Goal: Task Accomplishment & Management: Manage account settings

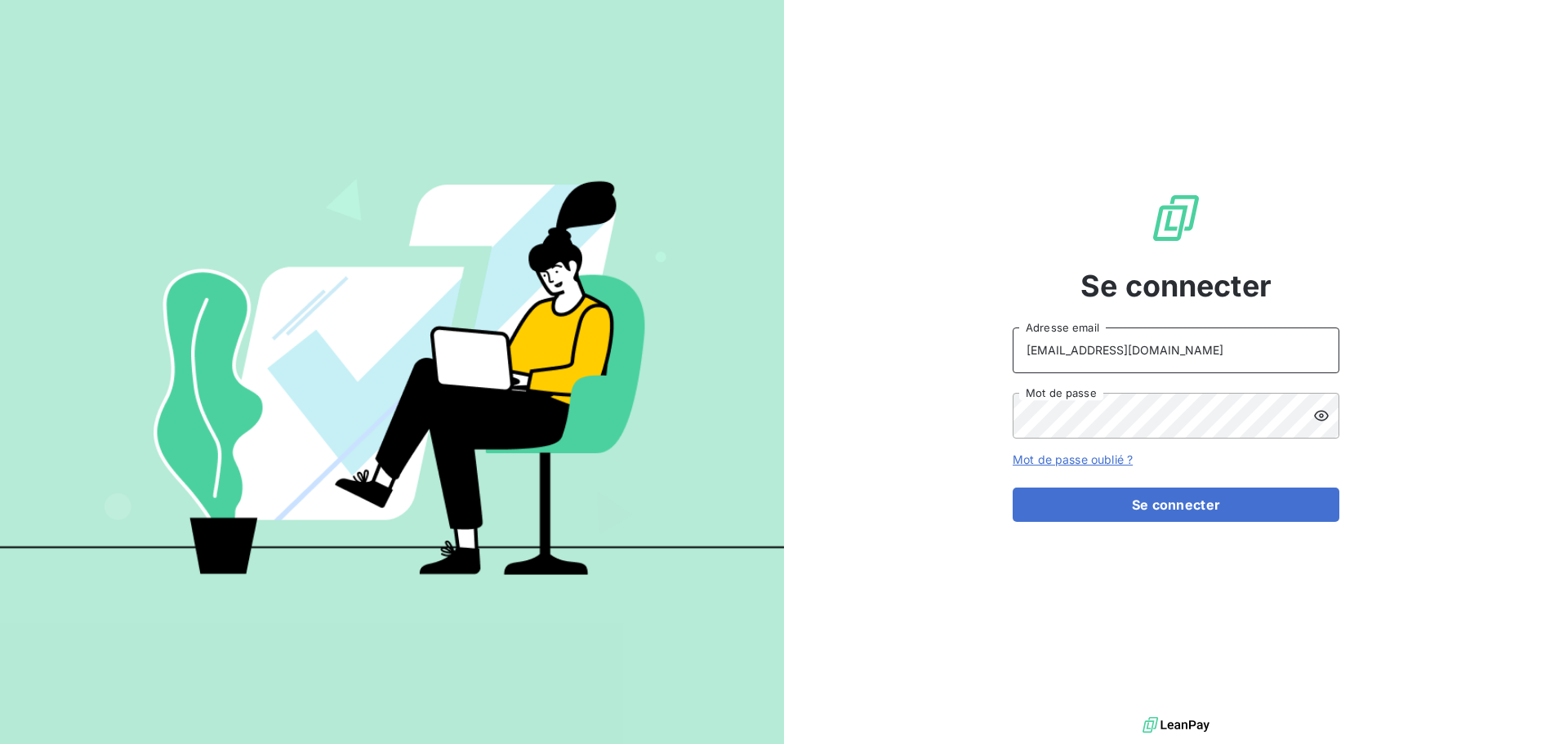
click at [1201, 352] on input "[EMAIL_ADDRESS][DOMAIN_NAME]" at bounding box center [1176, 350] width 327 height 45
type input "[EMAIL_ADDRESS][DOMAIN_NAME]"
click at [1167, 508] on button "Se connecter" at bounding box center [1176, 505] width 327 height 35
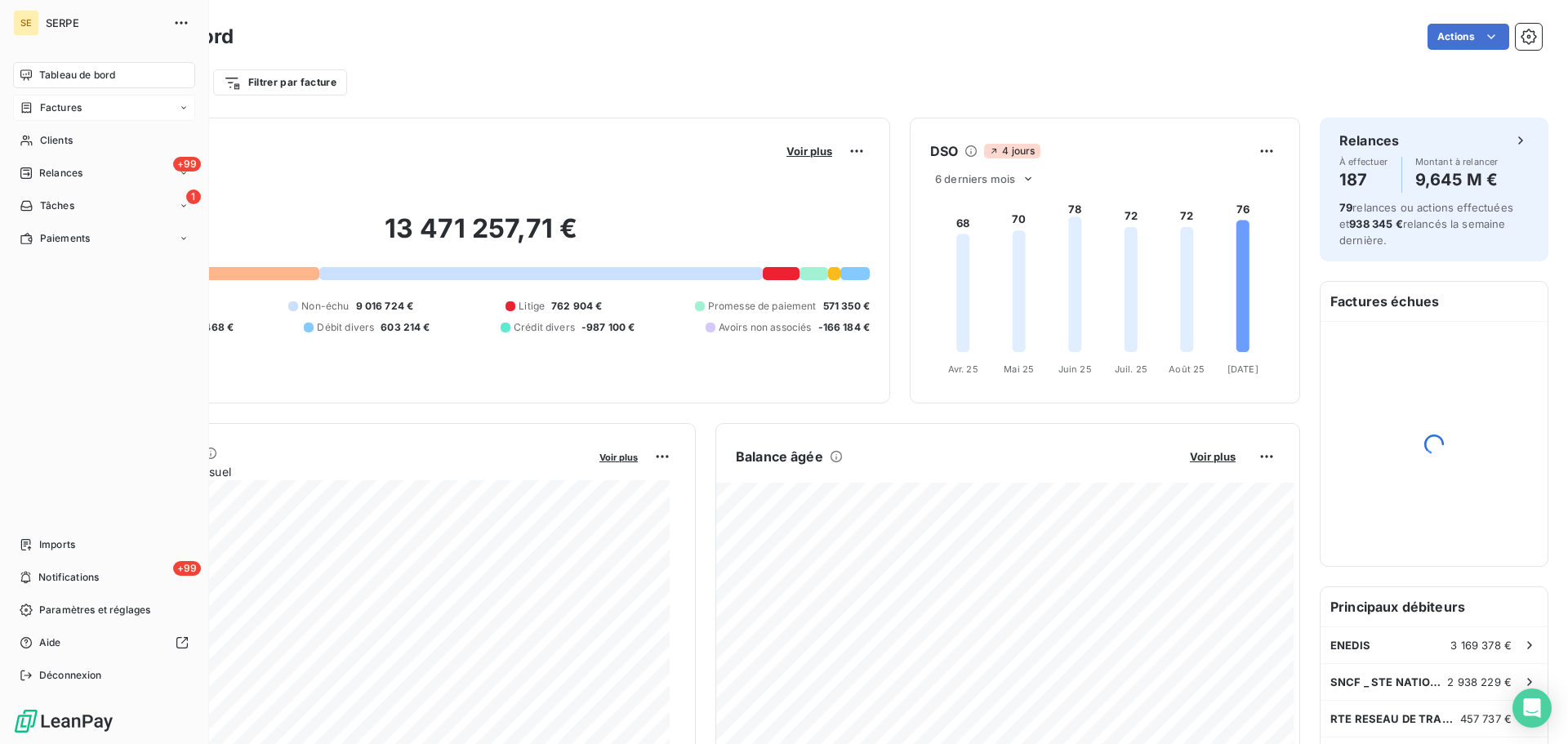
click at [31, 111] on icon at bounding box center [27, 107] width 10 height 11
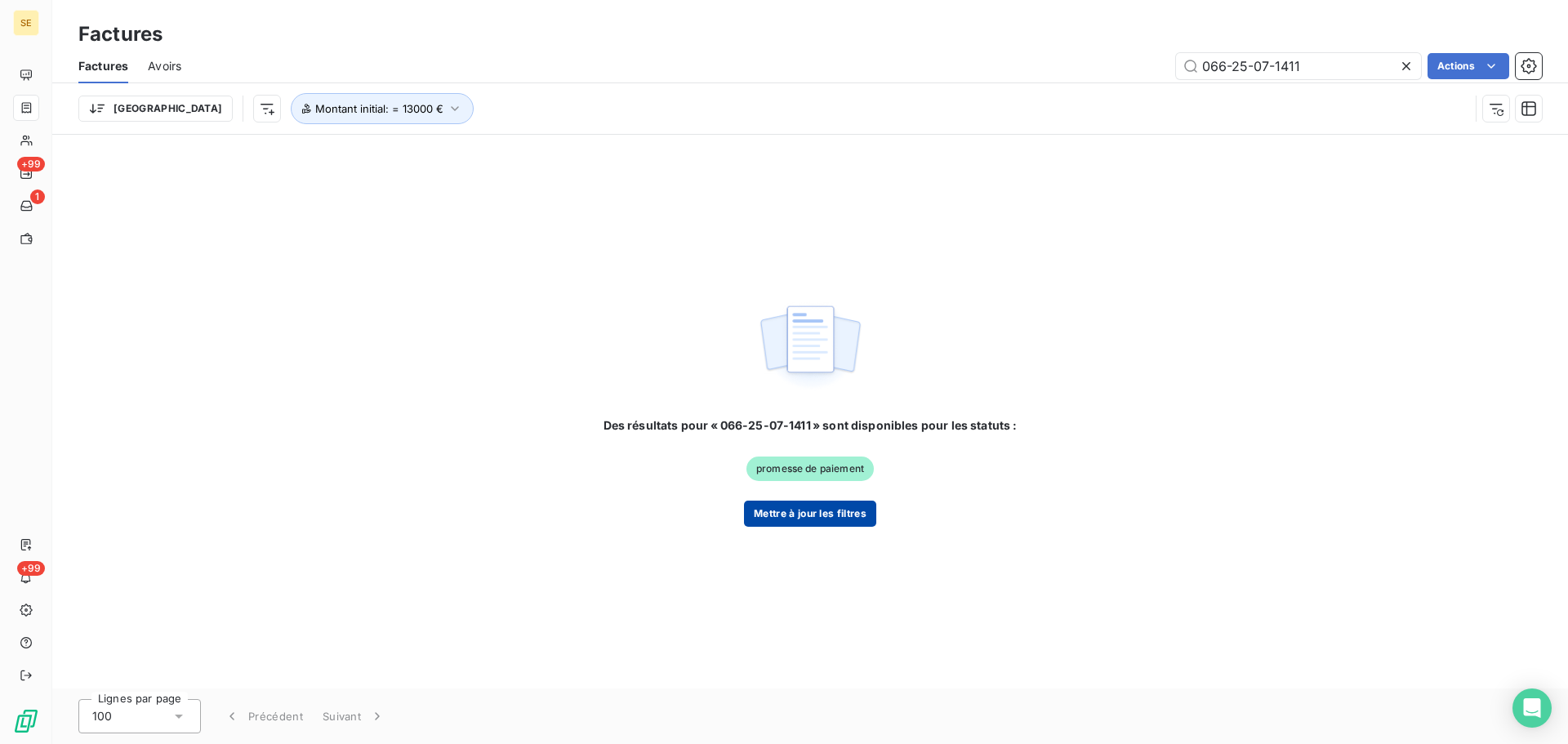
type input "066-25-07-1411"
click at [819, 520] on button "Mettre à jour les filtres" at bounding box center [810, 514] width 132 height 26
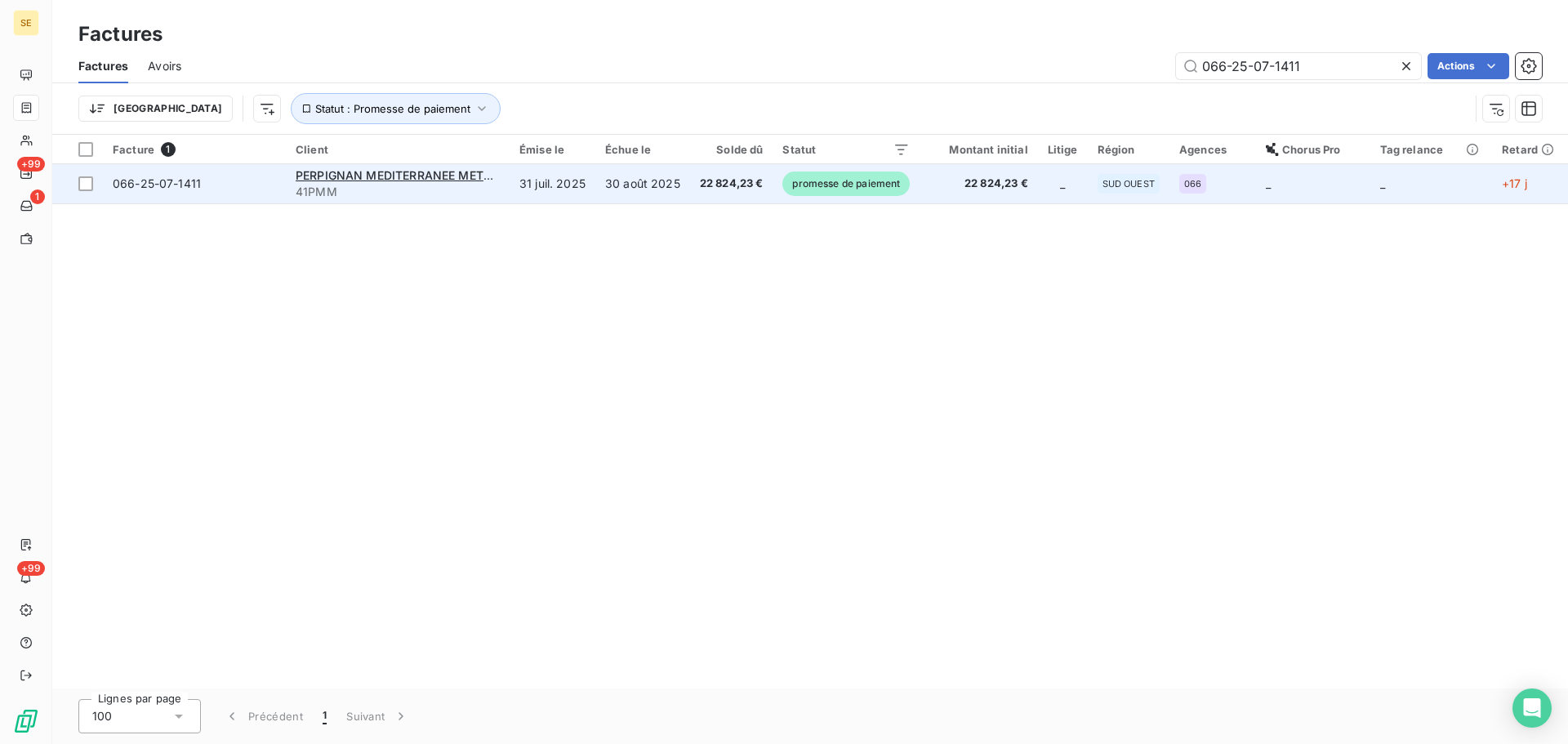
click at [718, 184] on span "22 824,23 €" at bounding box center [731, 184] width 64 height 17
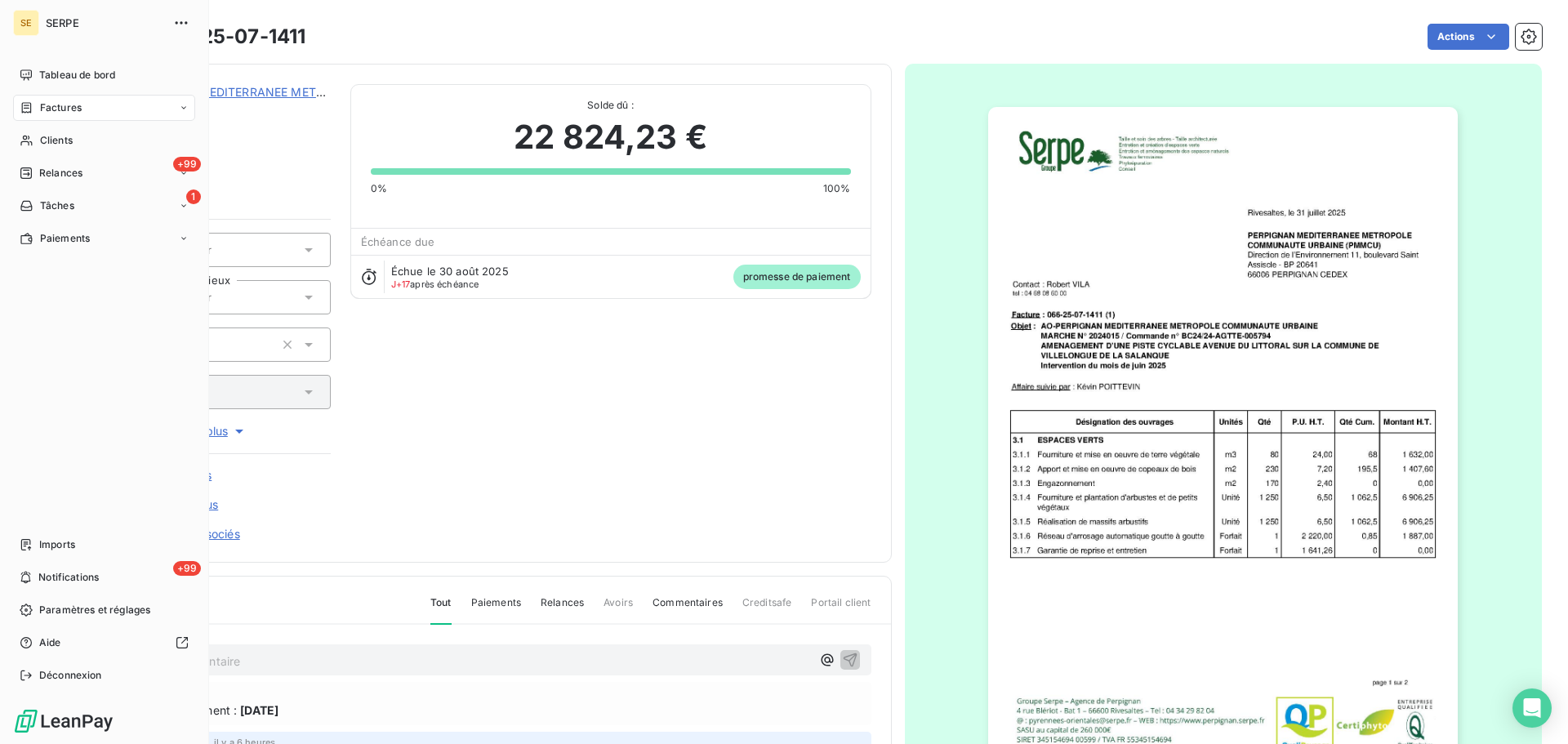
click at [37, 107] on div "Factures" at bounding box center [50, 108] width 62 height 15
click at [38, 174] on div "Relances" at bounding box center [51, 173] width 63 height 15
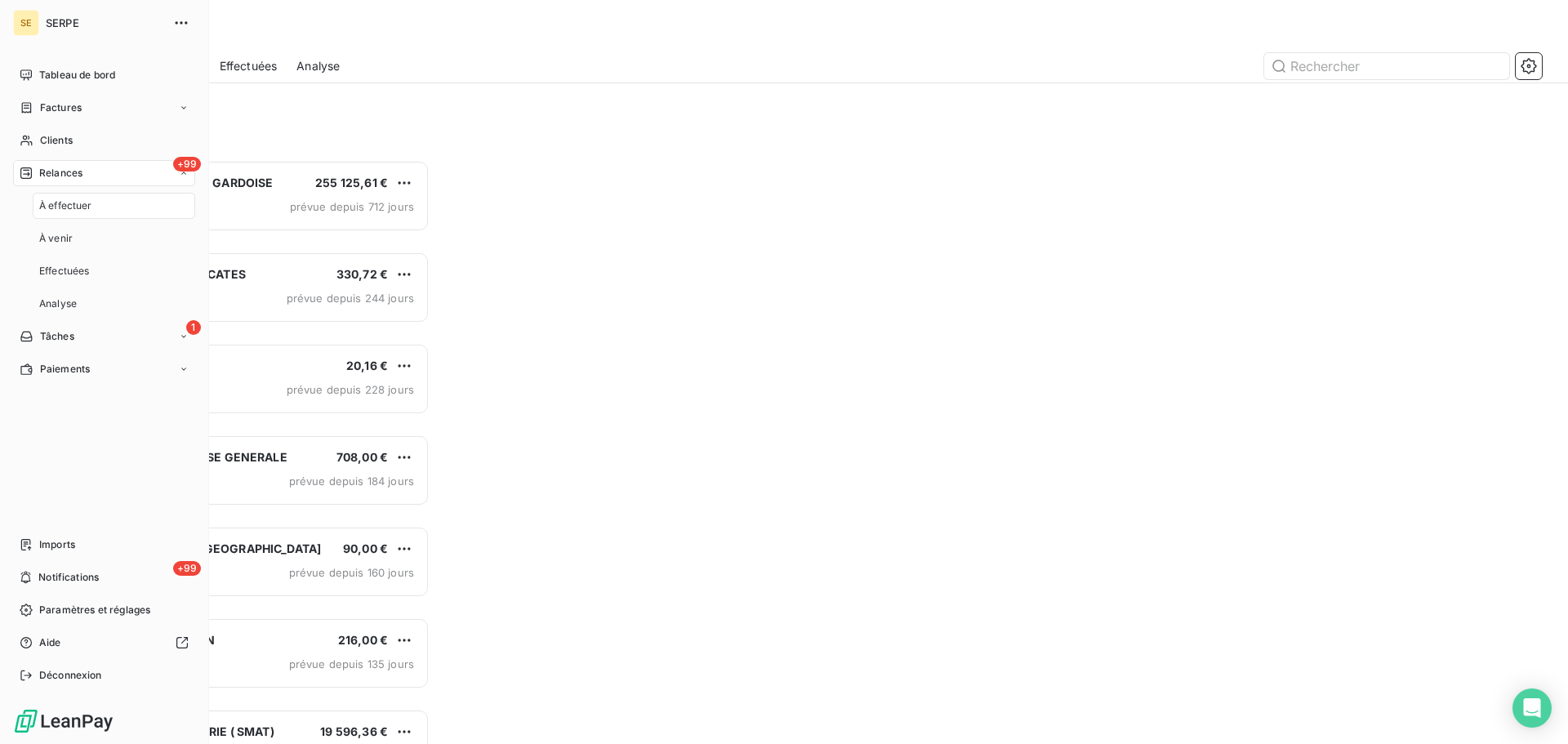
scroll to position [572, 339]
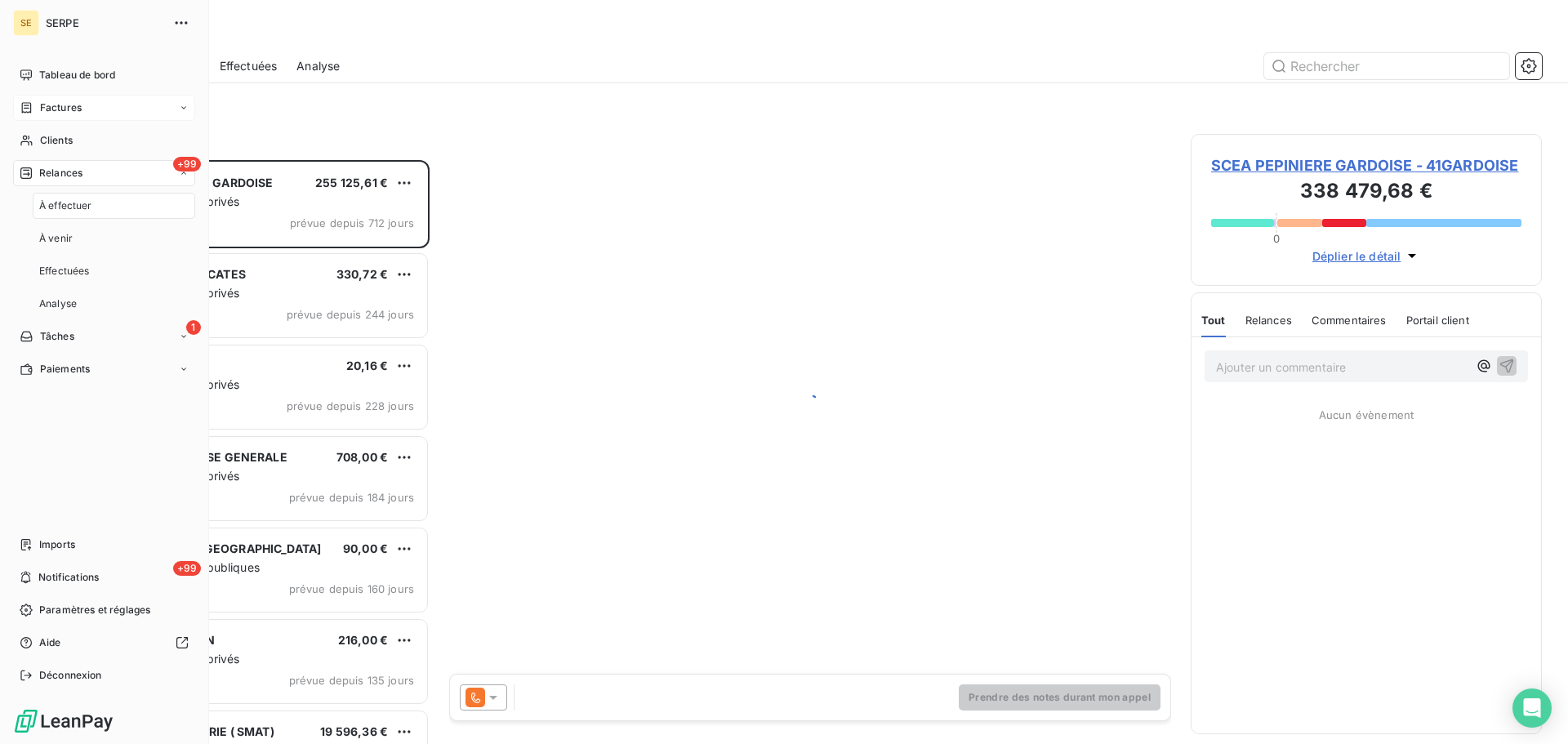
click at [95, 101] on div "Factures" at bounding box center [104, 108] width 182 height 26
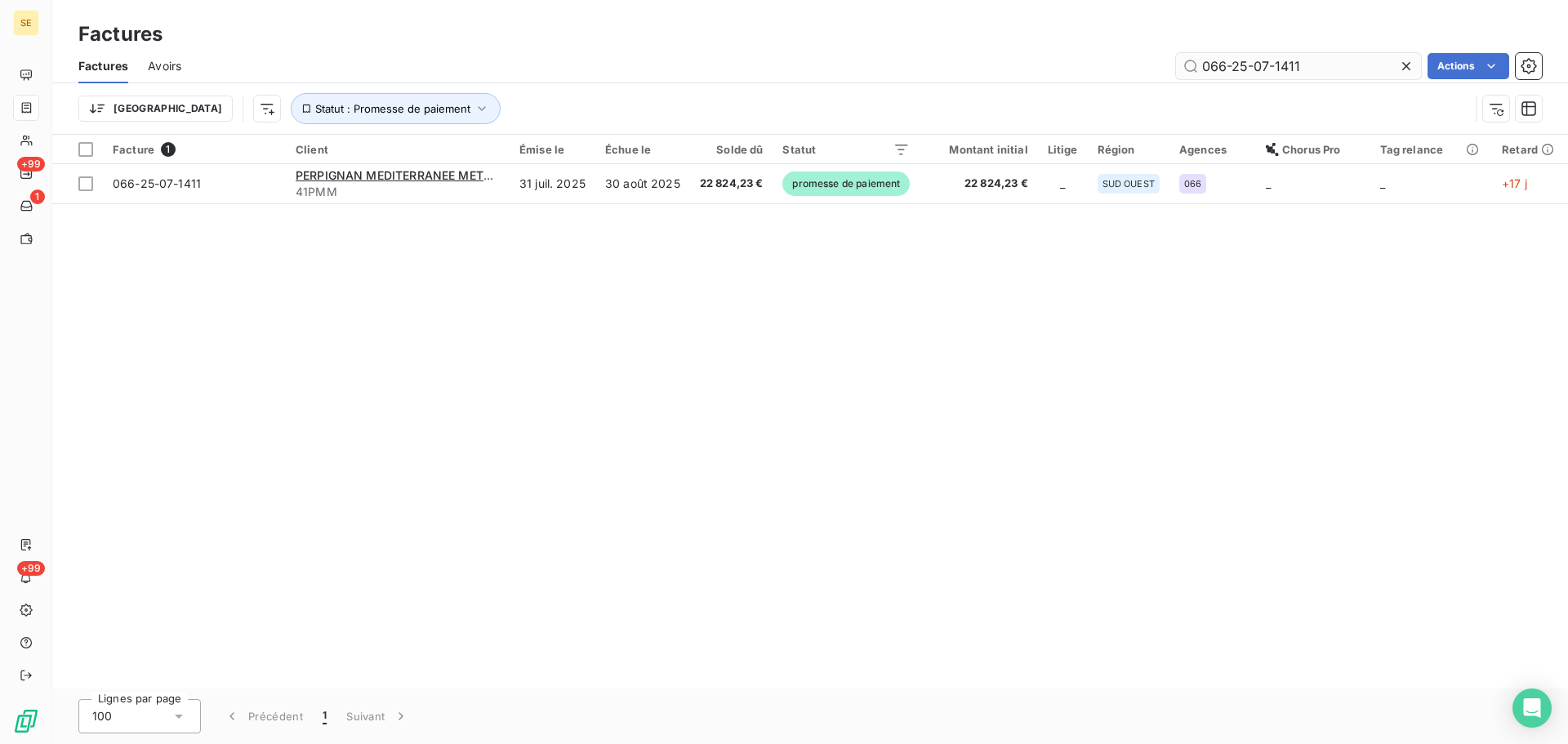
drag, startPoint x: 1312, startPoint y: 50, endPoint x: 1301, endPoint y: 62, distance: 16.3
click at [1311, 54] on div "Factures Avoirs 066-25-07-1411 Actions" at bounding box center [810, 66] width 1516 height 35
click at [1301, 69] on input "066-25-07-1411" at bounding box center [1298, 66] width 245 height 26
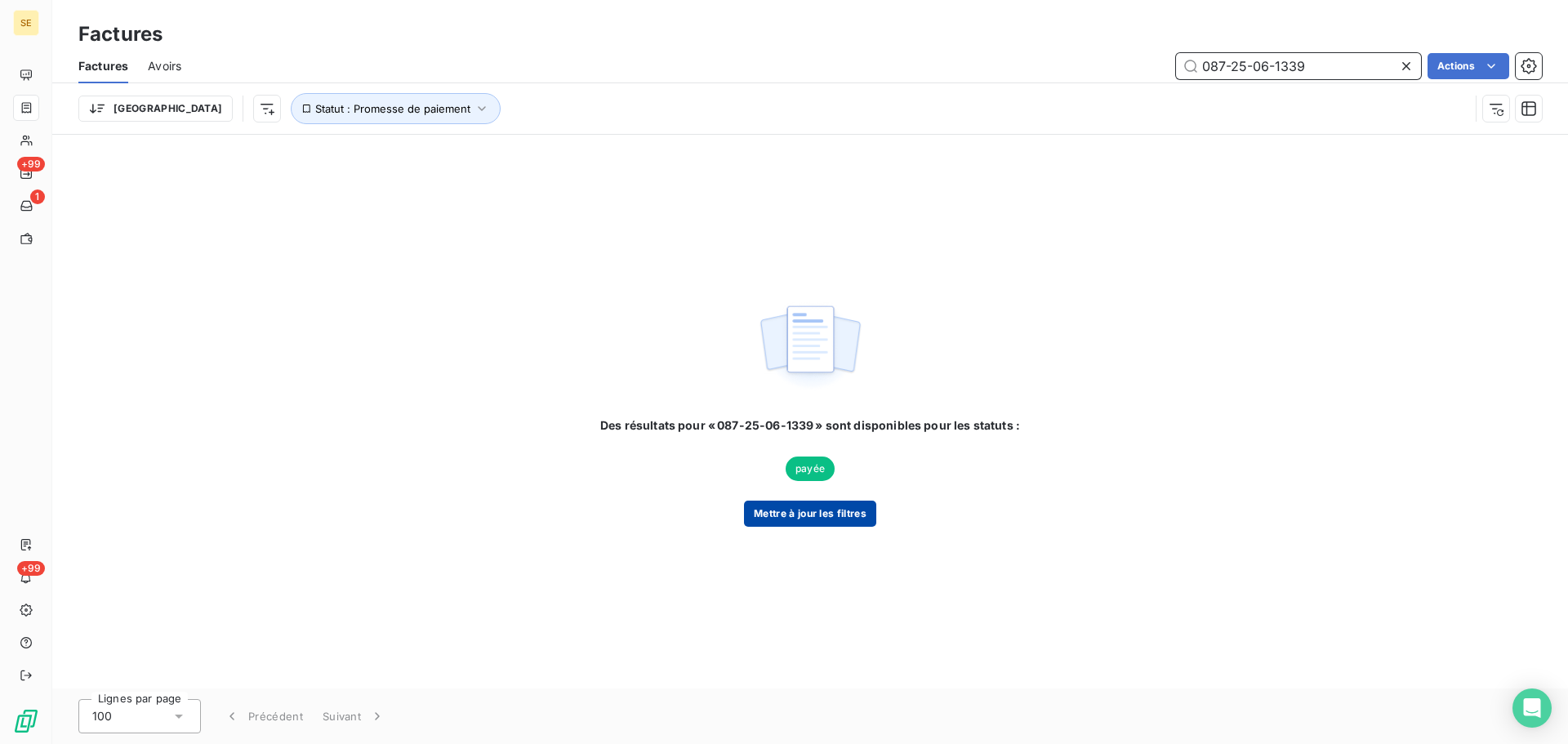
type input "087-25-06-1339"
click at [821, 513] on button "Mettre à jour les filtres" at bounding box center [810, 514] width 132 height 26
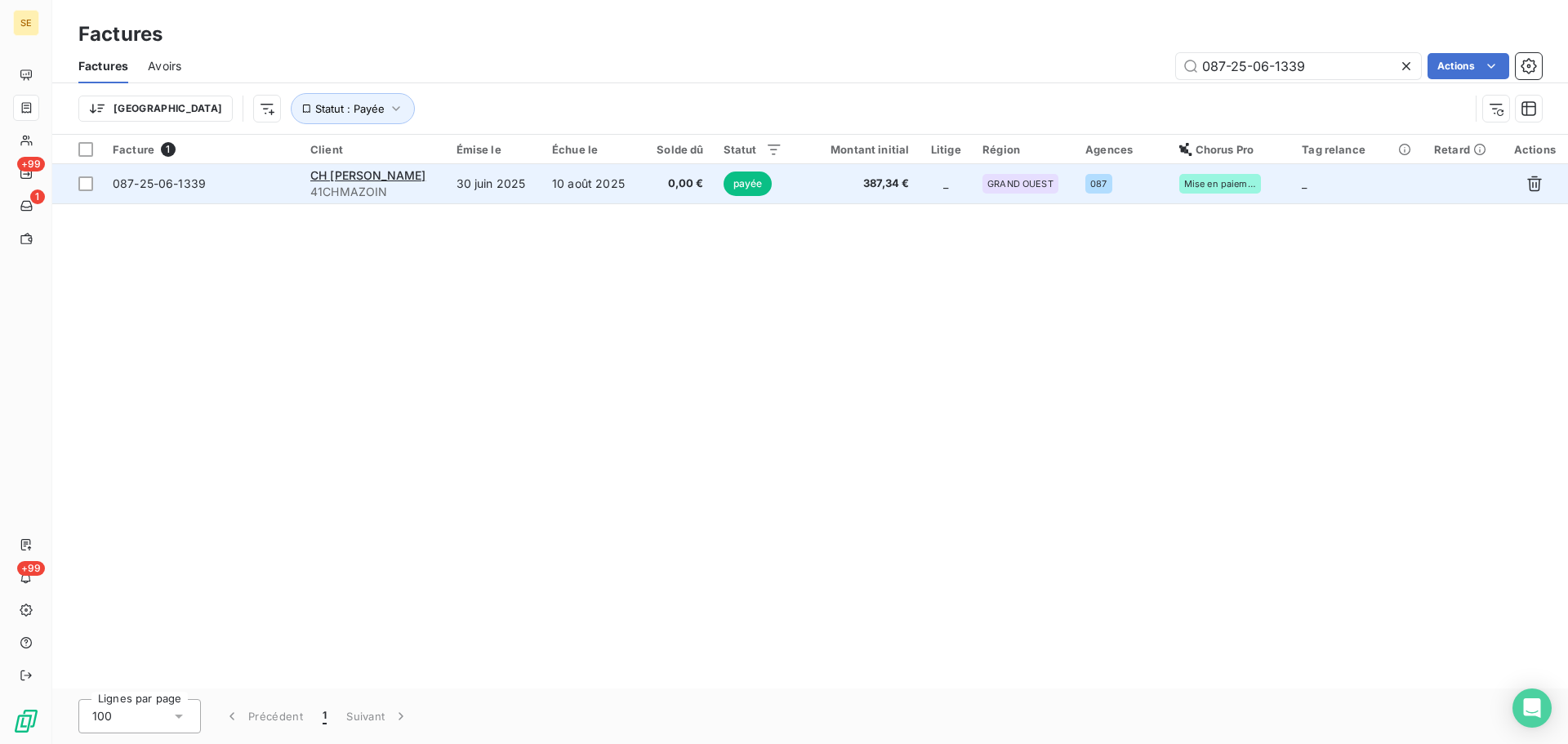
click at [668, 187] on span "0,00 €" at bounding box center [678, 184] width 52 height 17
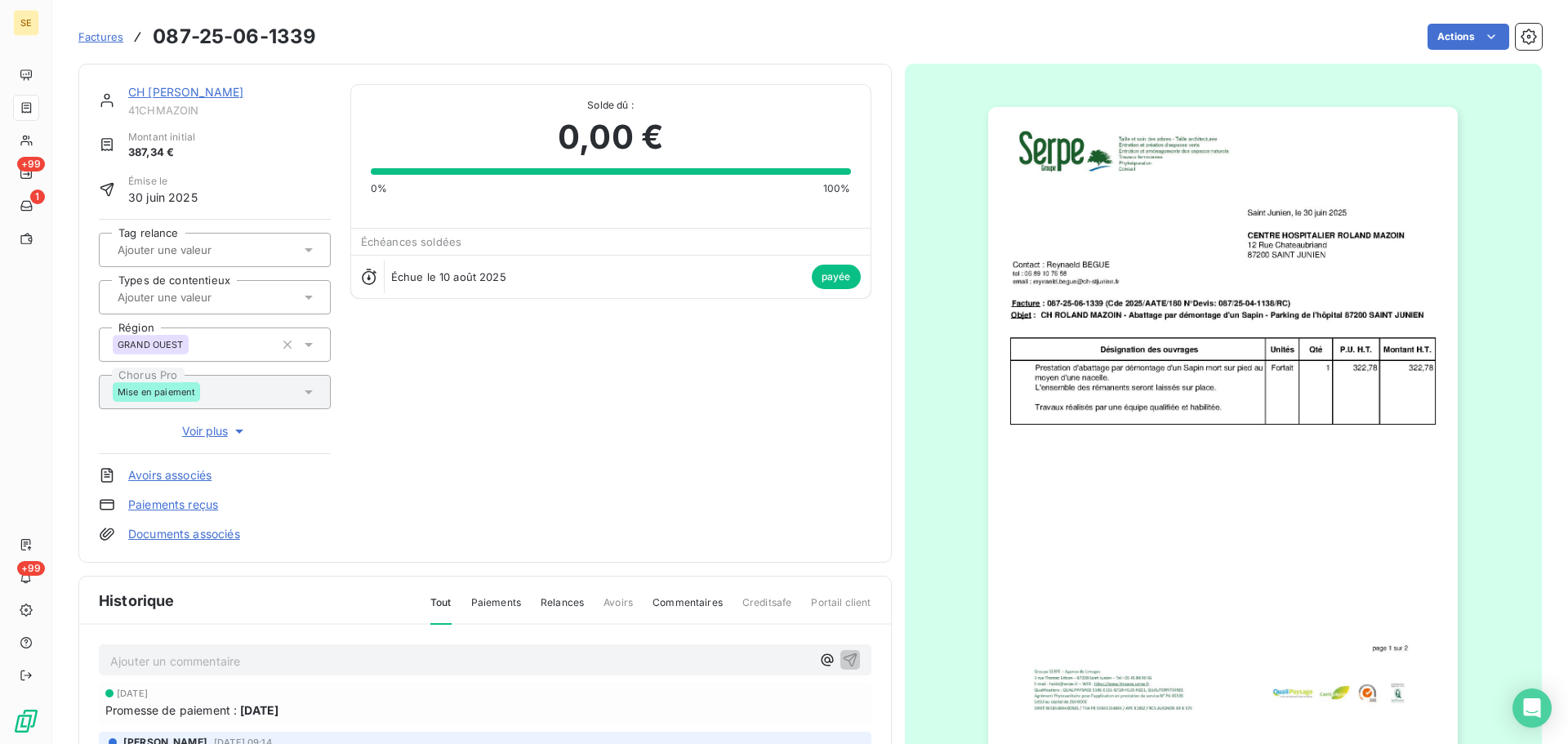
click at [178, 92] on link "CH [PERSON_NAME]" at bounding box center [186, 92] width 116 height 14
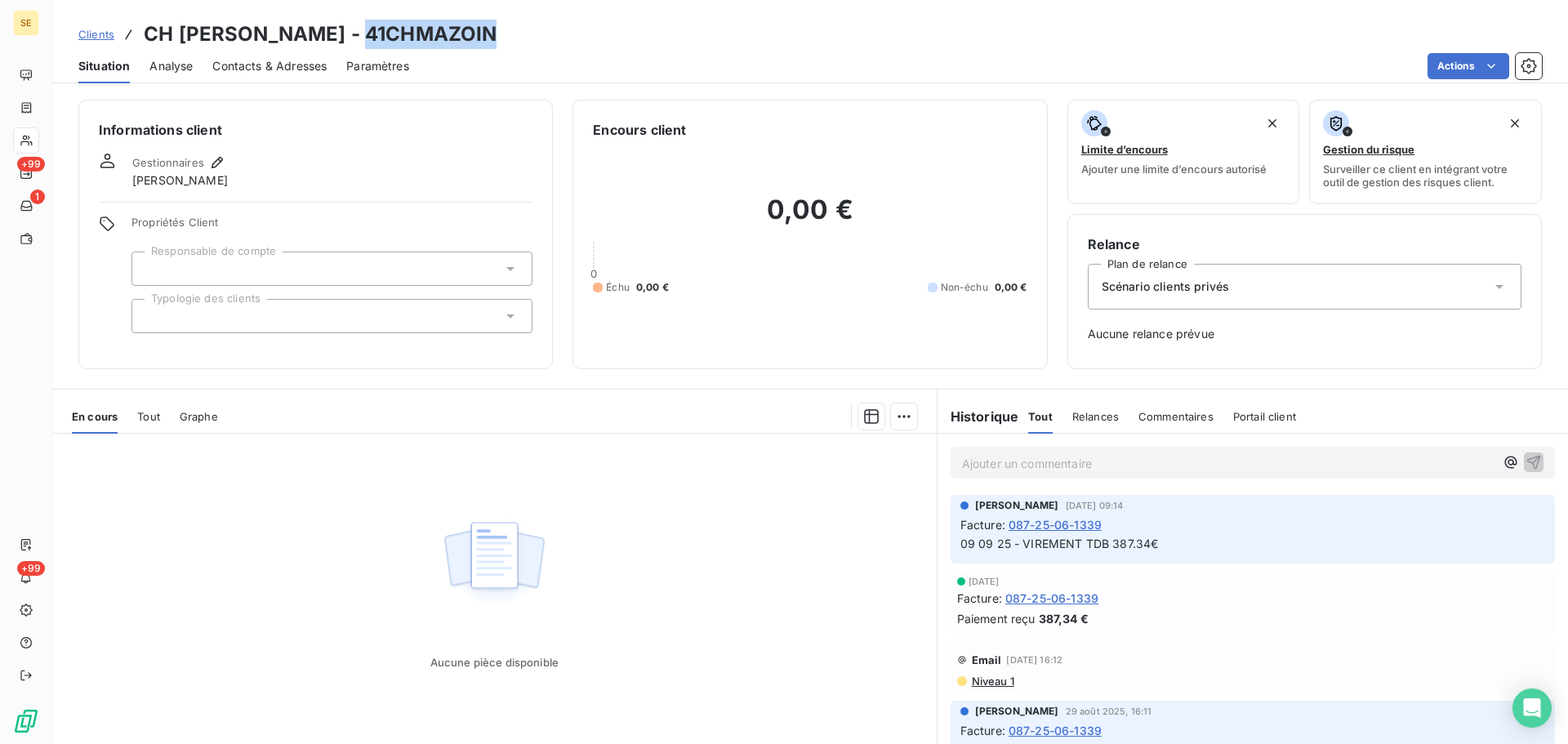
drag, startPoint x: 496, startPoint y: 39, endPoint x: 364, endPoint y: 24, distance: 132.8
click at [364, 24] on h3 "CH [PERSON_NAME] - 41CHMAZOIN" at bounding box center [319, 35] width 352 height 30
copy h3 "41CHMAZOIN"
click at [94, 31] on span "Clients" at bounding box center [97, 35] width 36 height 13
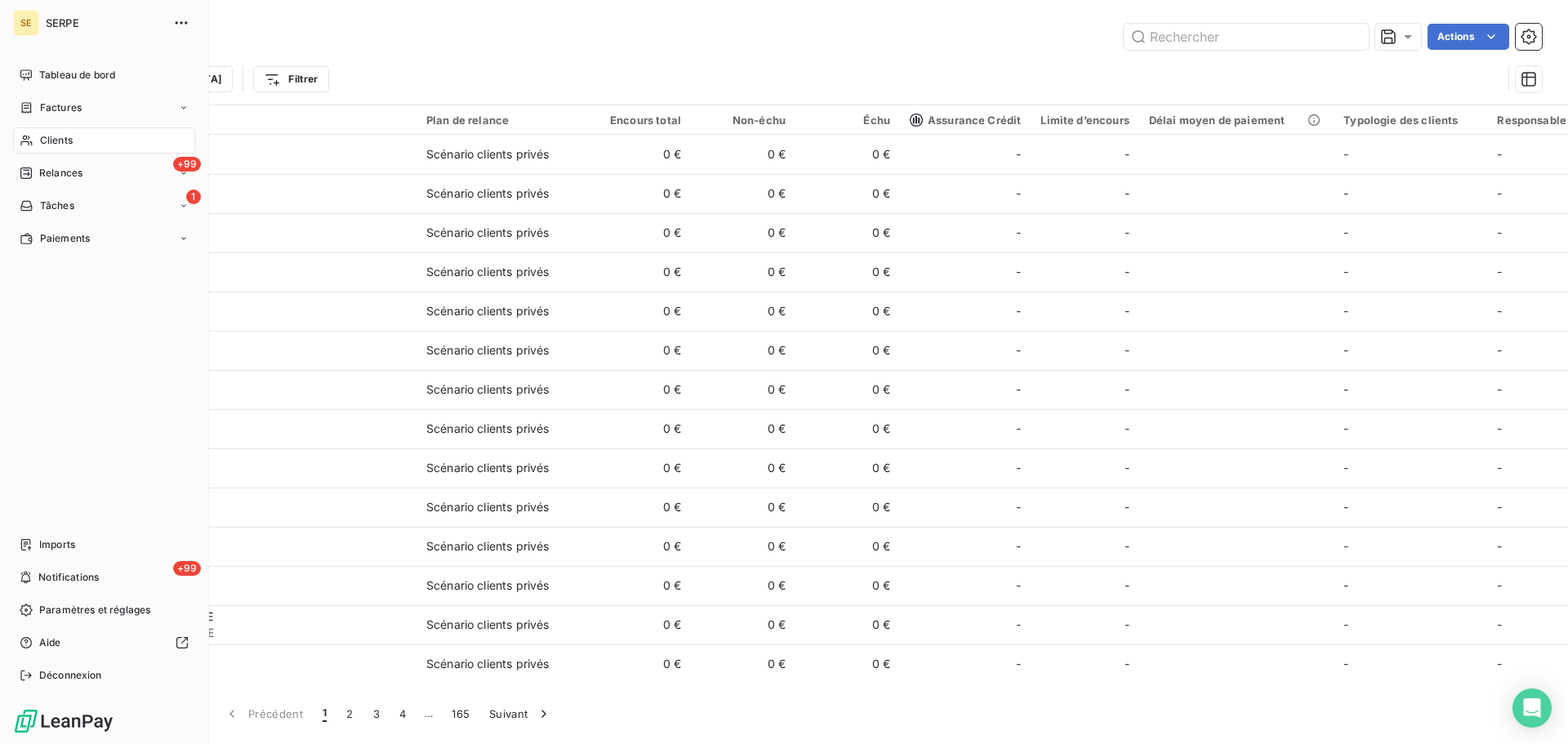
click at [50, 140] on span "Clients" at bounding box center [56, 140] width 33 height 15
click at [62, 96] on div "Factures" at bounding box center [104, 108] width 182 height 26
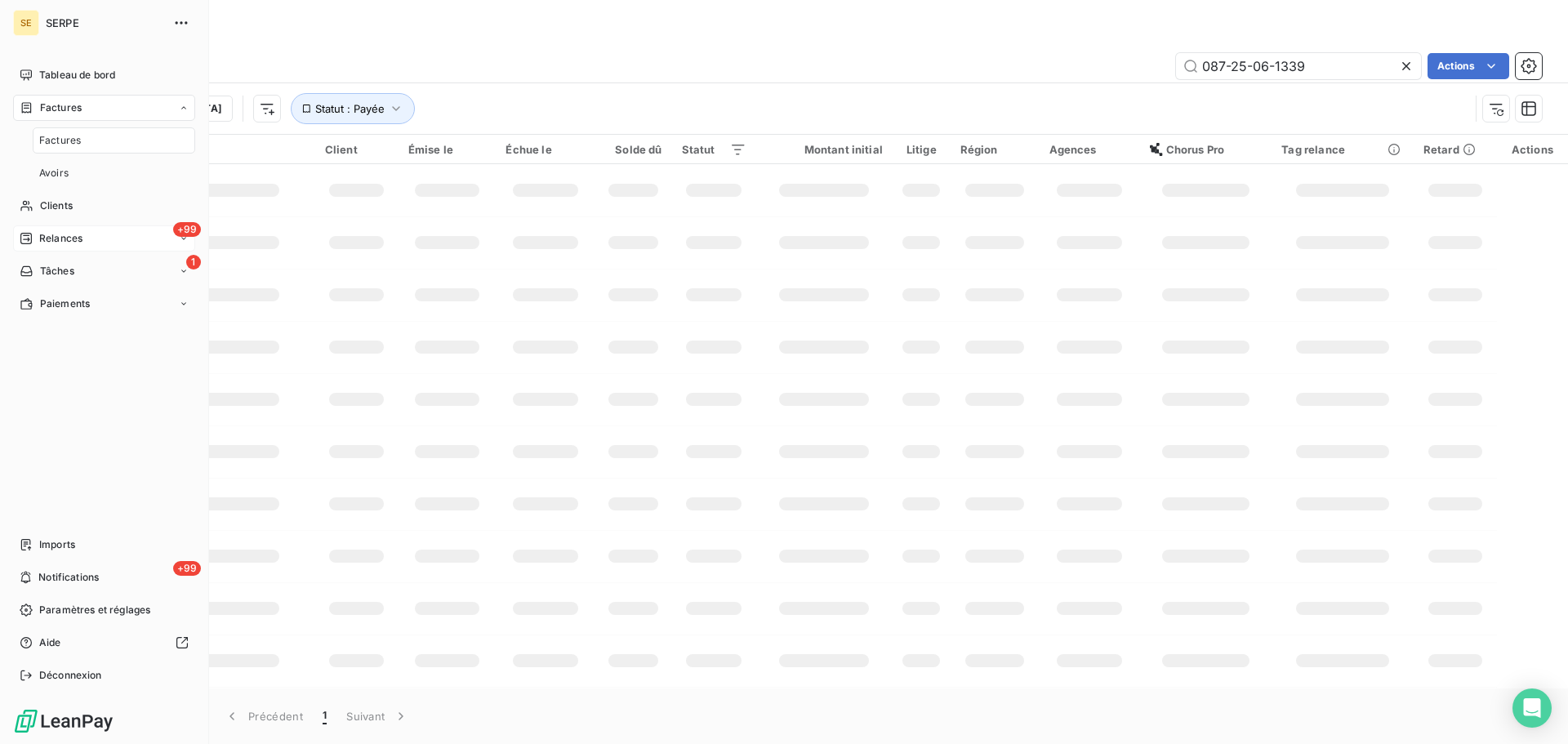
click at [55, 246] on div "+99 Relances" at bounding box center [104, 239] width 182 height 26
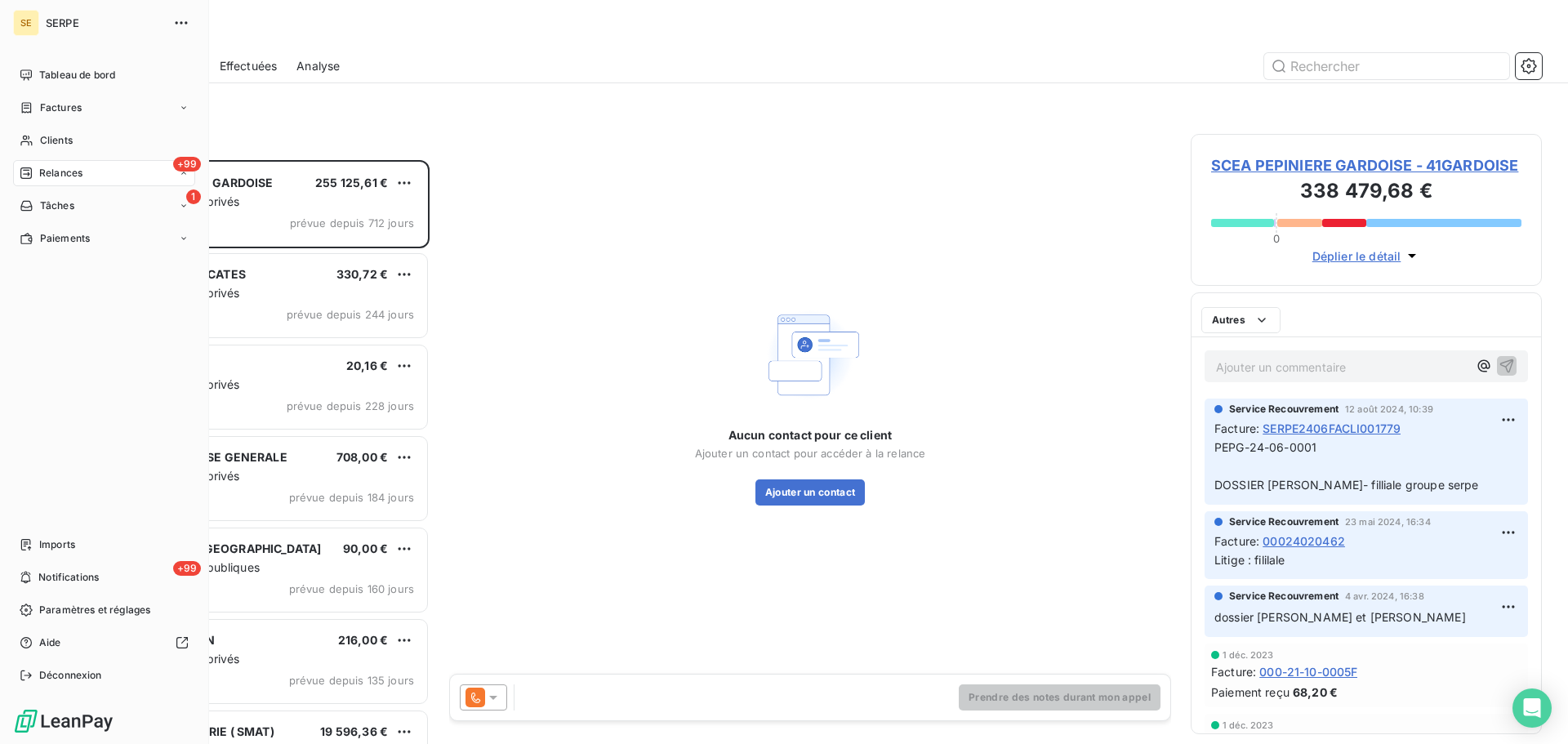
scroll to position [572, 339]
click at [36, 114] on div "Factures" at bounding box center [50, 108] width 62 height 15
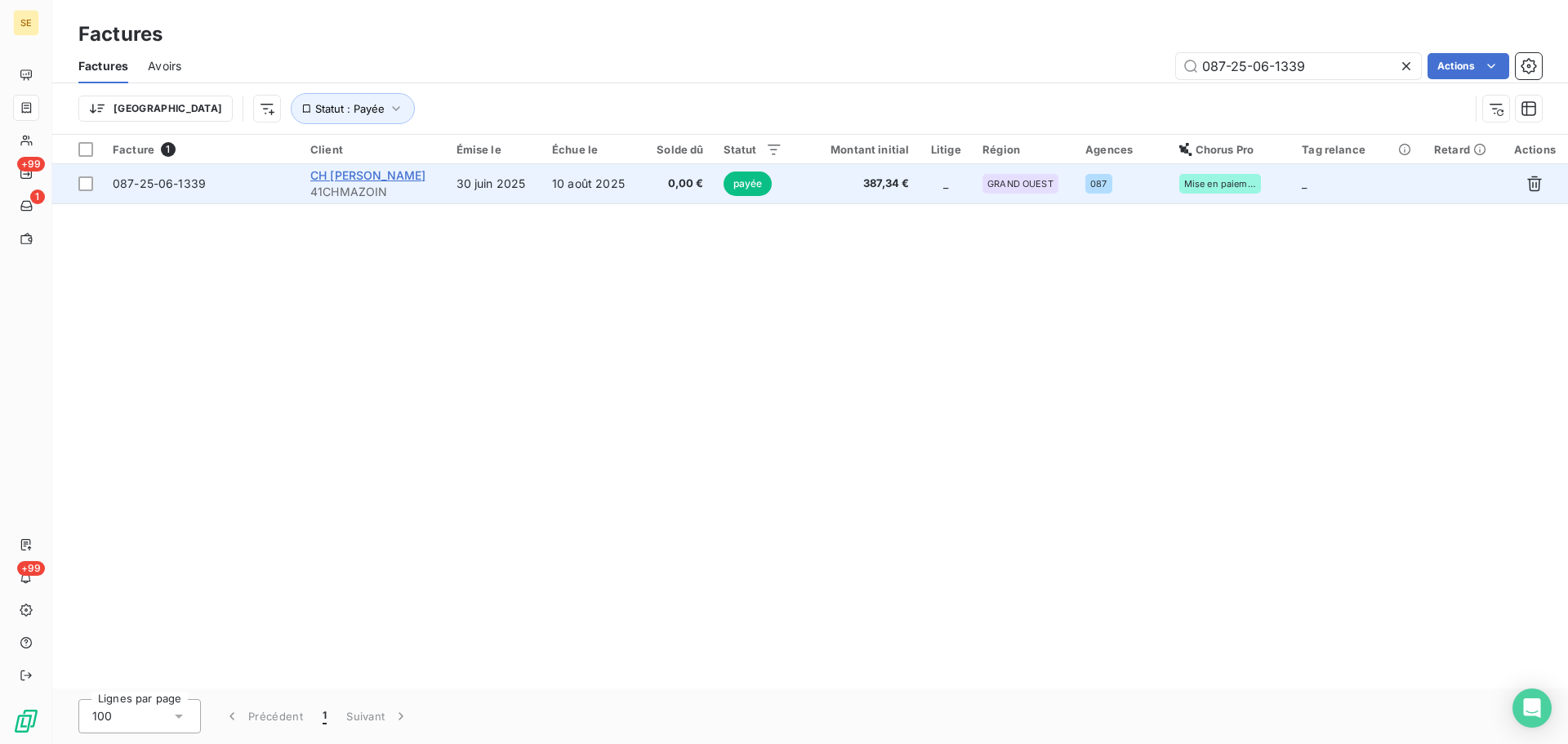
click at [404, 182] on span "CH [PERSON_NAME]" at bounding box center [368, 175] width 116 height 14
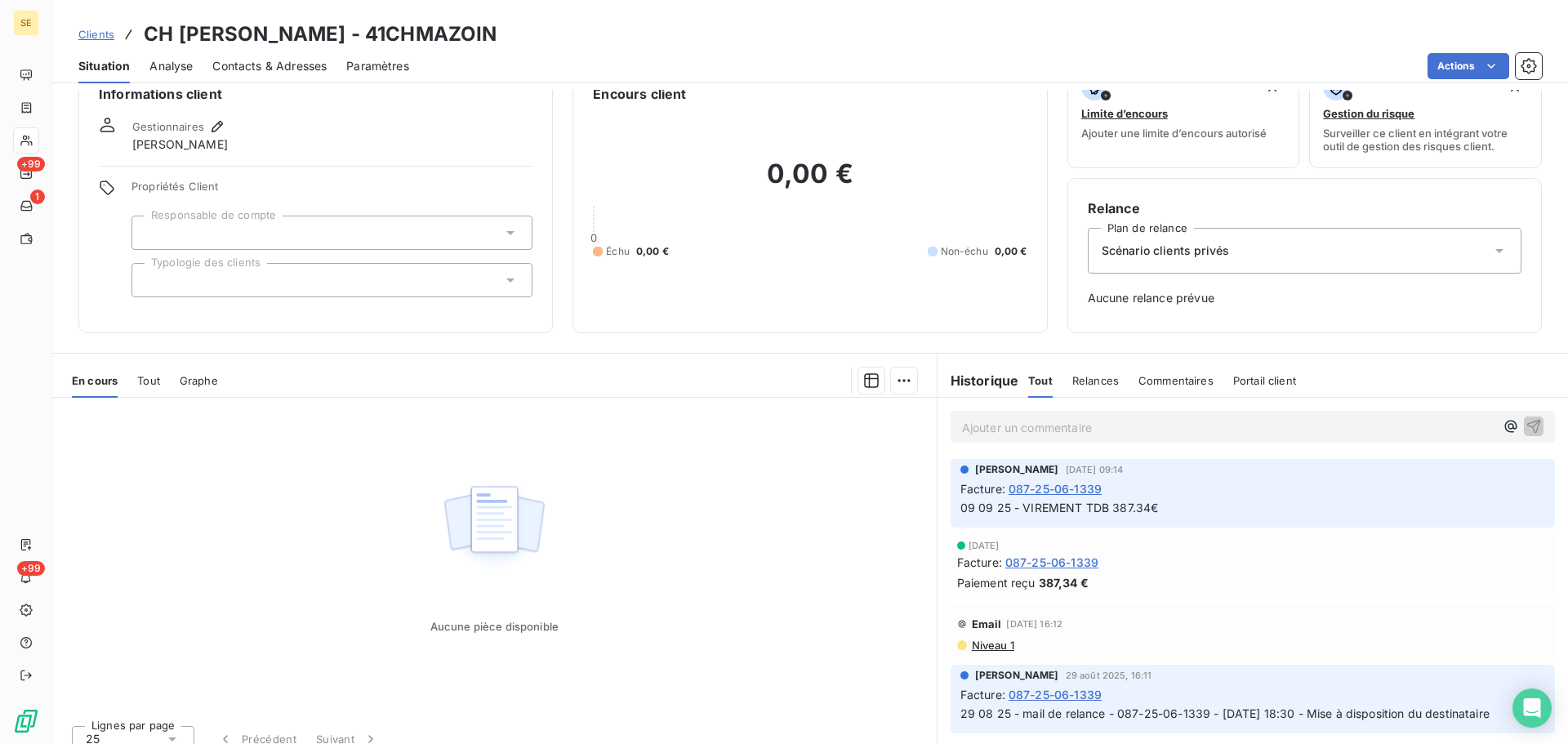
scroll to position [53, 0]
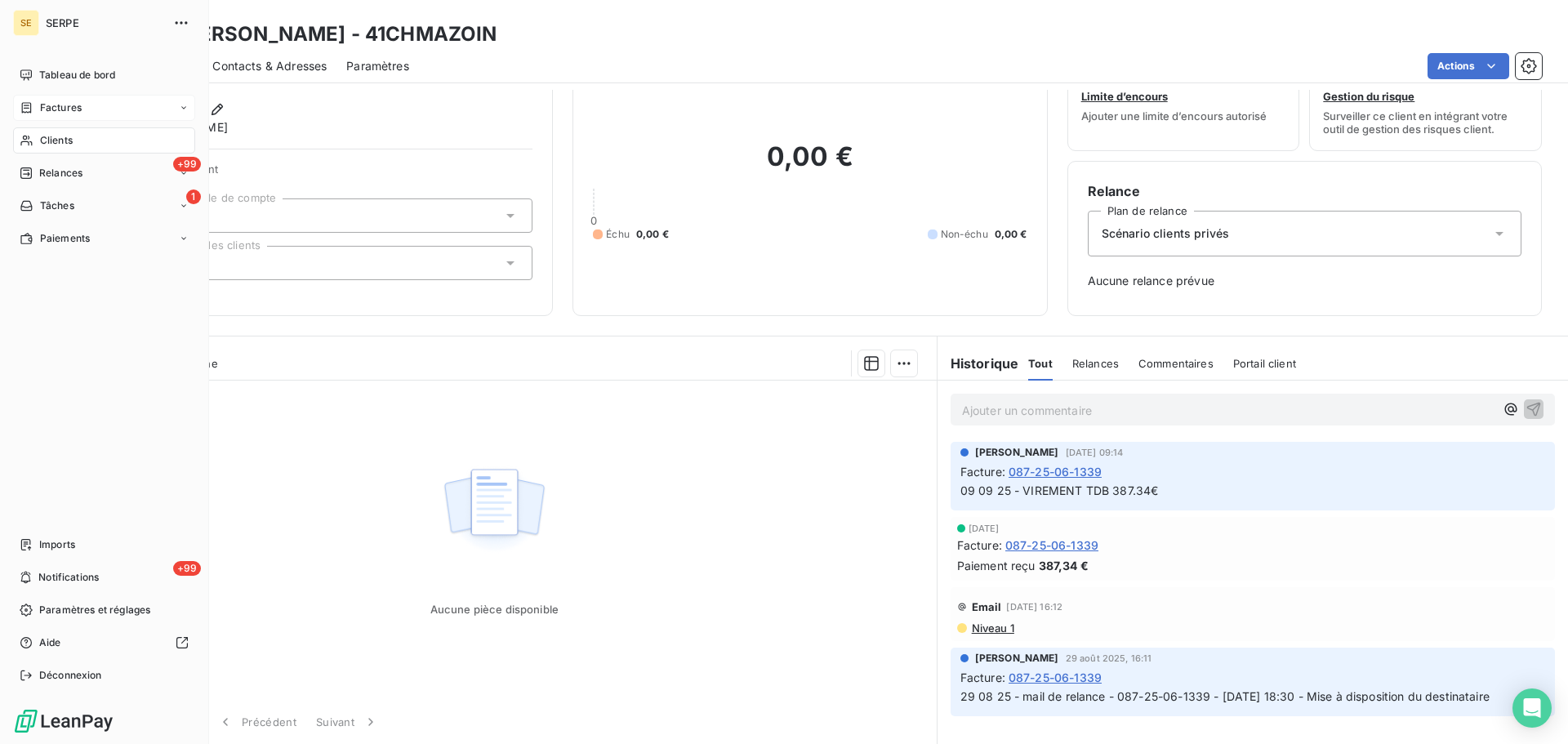
click at [42, 97] on div "Factures" at bounding box center [104, 108] width 182 height 26
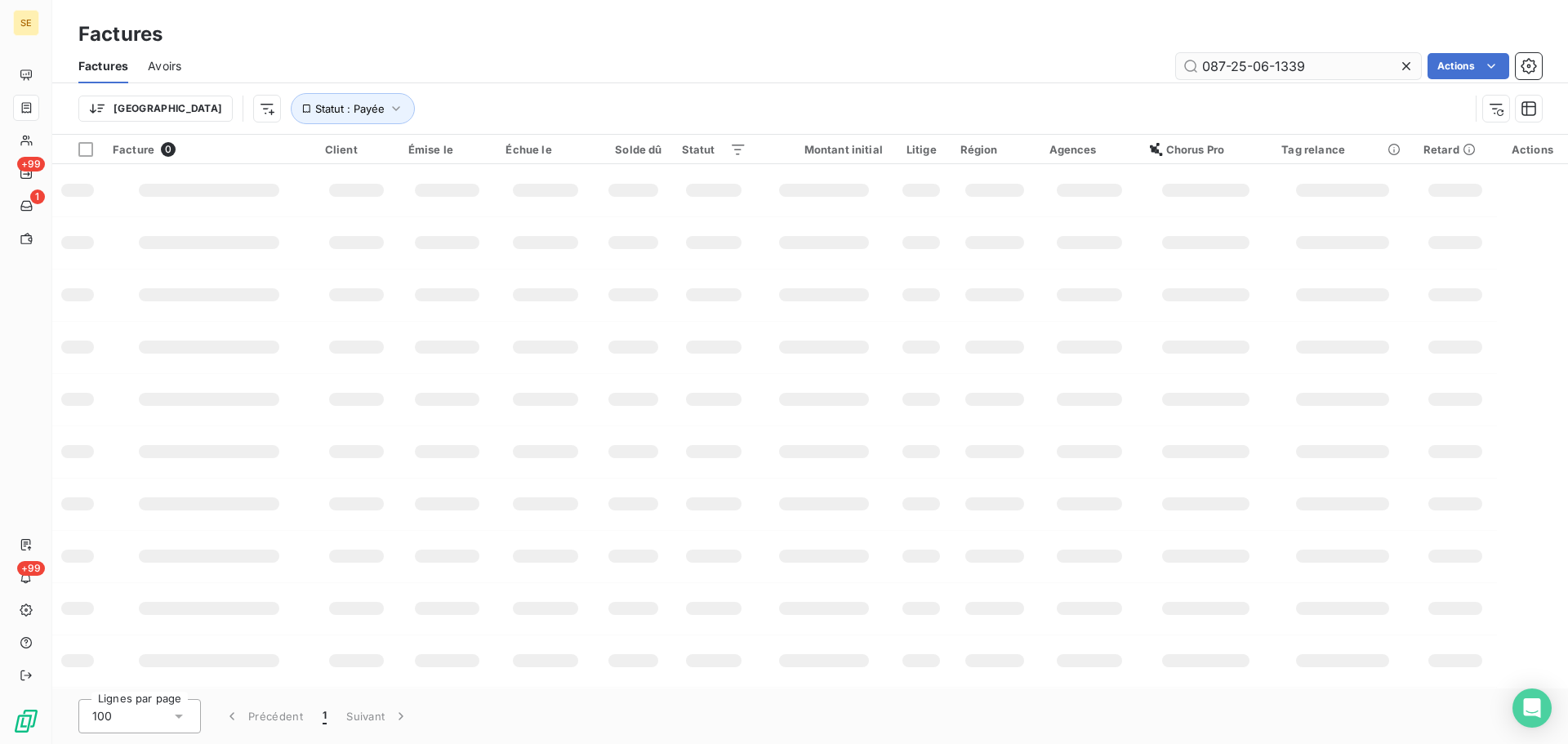
click at [1320, 69] on input "087-25-06-1339" at bounding box center [1298, 66] width 245 height 26
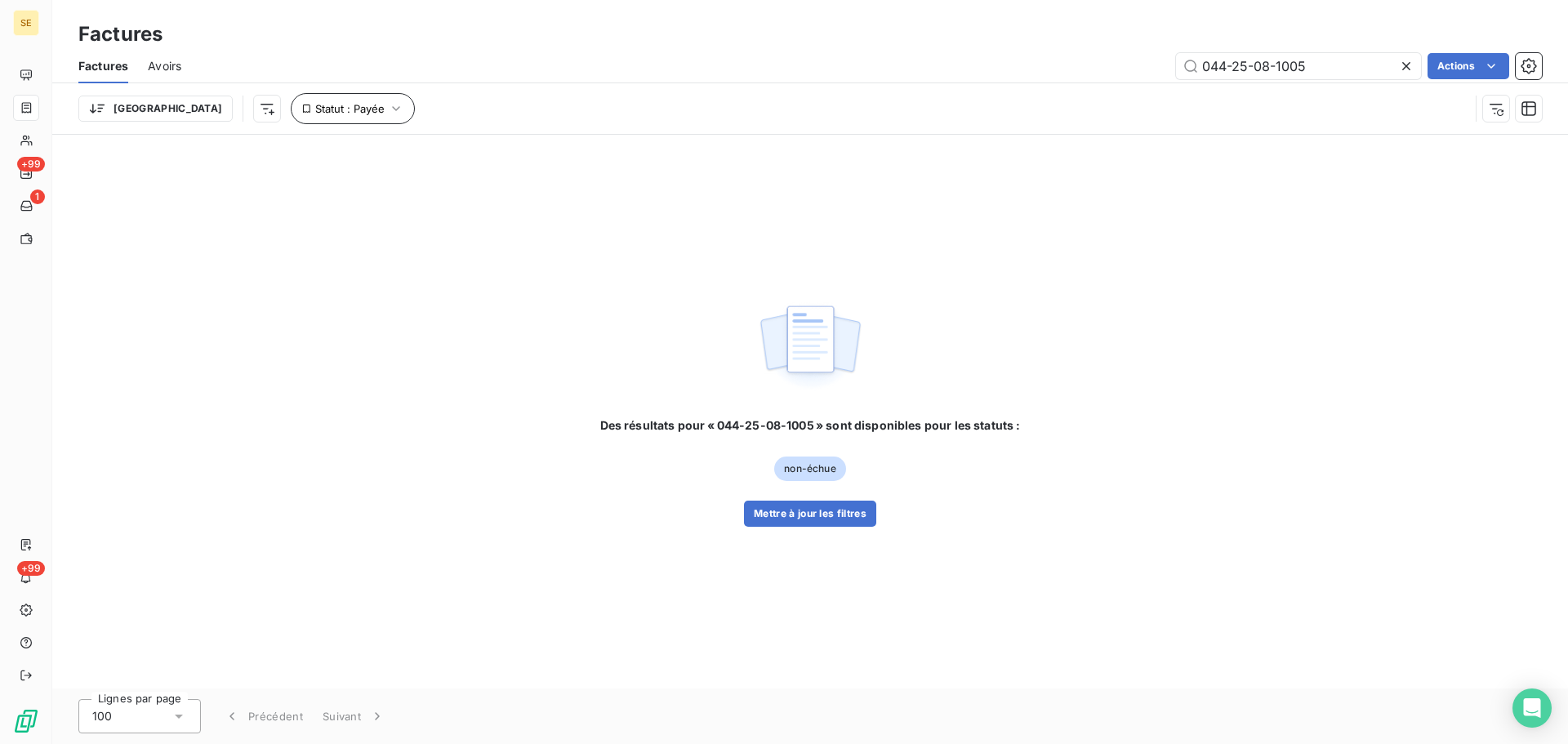
type input "044-25-08-1005"
click at [315, 114] on span "Statut : Payée" at bounding box center [350, 109] width 69 height 13
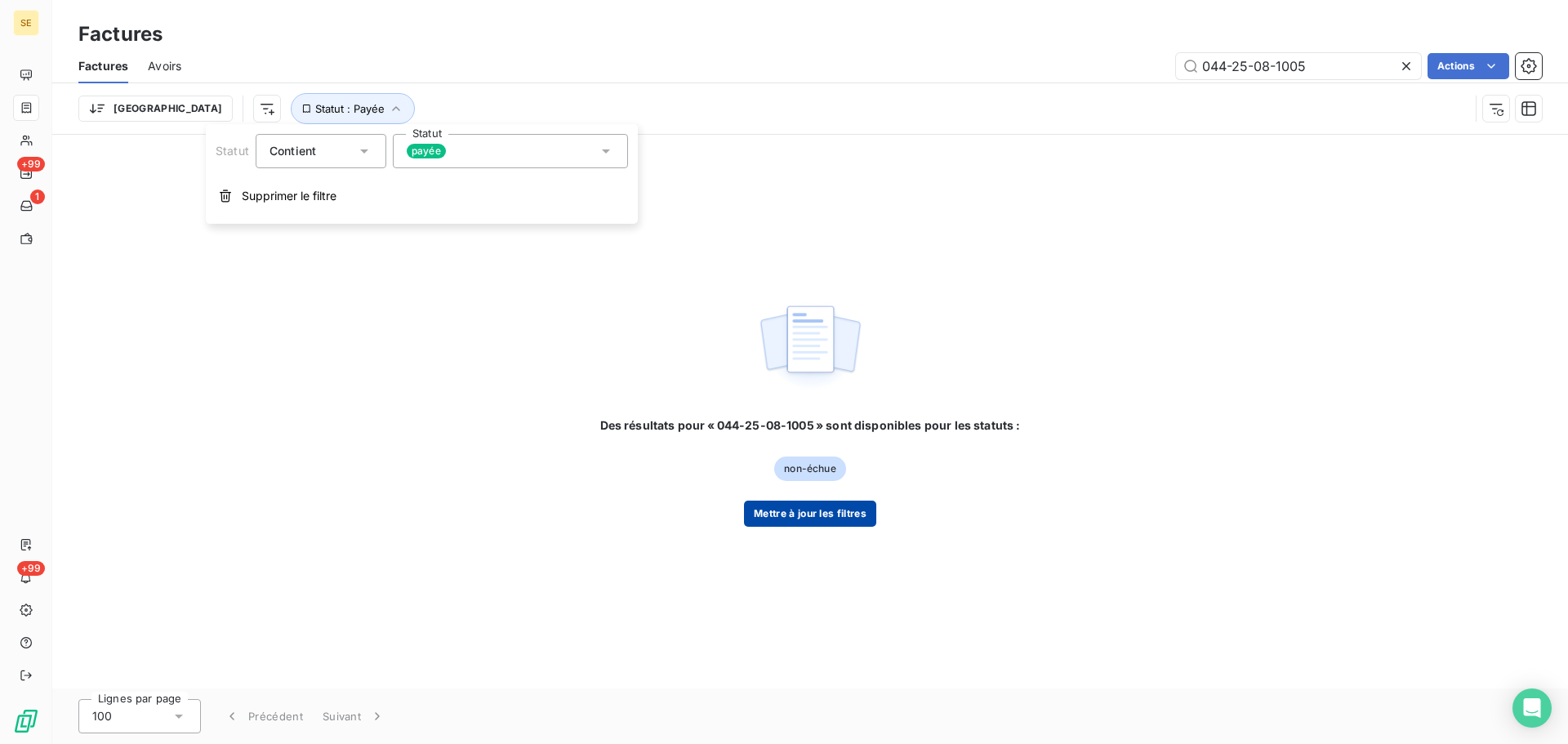
click at [828, 523] on button "Mettre à jour les filtres" at bounding box center [810, 514] width 132 height 26
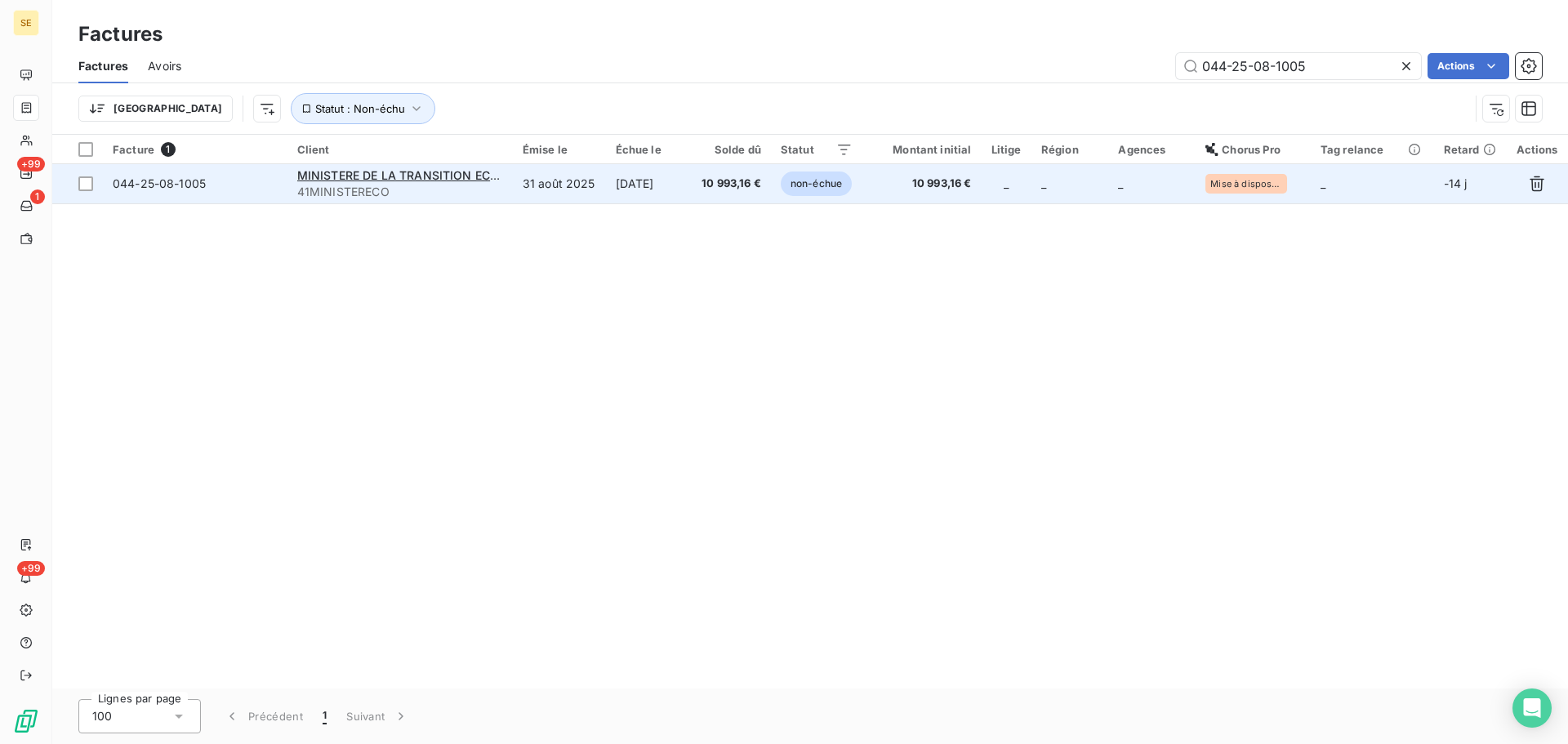
click at [555, 189] on td "31 août 2025" at bounding box center [559, 183] width 93 height 39
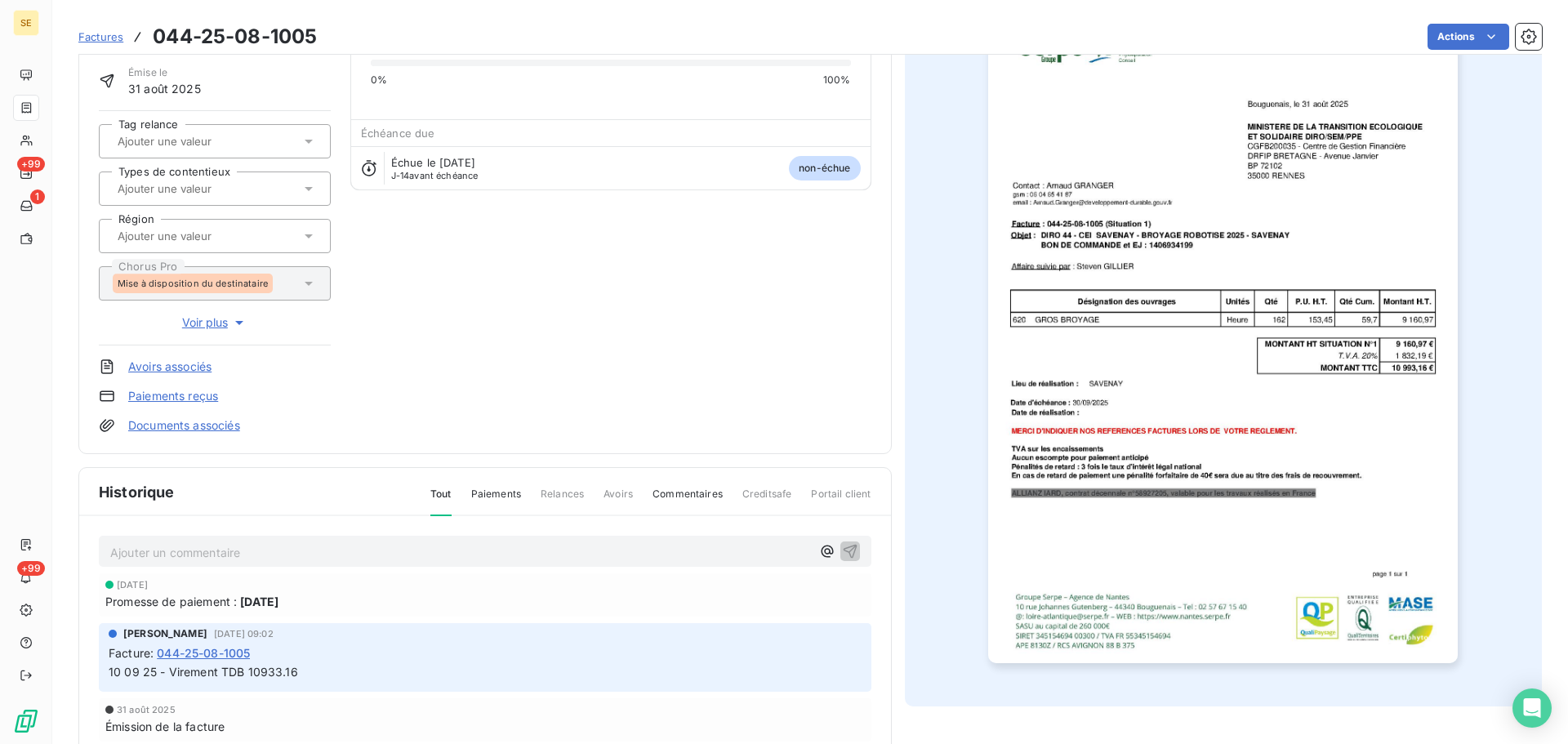
scroll to position [239, 0]
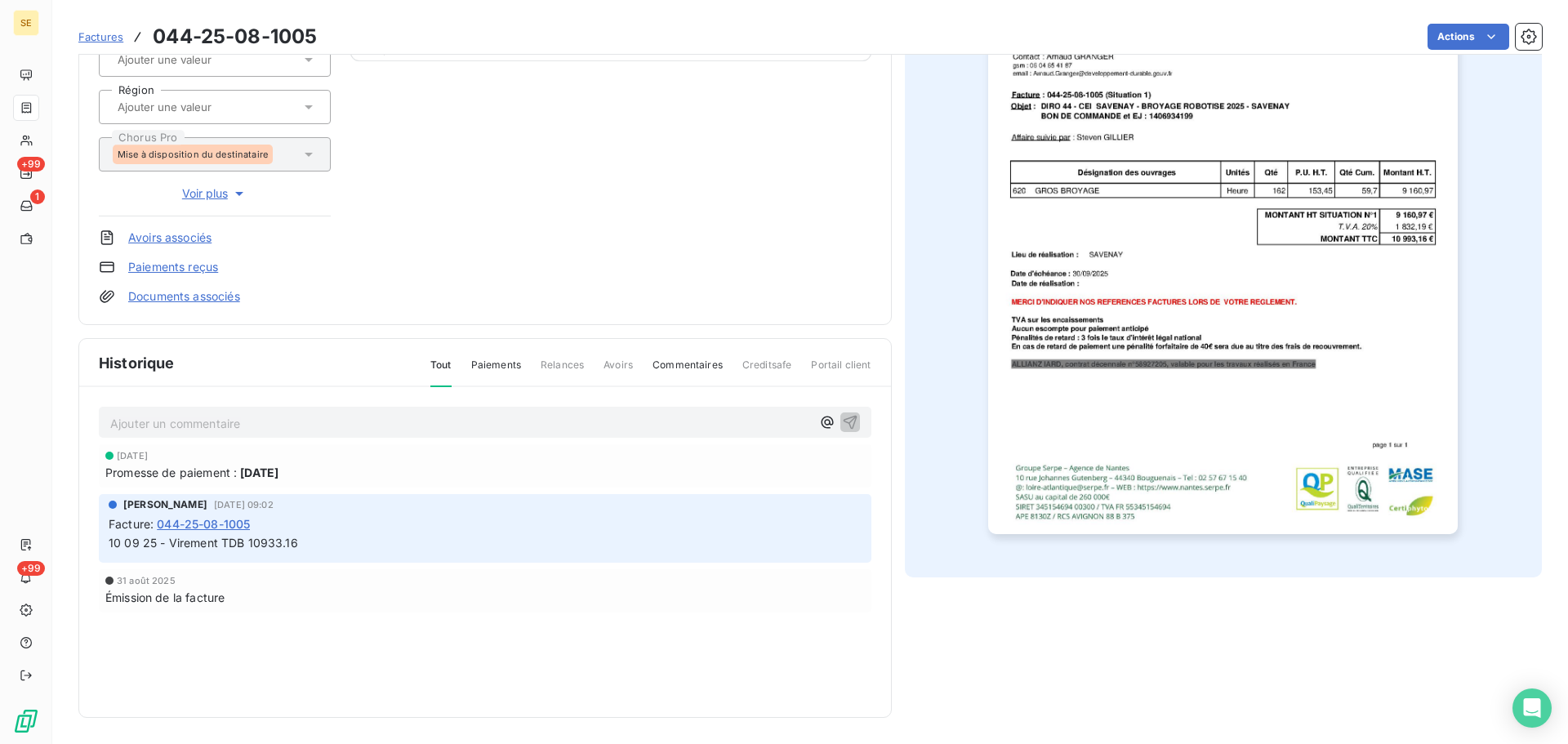
click at [363, 418] on p "Ajouter un commentaire ﻿" at bounding box center [460, 424] width 701 height 21
click at [846, 426] on icon "button" at bounding box center [849, 422] width 14 height 14
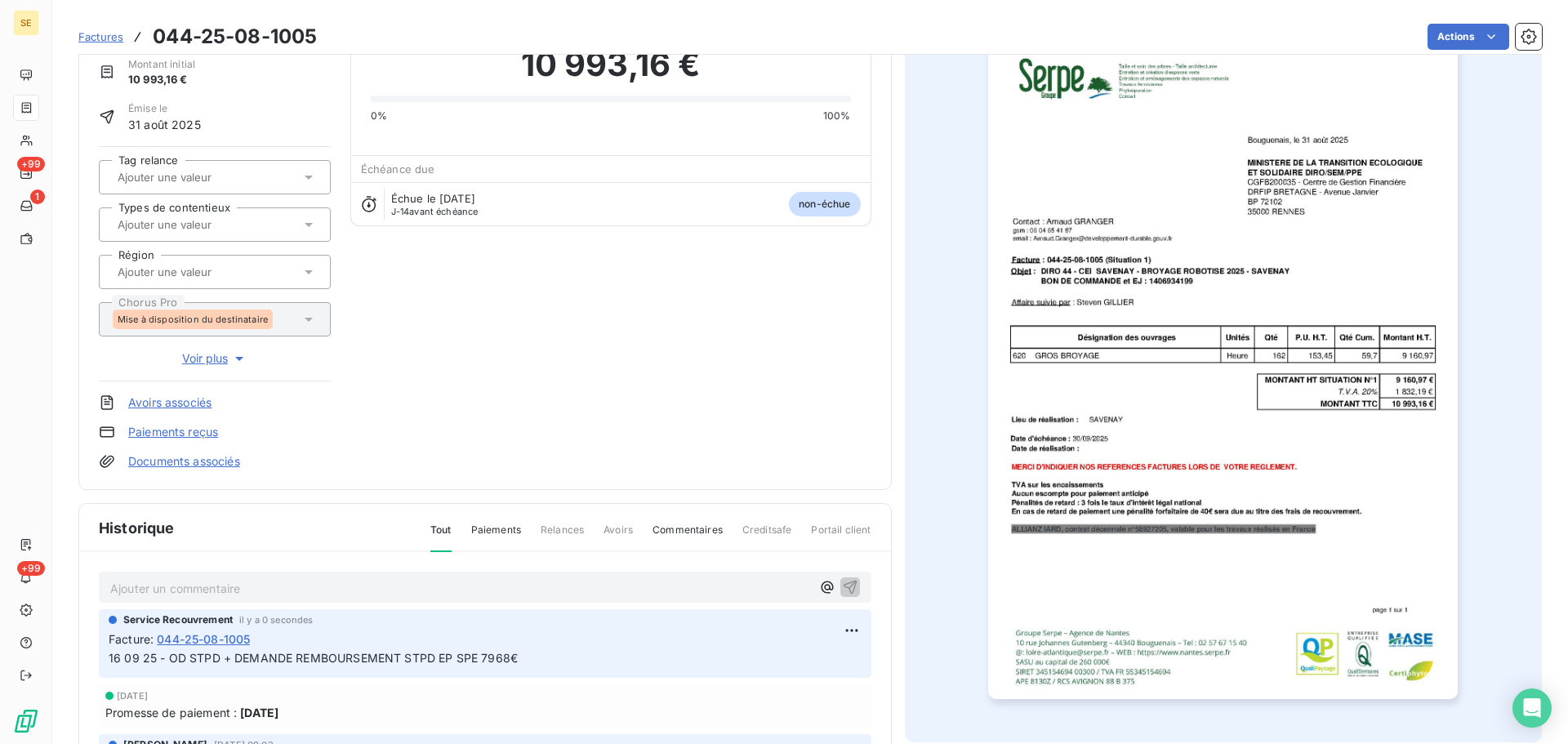
scroll to position [0, 0]
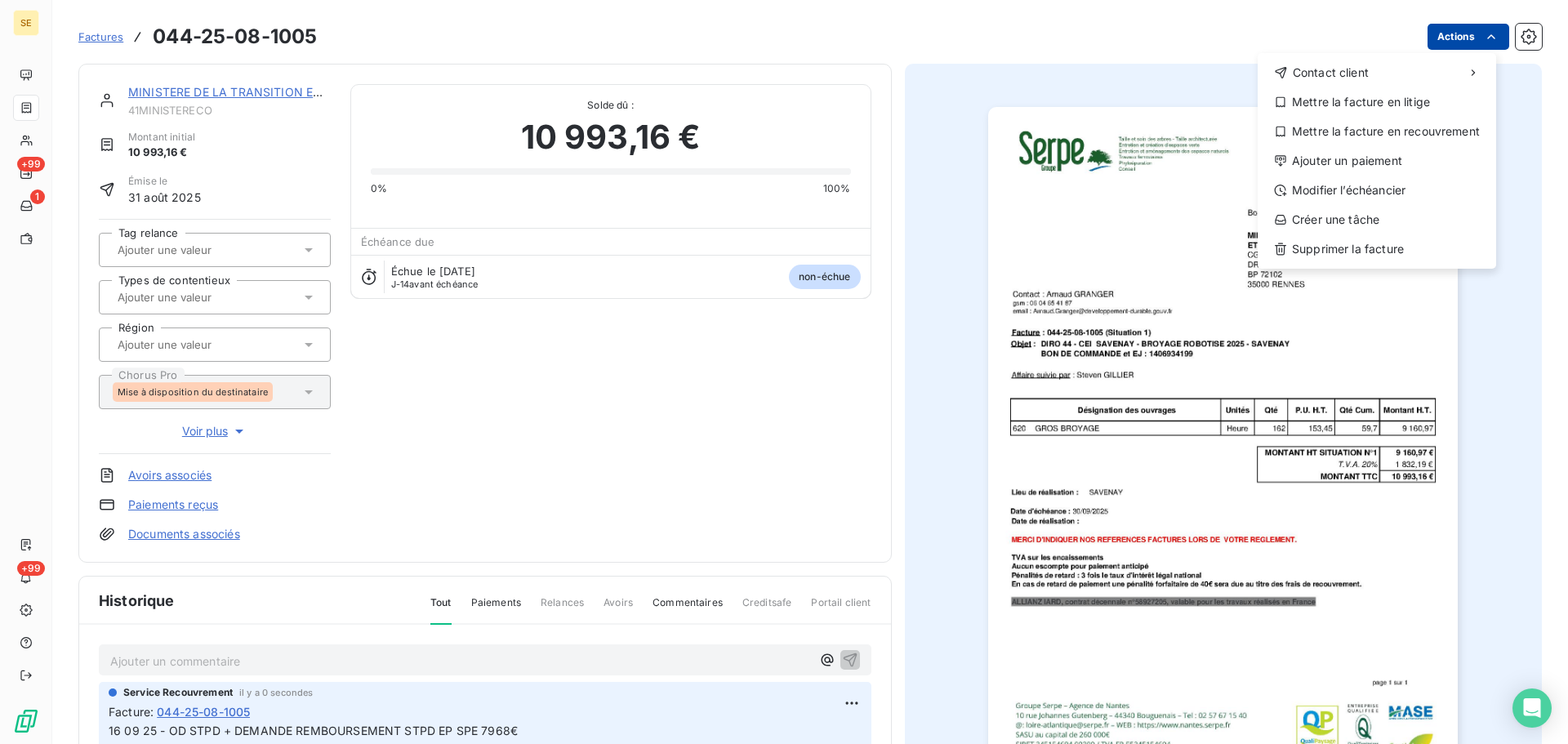
click at [1446, 35] on html "SE +99 1 +99 Factures [PHONE_NUMBER] Actions Contact client Mettre la facture e…" at bounding box center [784, 372] width 1568 height 744
click at [1378, 164] on div "Ajouter un paiement" at bounding box center [1377, 161] width 225 height 26
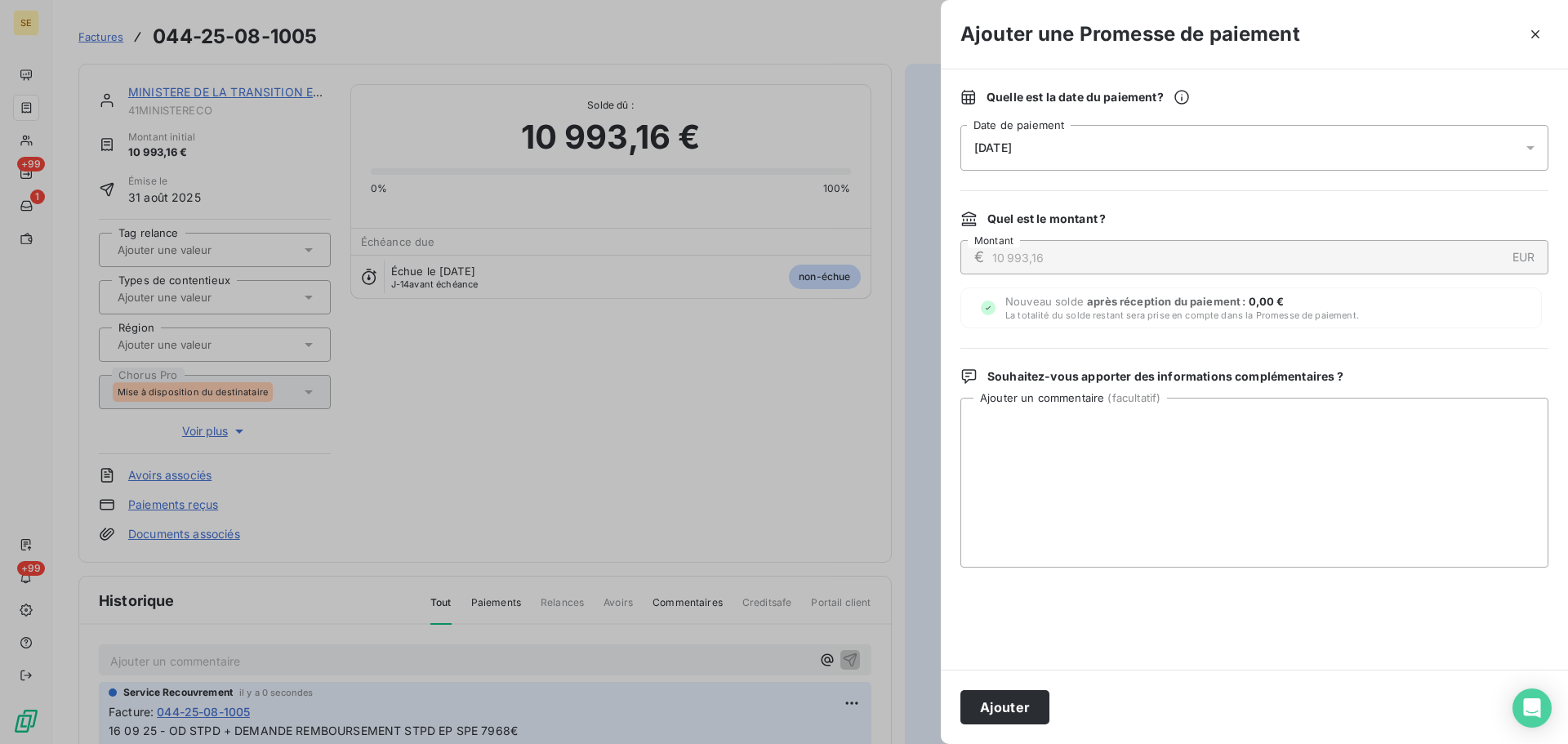
click at [1146, 156] on div "[DATE]" at bounding box center [1254, 147] width 588 height 45
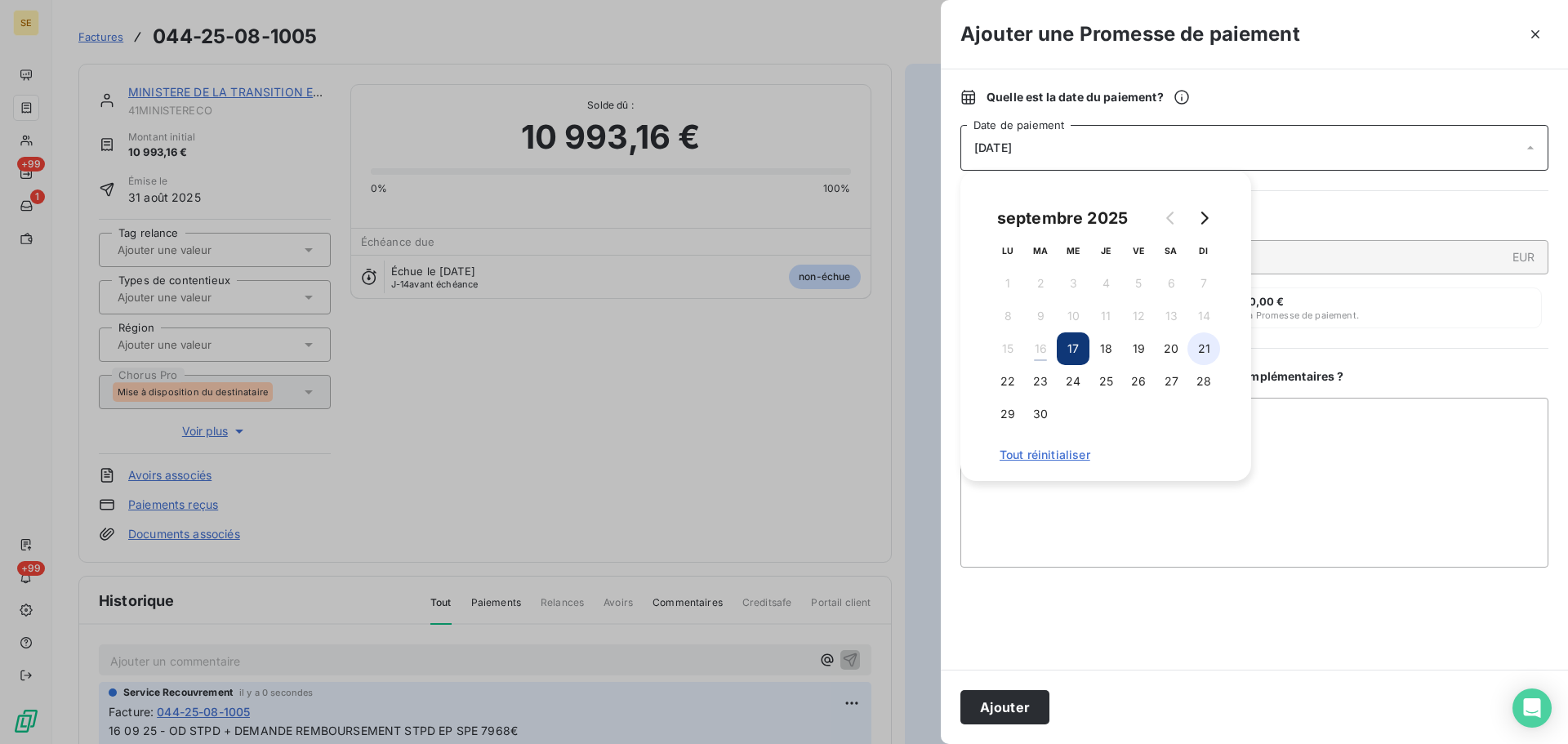
click at [1201, 344] on button "21" at bounding box center [1204, 349] width 33 height 33
click at [1000, 704] on button "Ajouter" at bounding box center [1005, 708] width 89 height 35
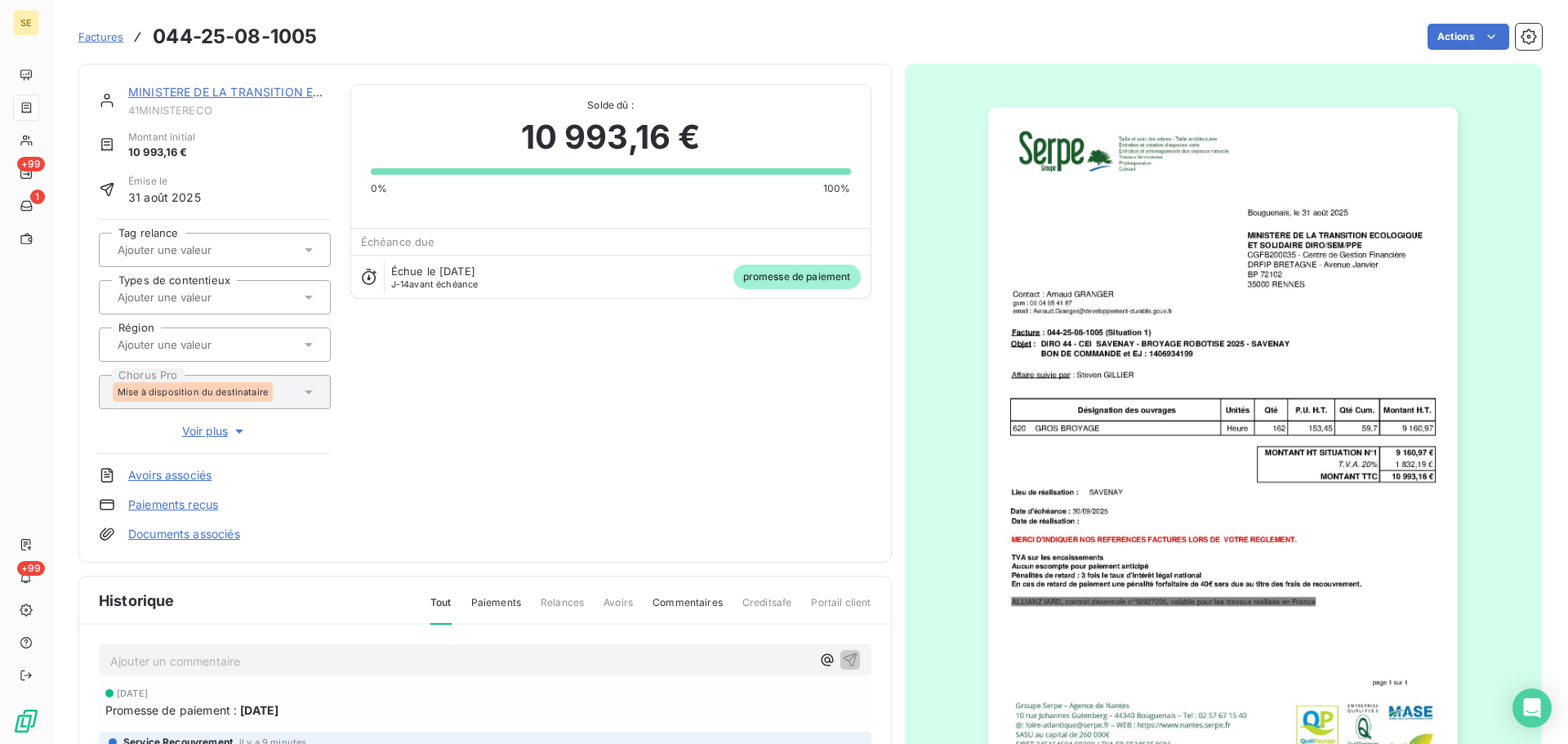
click at [1301, 330] on img "button" at bounding box center [1222, 439] width 470 height 665
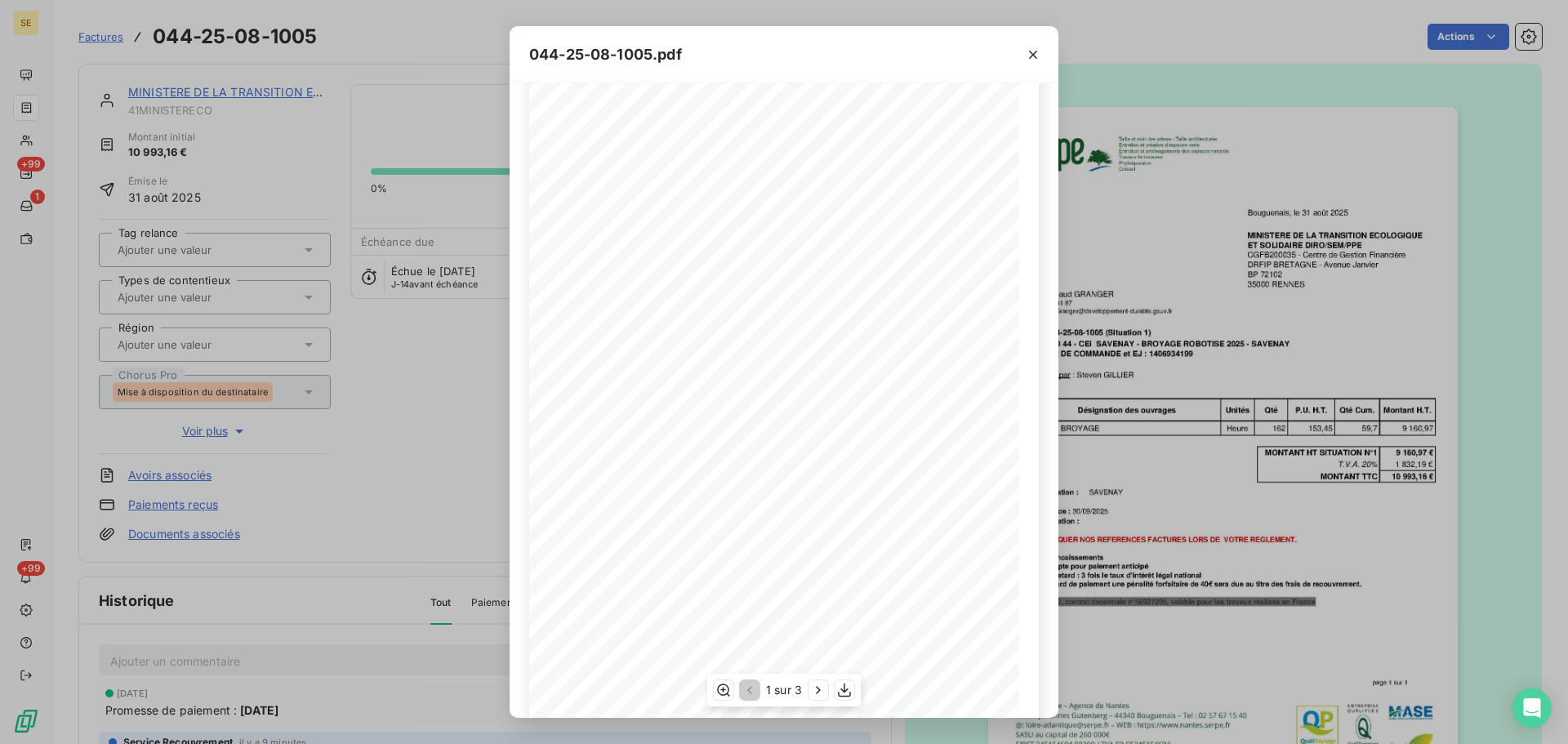
scroll to position [97, 0]
click at [1041, 61] on icon "button" at bounding box center [1033, 54] width 17 height 17
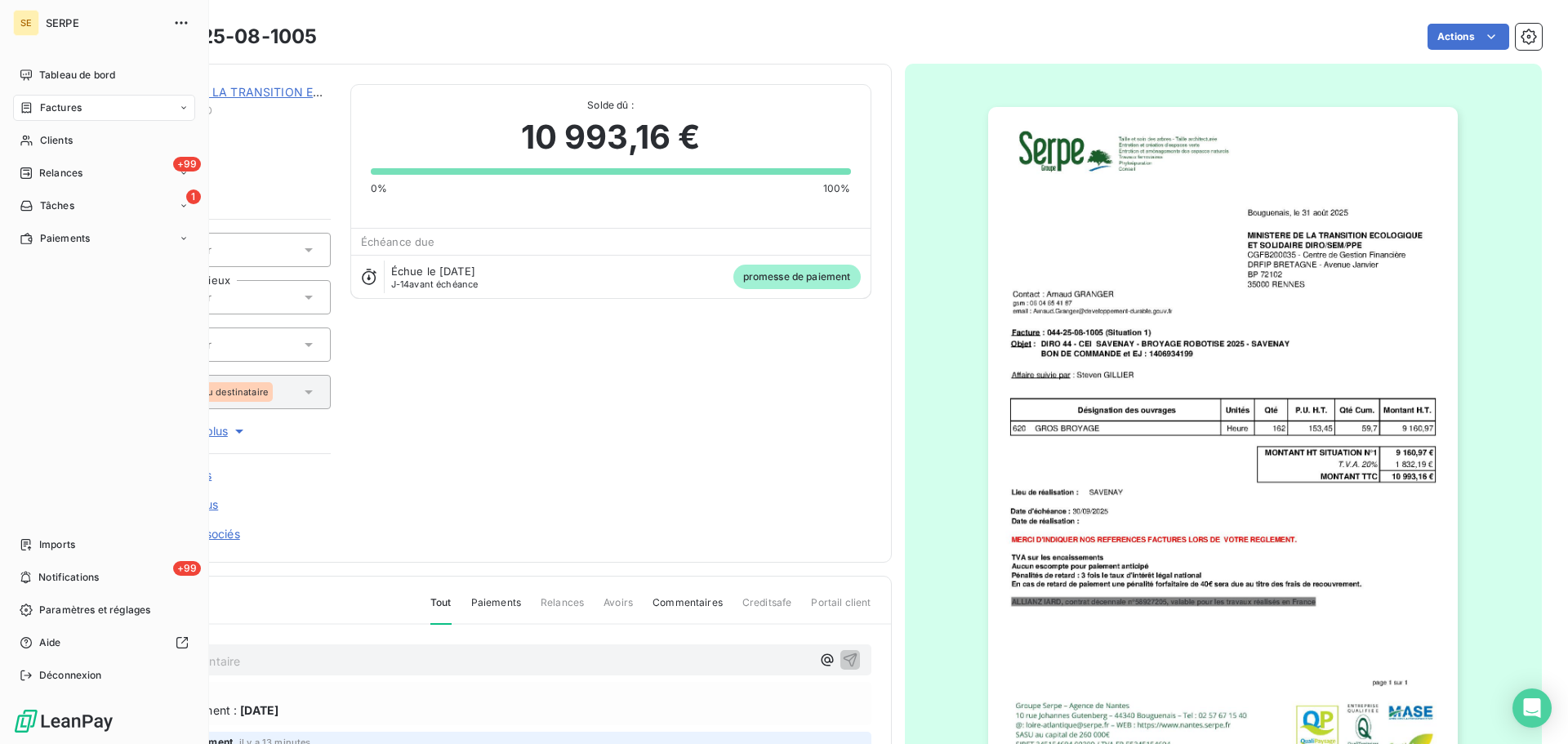
click at [38, 105] on div "Factures" at bounding box center [50, 108] width 62 height 15
click at [38, 142] on div "Clients" at bounding box center [104, 140] width 182 height 26
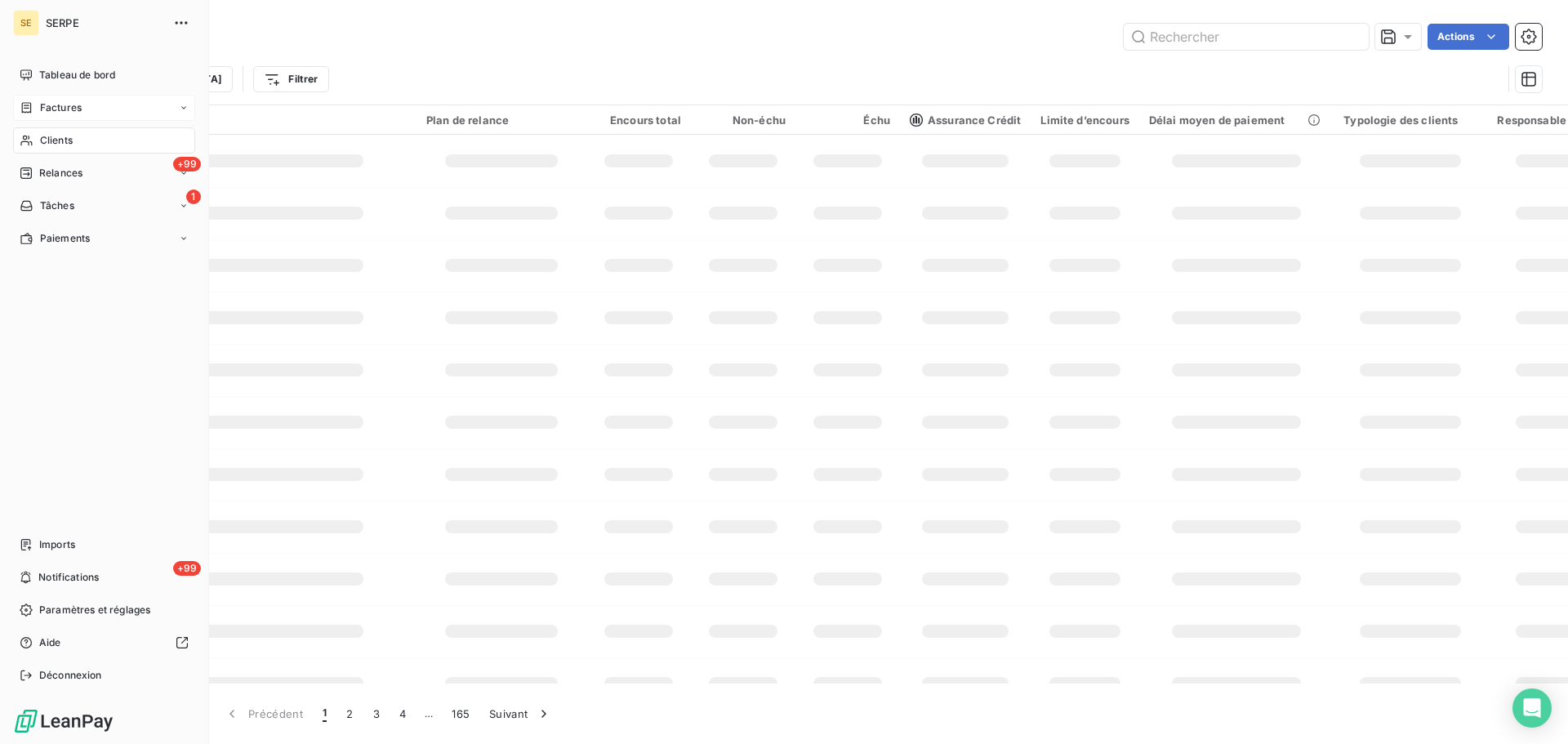
click at [53, 110] on span "Factures" at bounding box center [60, 108] width 41 height 15
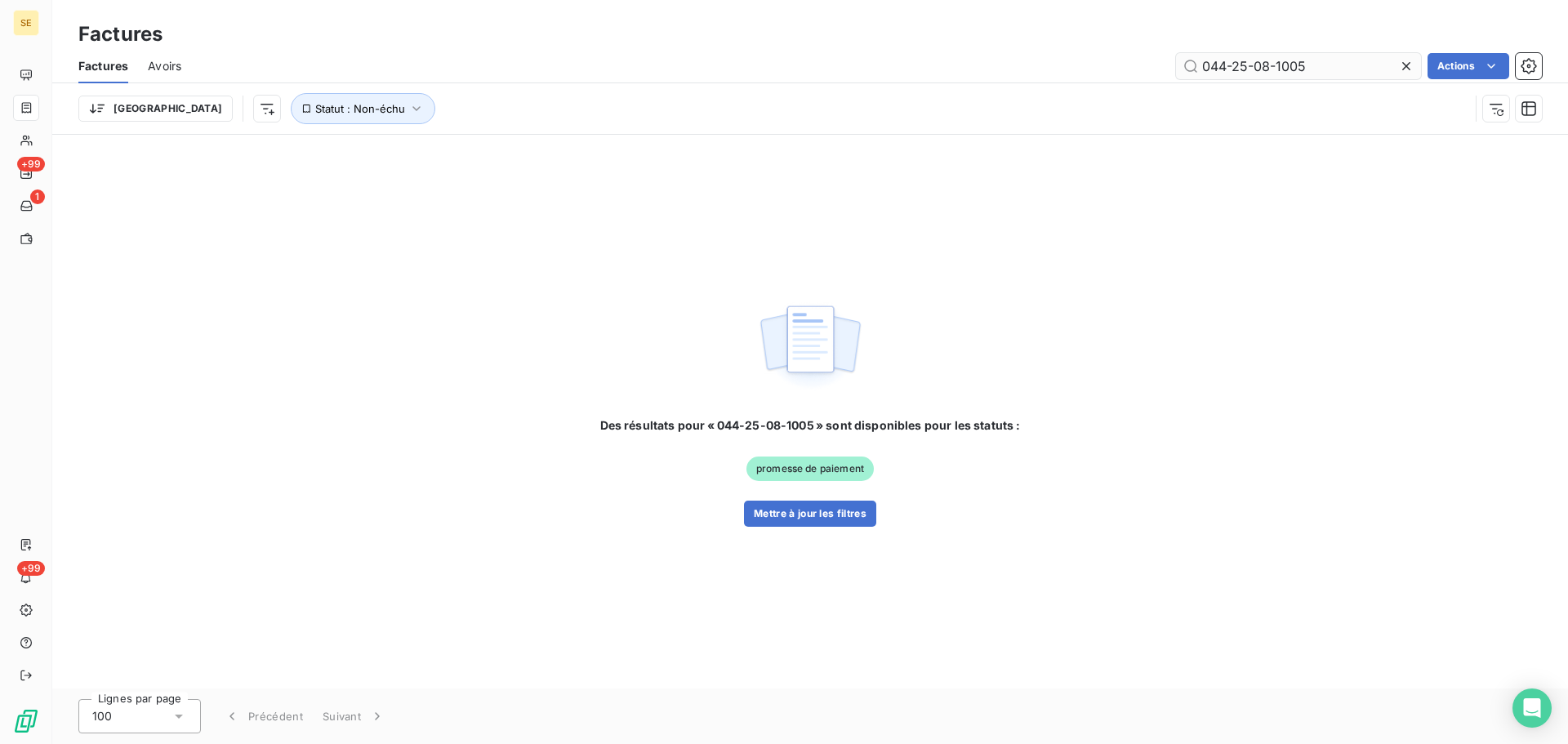
click at [1320, 64] on input "044-25-08-1005" at bounding box center [1298, 66] width 245 height 26
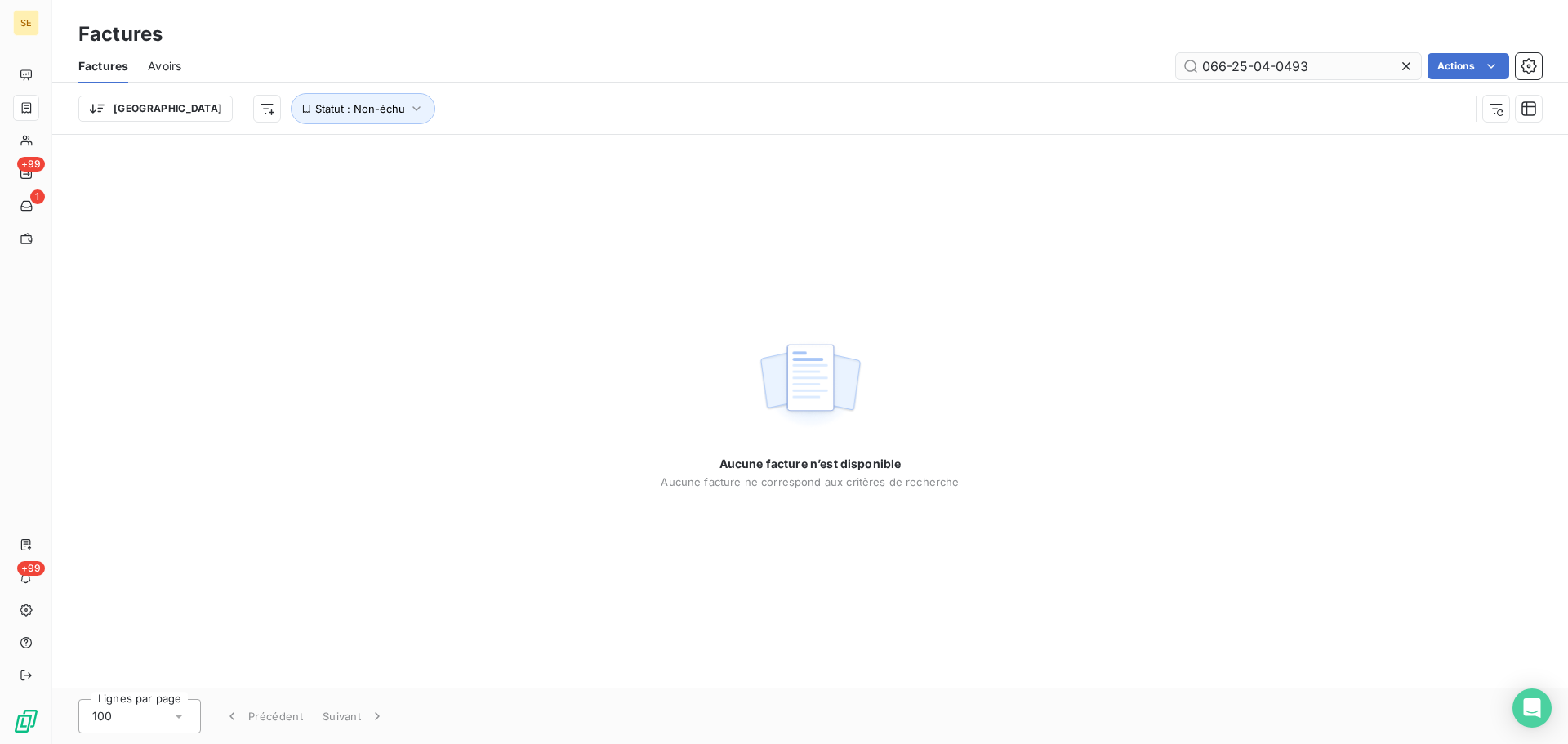
click at [1268, 71] on input "066-25-04-0493" at bounding box center [1298, 66] width 245 height 26
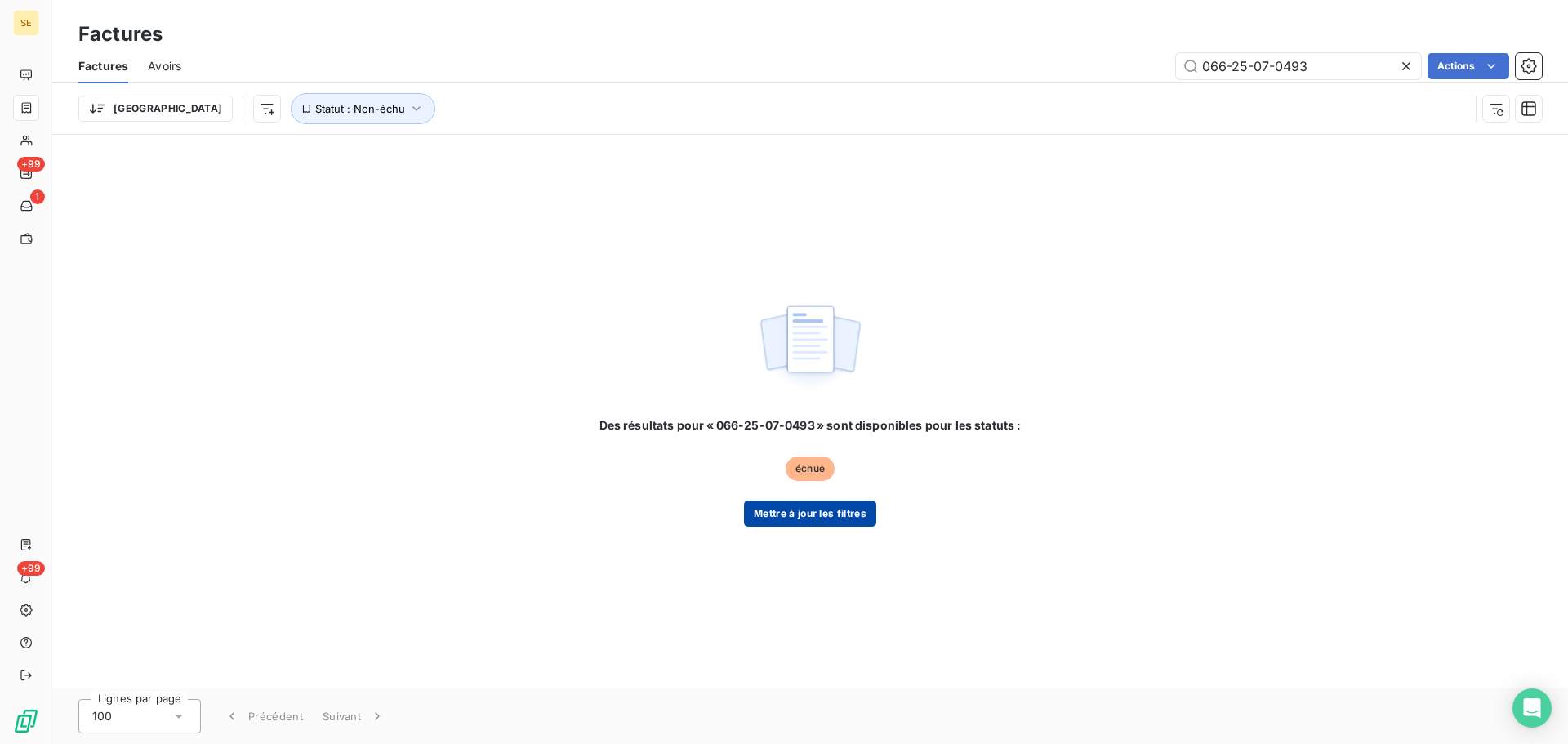
type input "066-25-07-0493"
click at [797, 518] on button "Mettre à jour les filtres" at bounding box center [810, 514] width 132 height 26
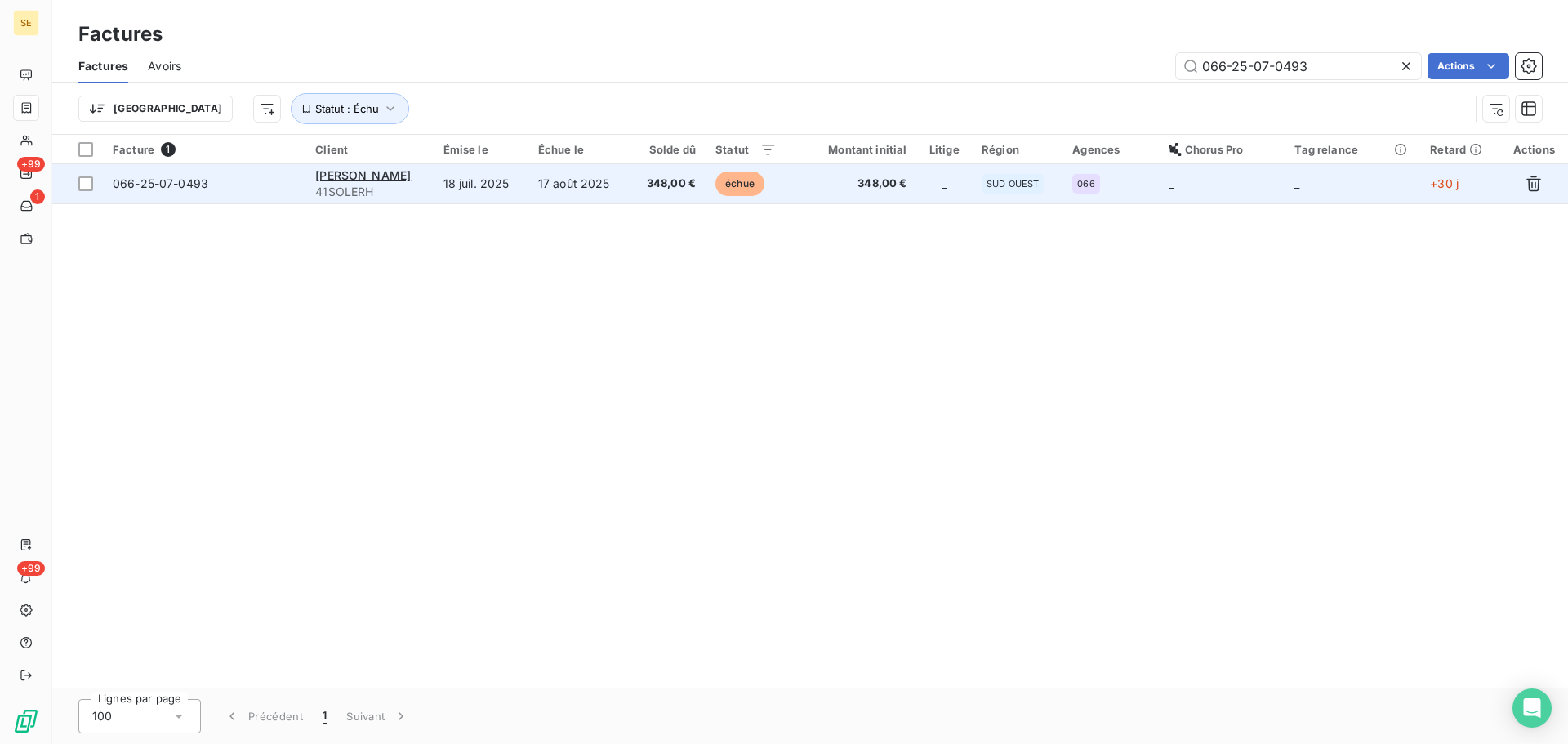
click at [550, 194] on td "17 août 2025" at bounding box center [579, 183] width 102 height 39
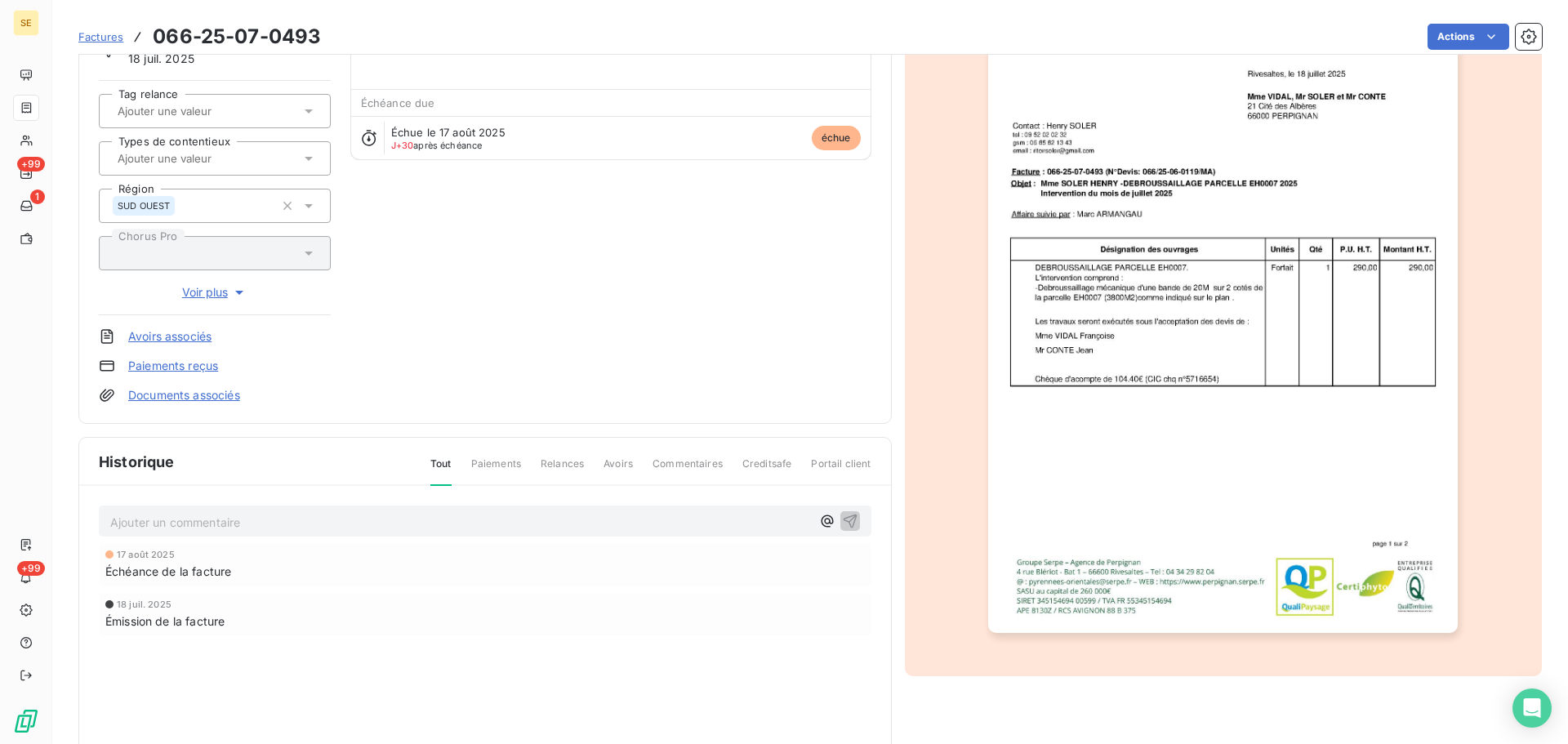
scroll to position [239, 0]
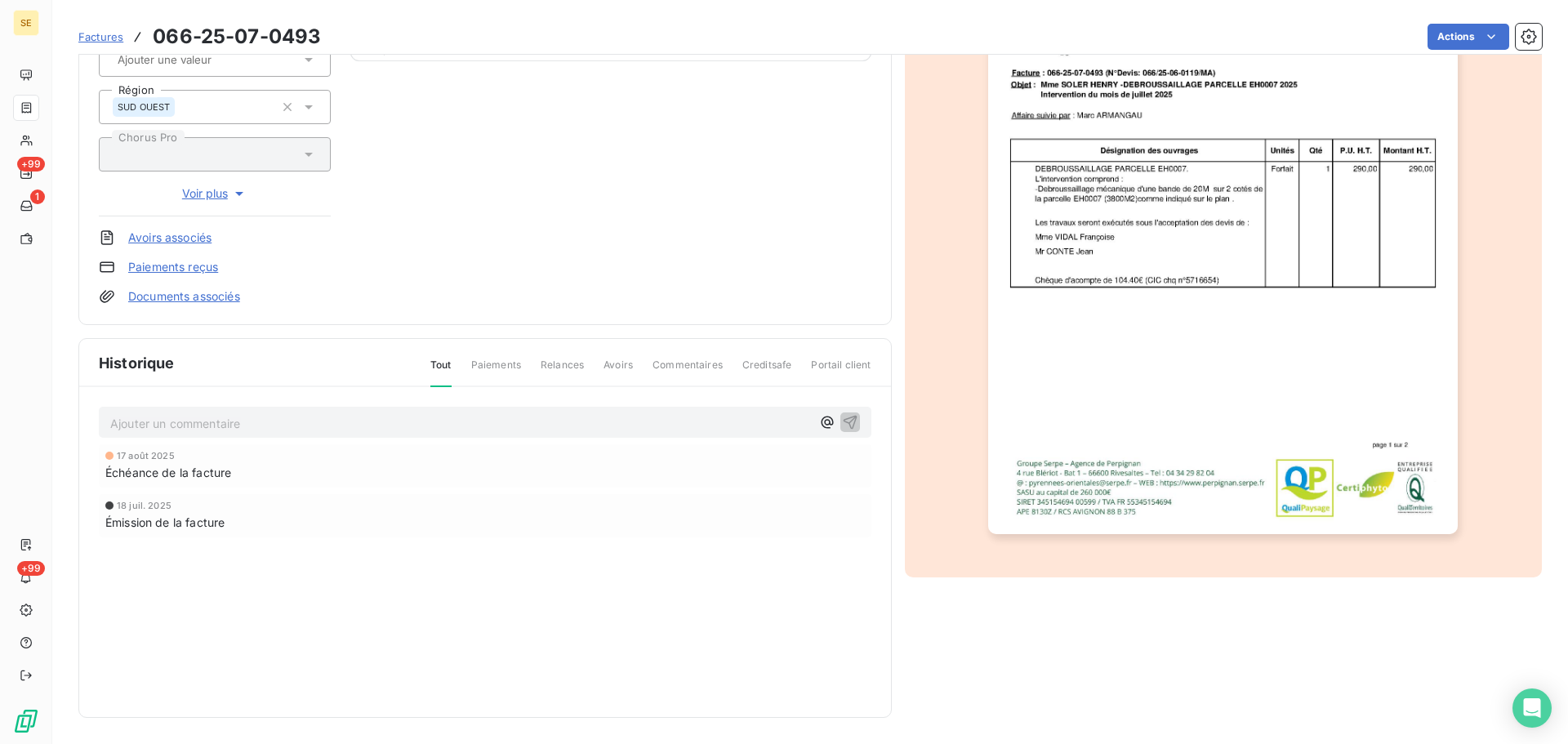
click at [457, 429] on p "Ajouter un commentaire ﻿" at bounding box center [460, 424] width 701 height 21
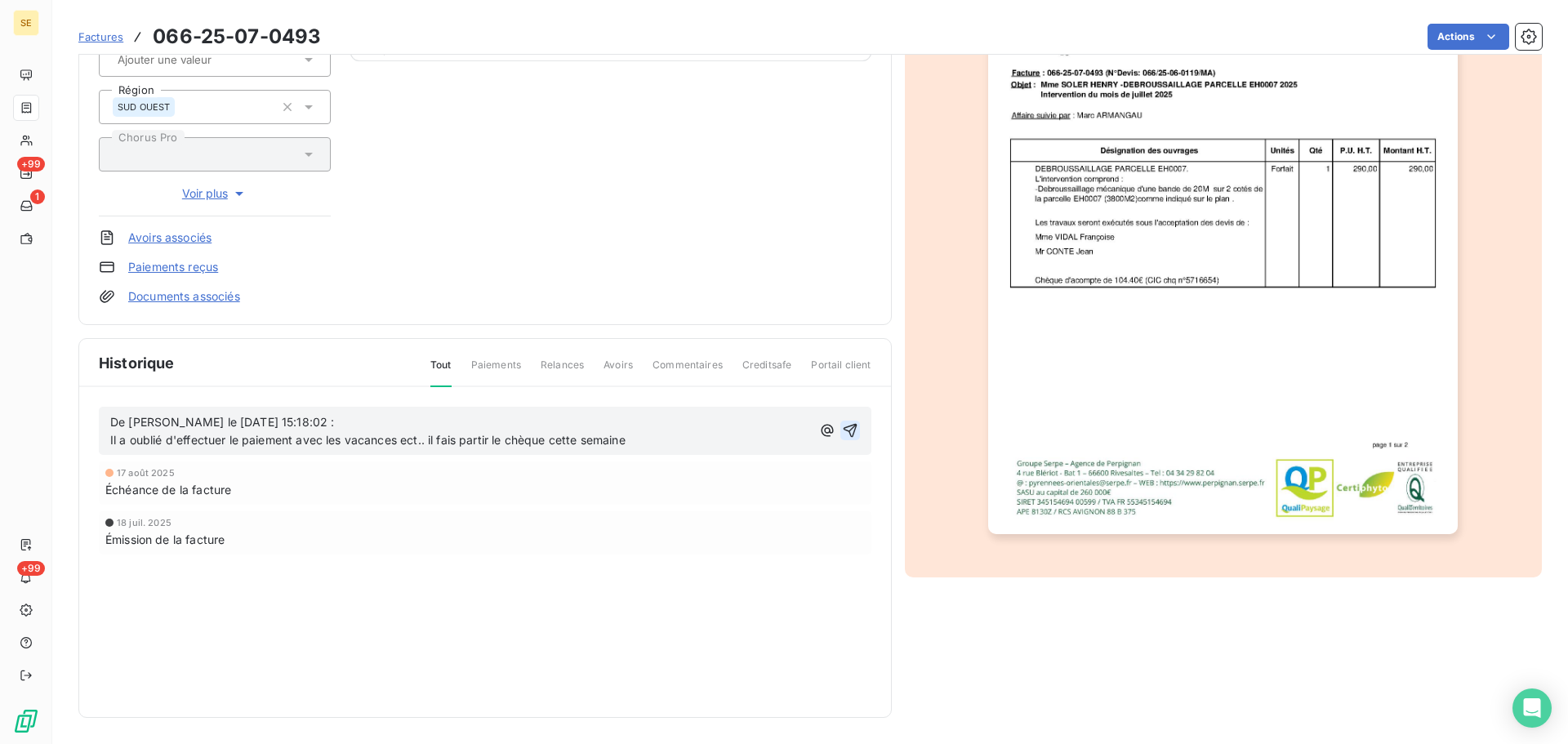
click at [848, 429] on icon "button" at bounding box center [850, 431] width 17 height 17
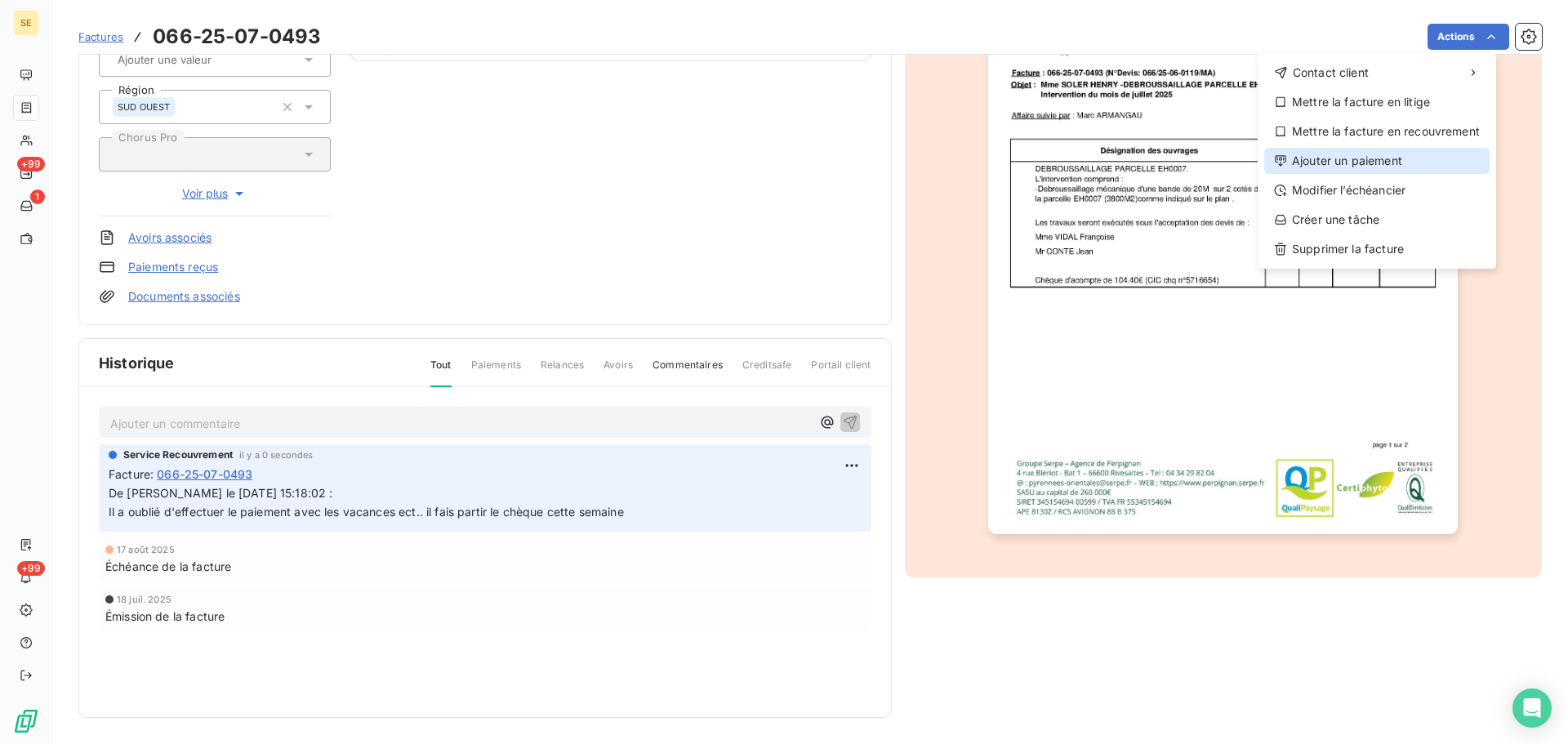
click at [1369, 159] on div "Ajouter un paiement" at bounding box center [1377, 161] width 225 height 26
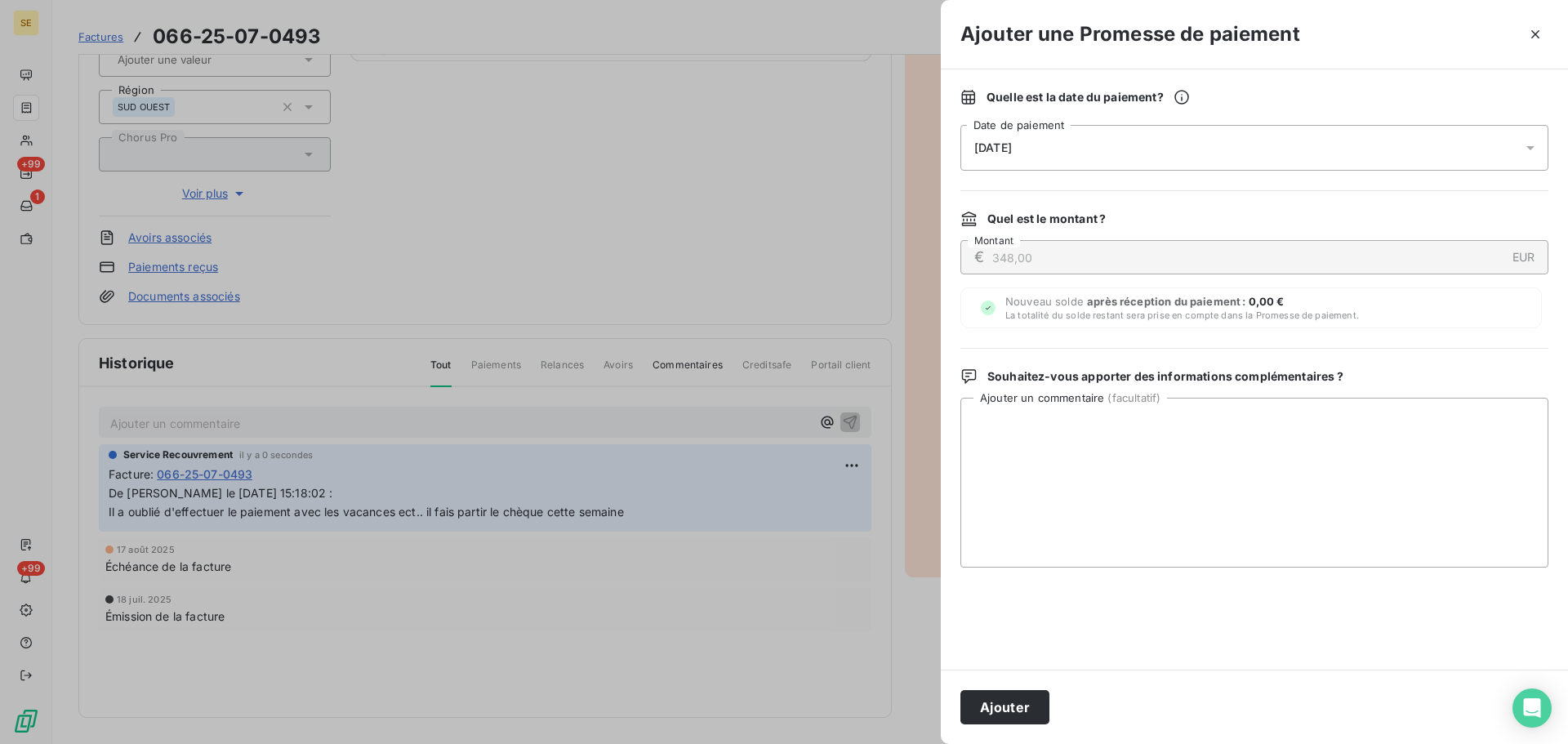
click at [1282, 133] on div "[DATE]" at bounding box center [1254, 147] width 588 height 45
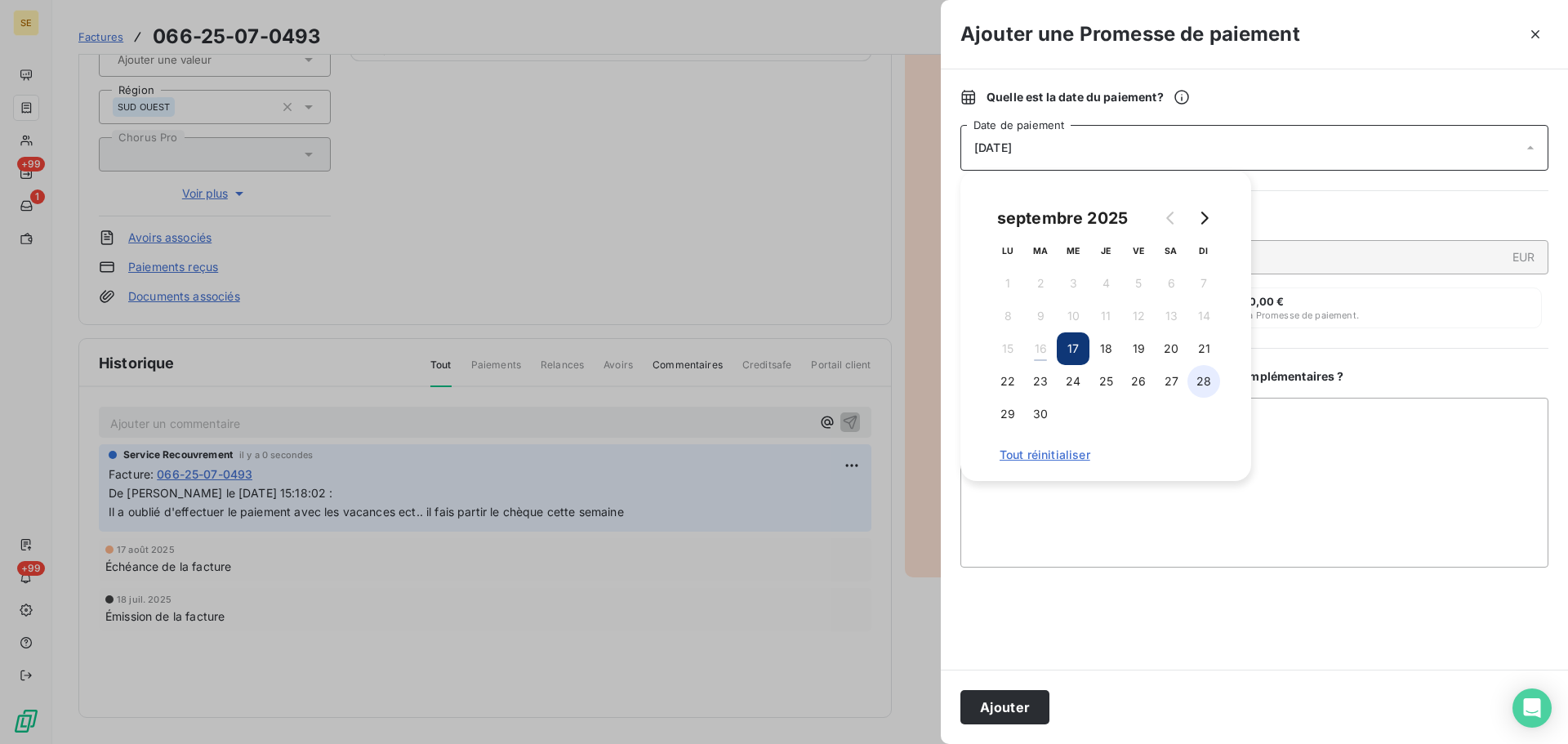
click at [1214, 387] on button "28" at bounding box center [1204, 381] width 33 height 33
click at [980, 722] on button "Ajouter" at bounding box center [1005, 708] width 89 height 35
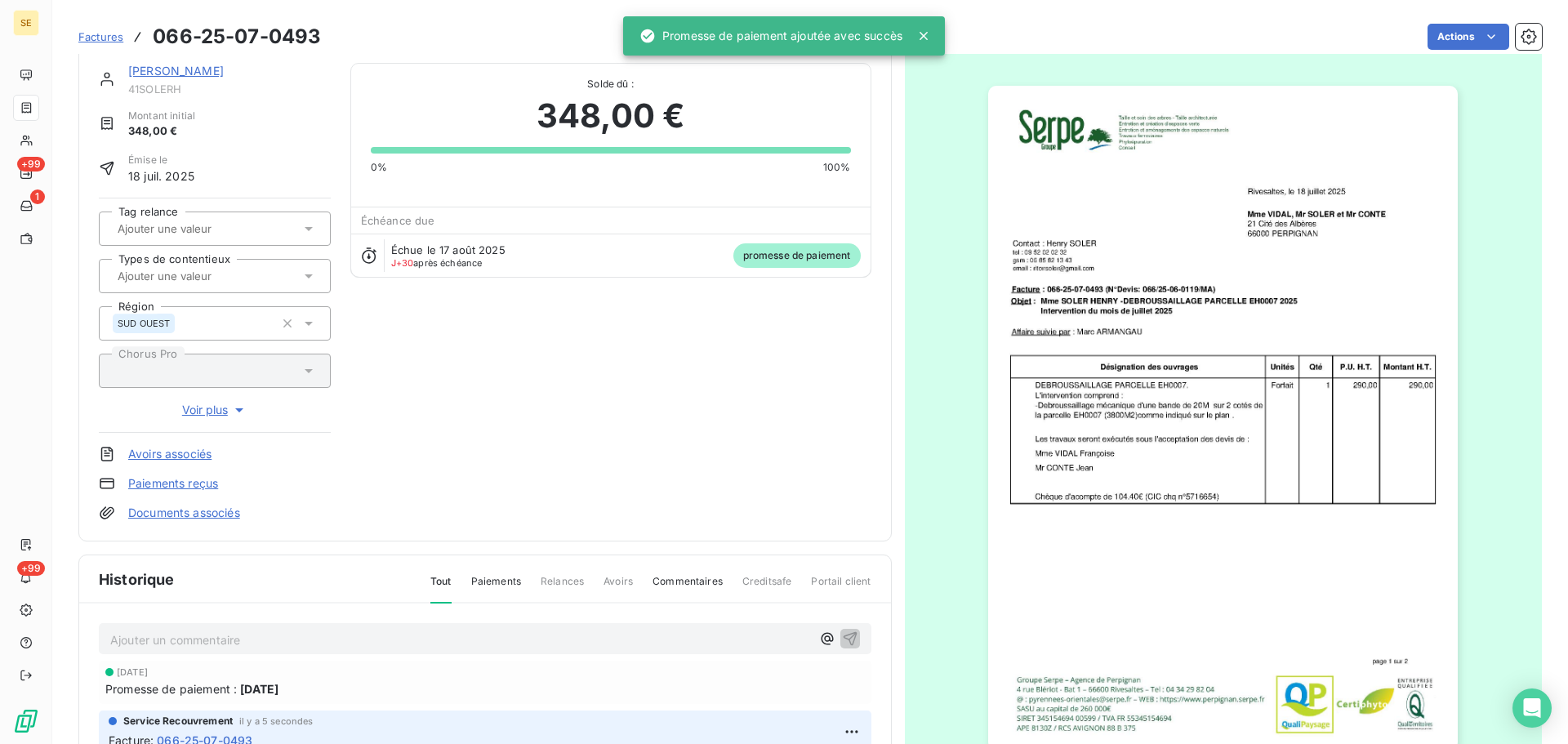
scroll to position [0, 0]
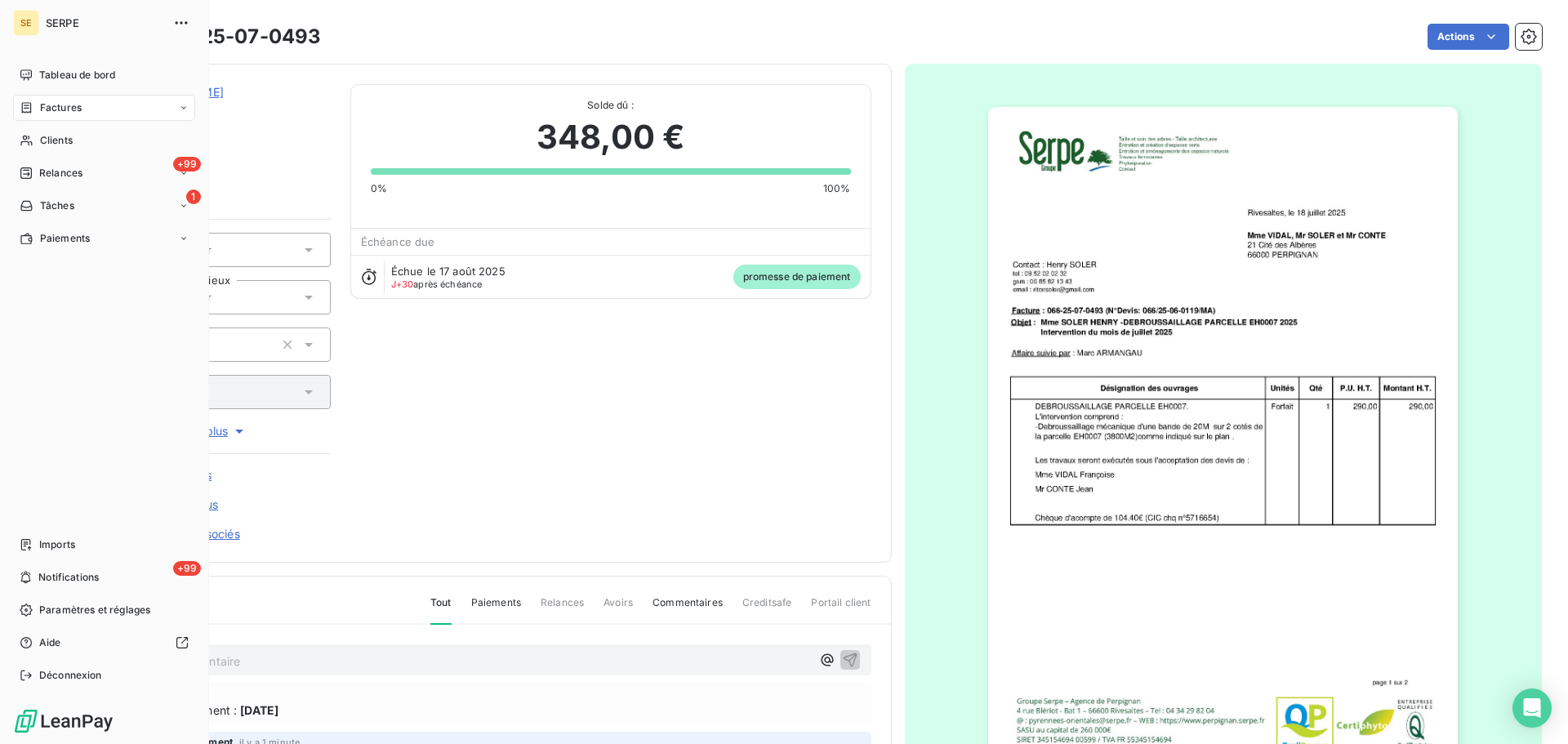
click at [77, 111] on span "Factures" at bounding box center [60, 108] width 41 height 15
click at [45, 139] on span "Clients" at bounding box center [56, 140] width 33 height 15
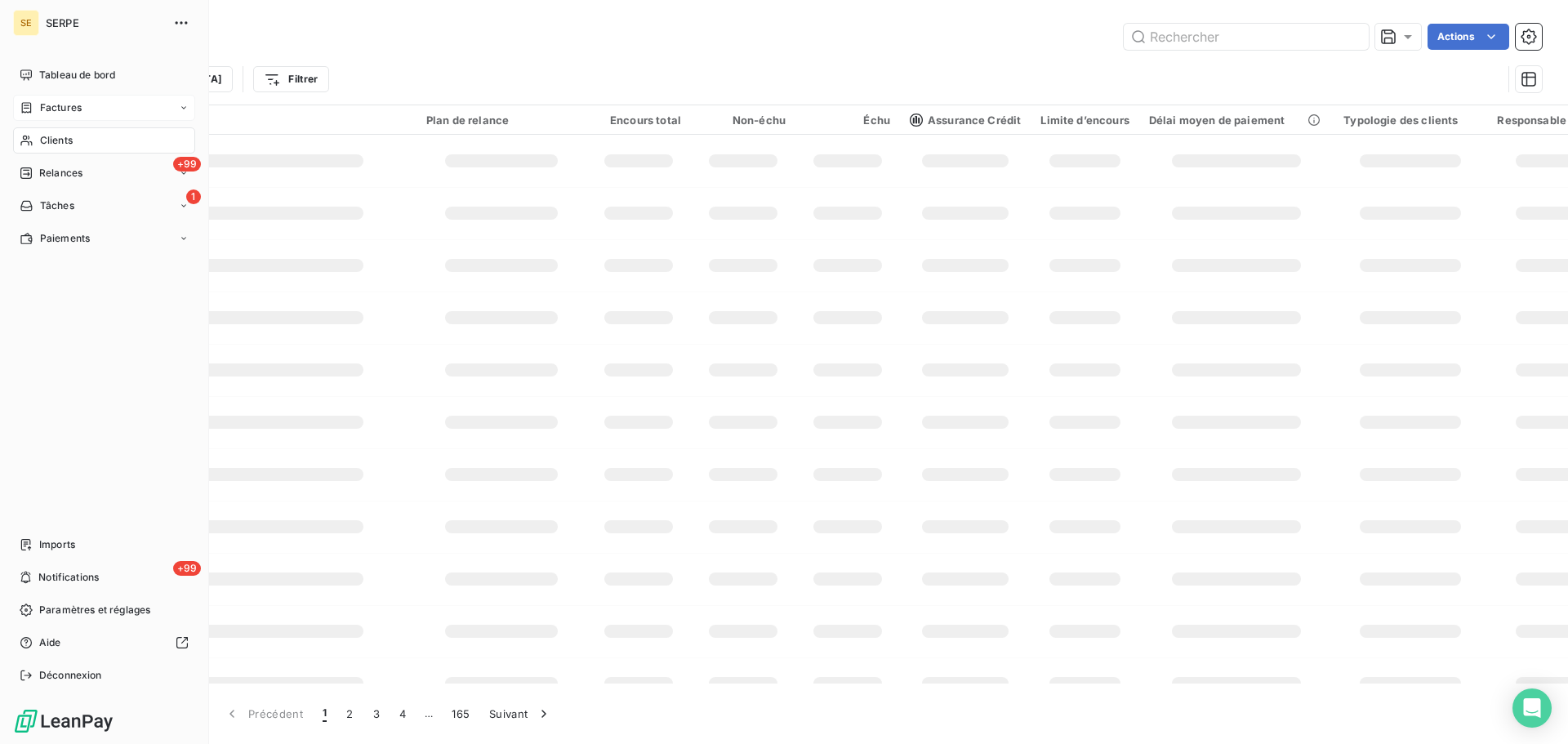
click at [68, 110] on span "Factures" at bounding box center [60, 108] width 41 height 15
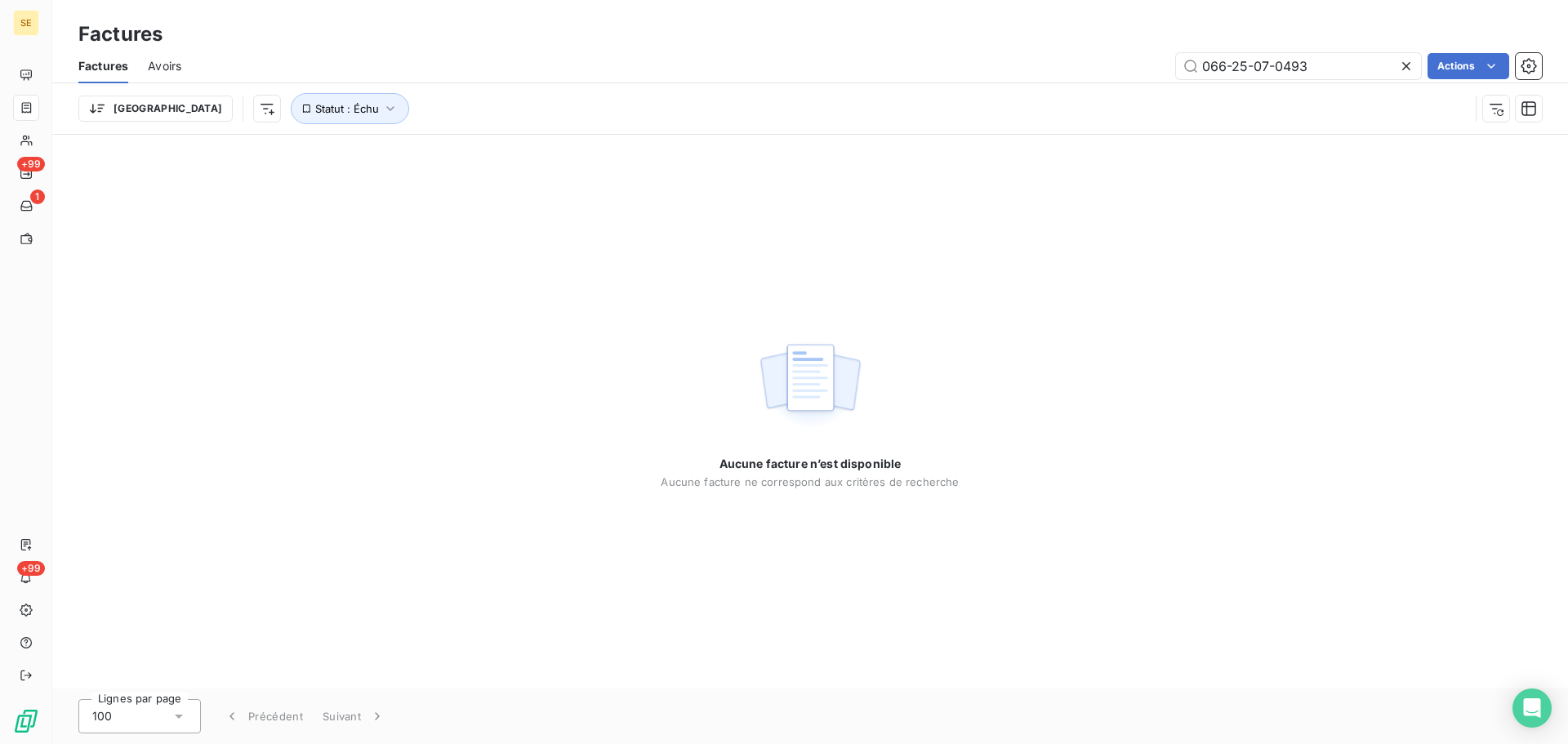
drag, startPoint x: 1200, startPoint y: 68, endPoint x: 1110, endPoint y: 74, distance: 90.2
click at [1112, 73] on div "066-25-07-0493 Actions" at bounding box center [871, 66] width 1341 height 26
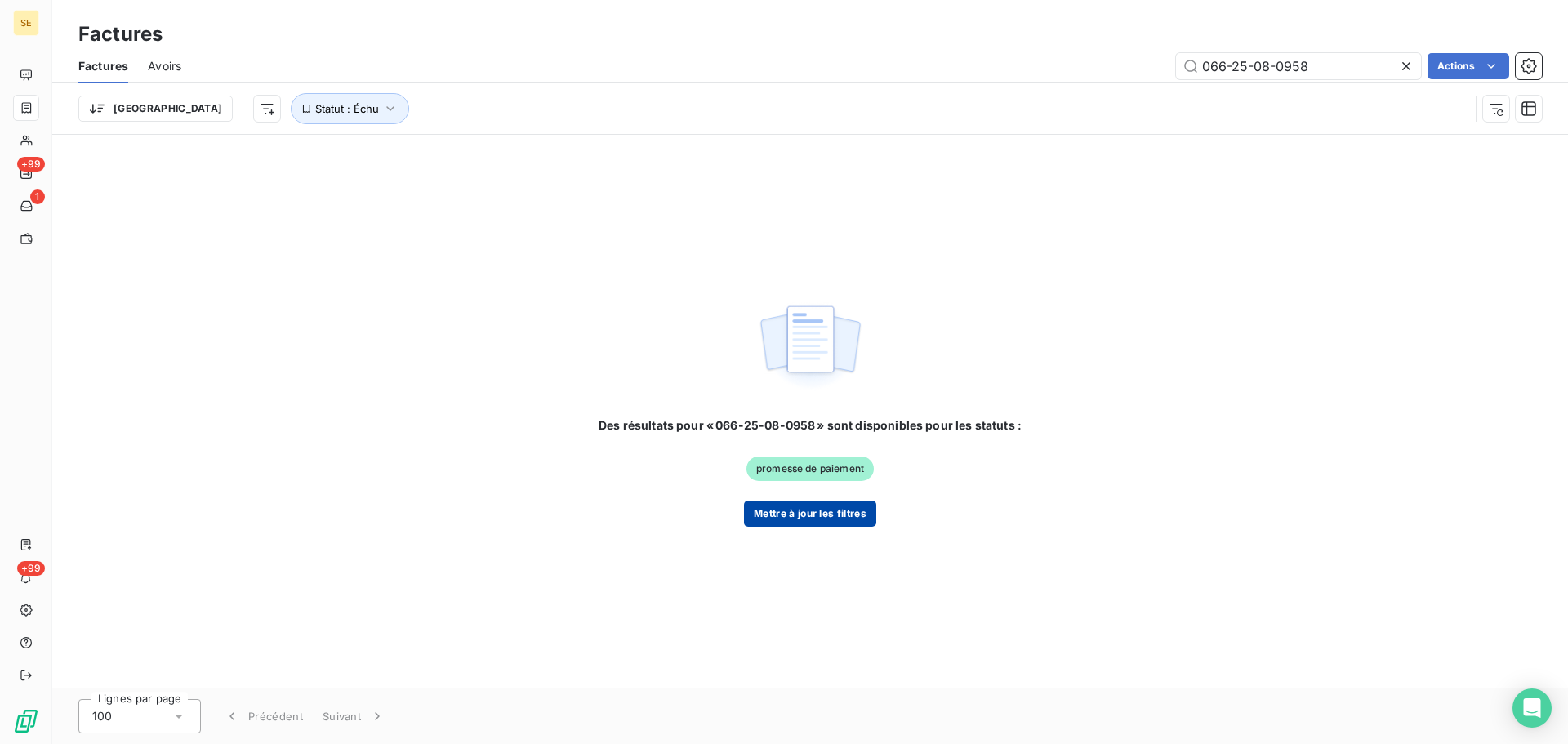
type input "066-25-08-0958"
click at [824, 512] on button "Mettre à jour les filtres" at bounding box center [810, 514] width 132 height 26
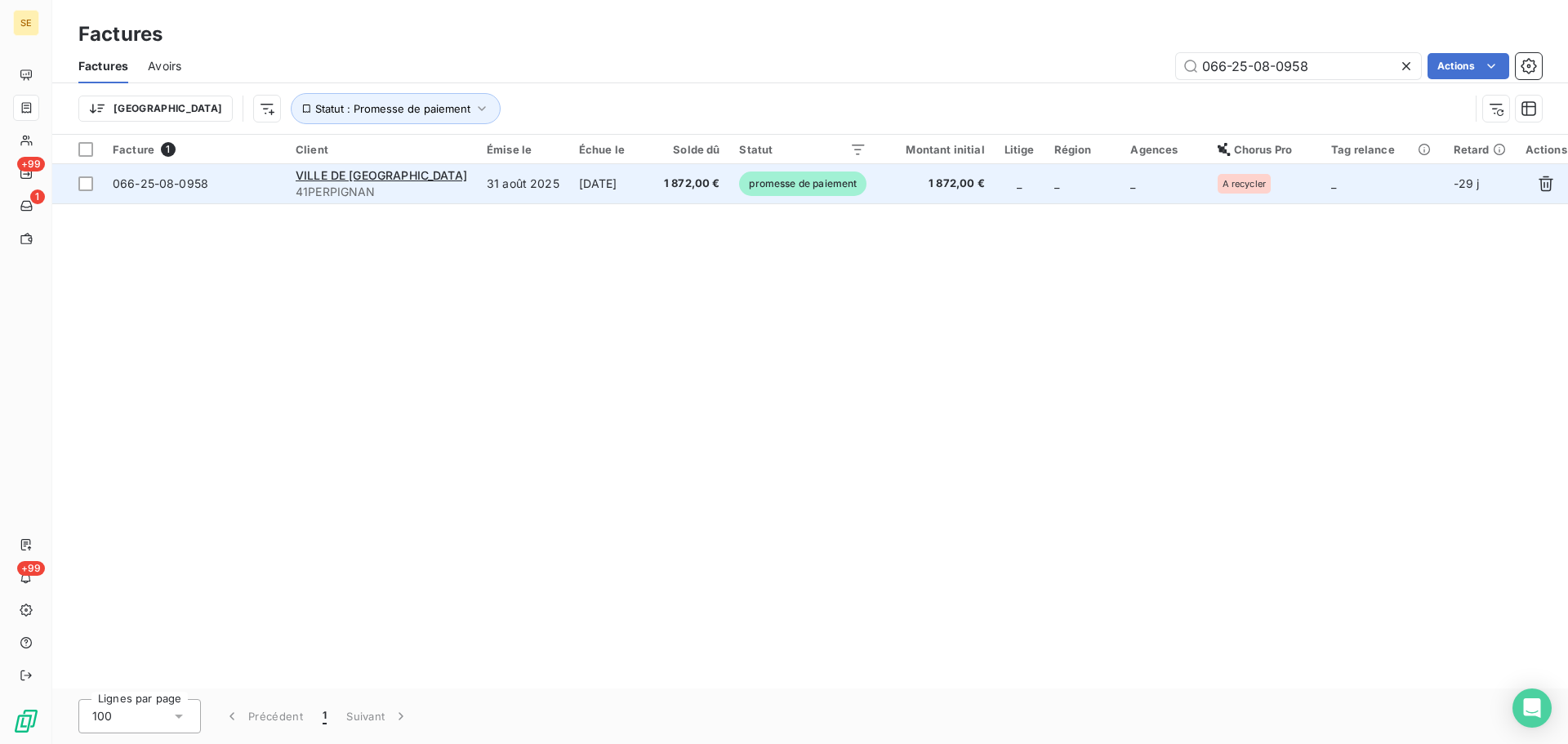
click at [604, 177] on td "[DATE]" at bounding box center [612, 183] width 85 height 39
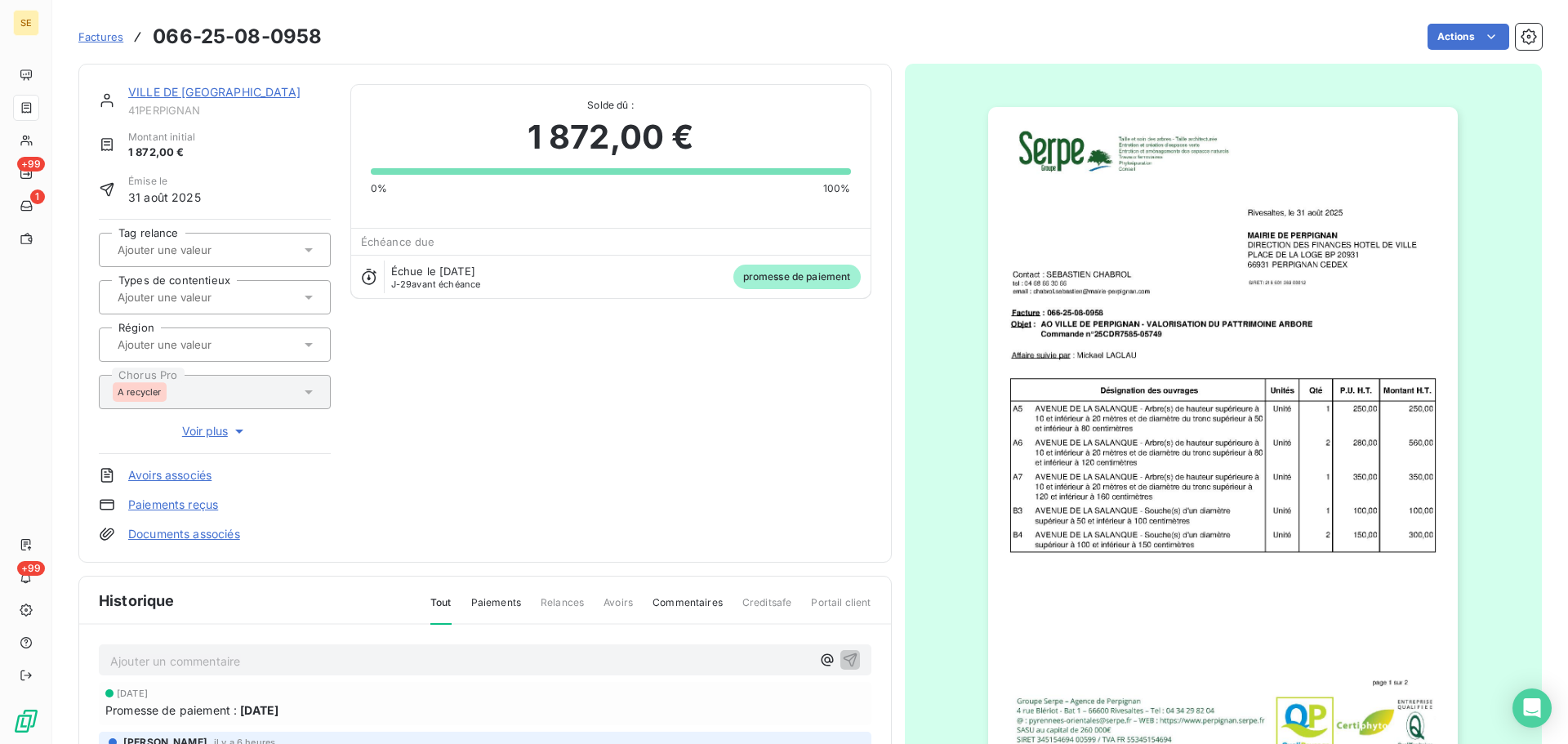
click at [1149, 271] on img "button" at bounding box center [1222, 439] width 470 height 665
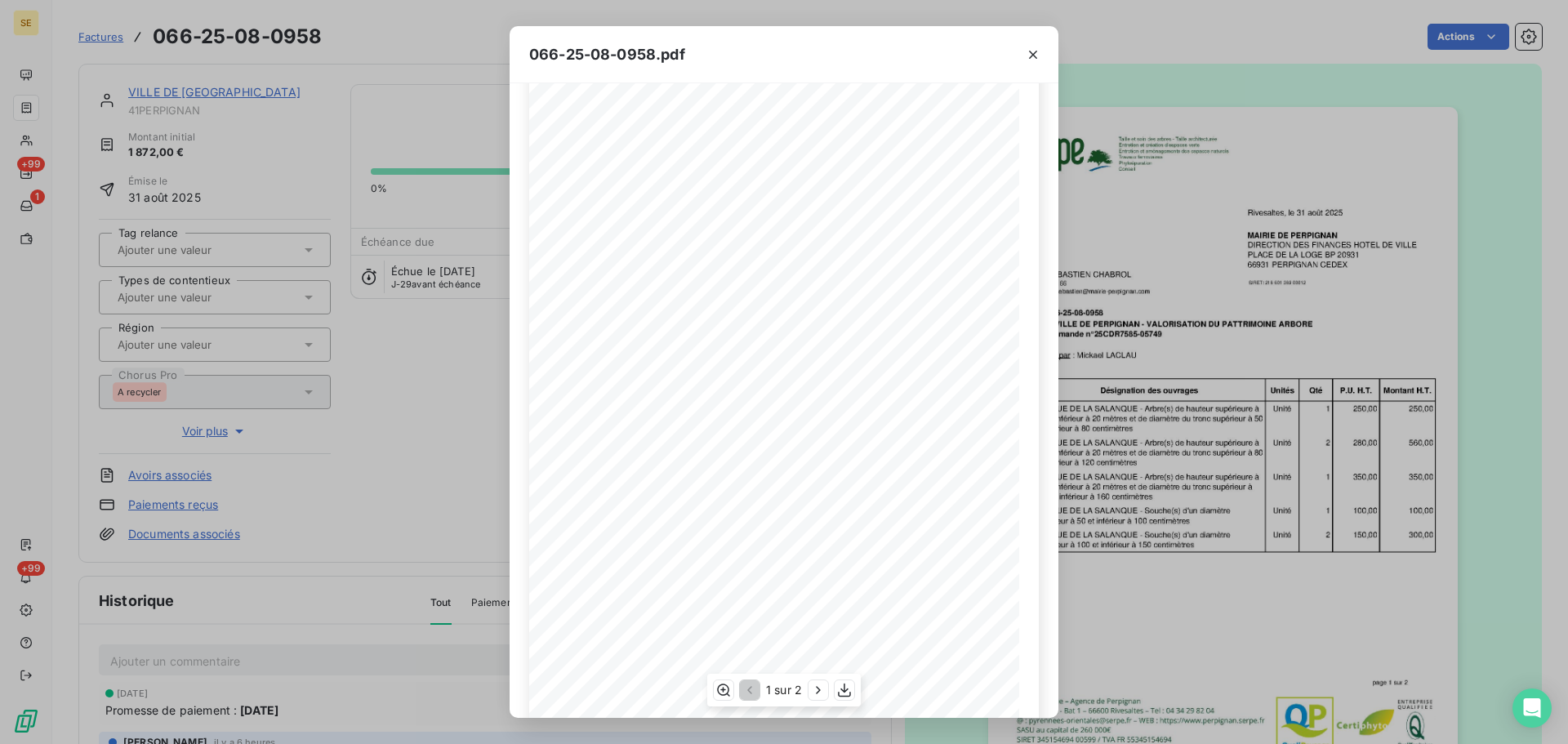
scroll to position [97, 0]
click at [818, 692] on icon "button" at bounding box center [819, 690] width 17 height 17
click at [1026, 47] on icon "button" at bounding box center [1033, 54] width 17 height 17
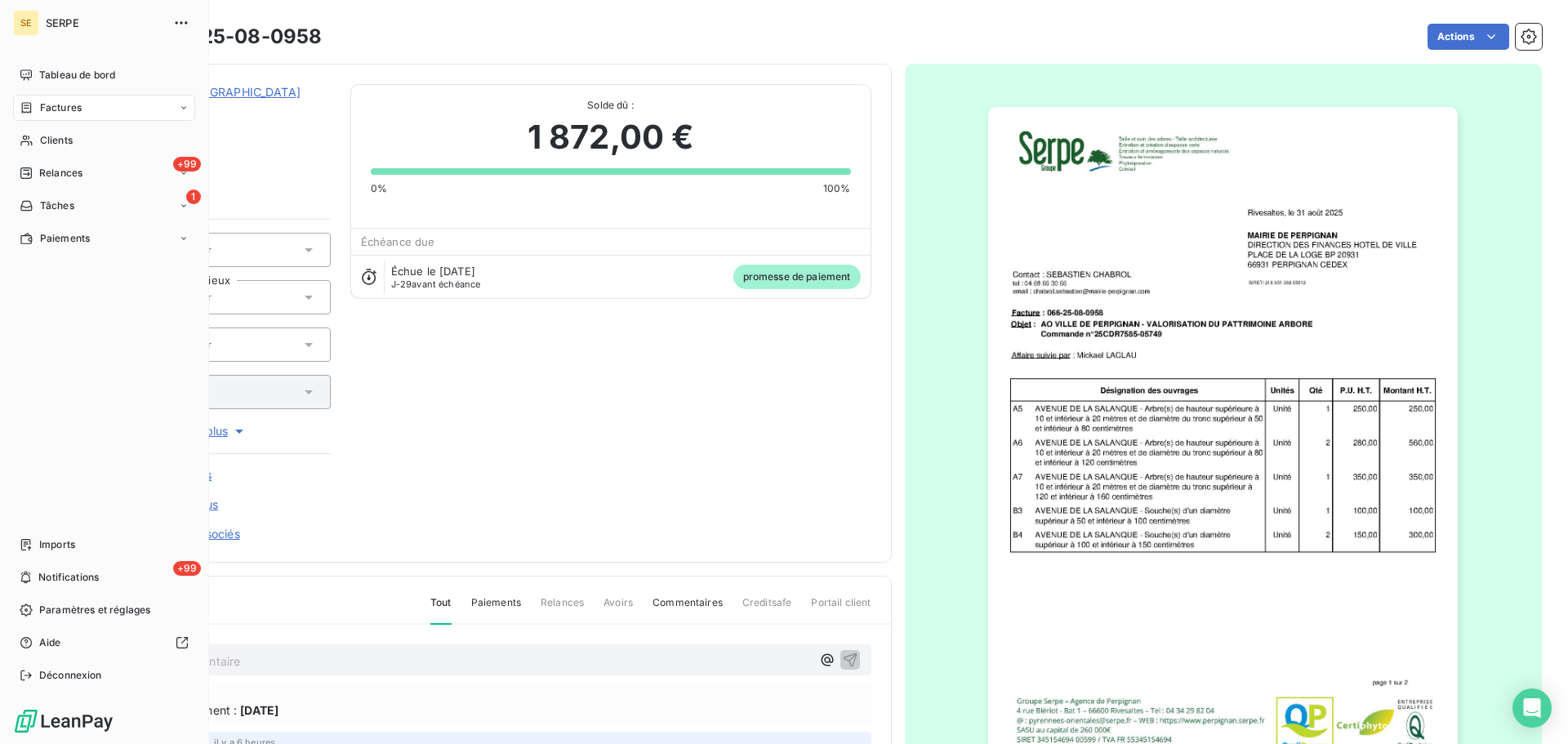
click at [39, 110] on div "Factures" at bounding box center [50, 108] width 62 height 15
click at [50, 136] on span "Clients" at bounding box center [56, 140] width 33 height 15
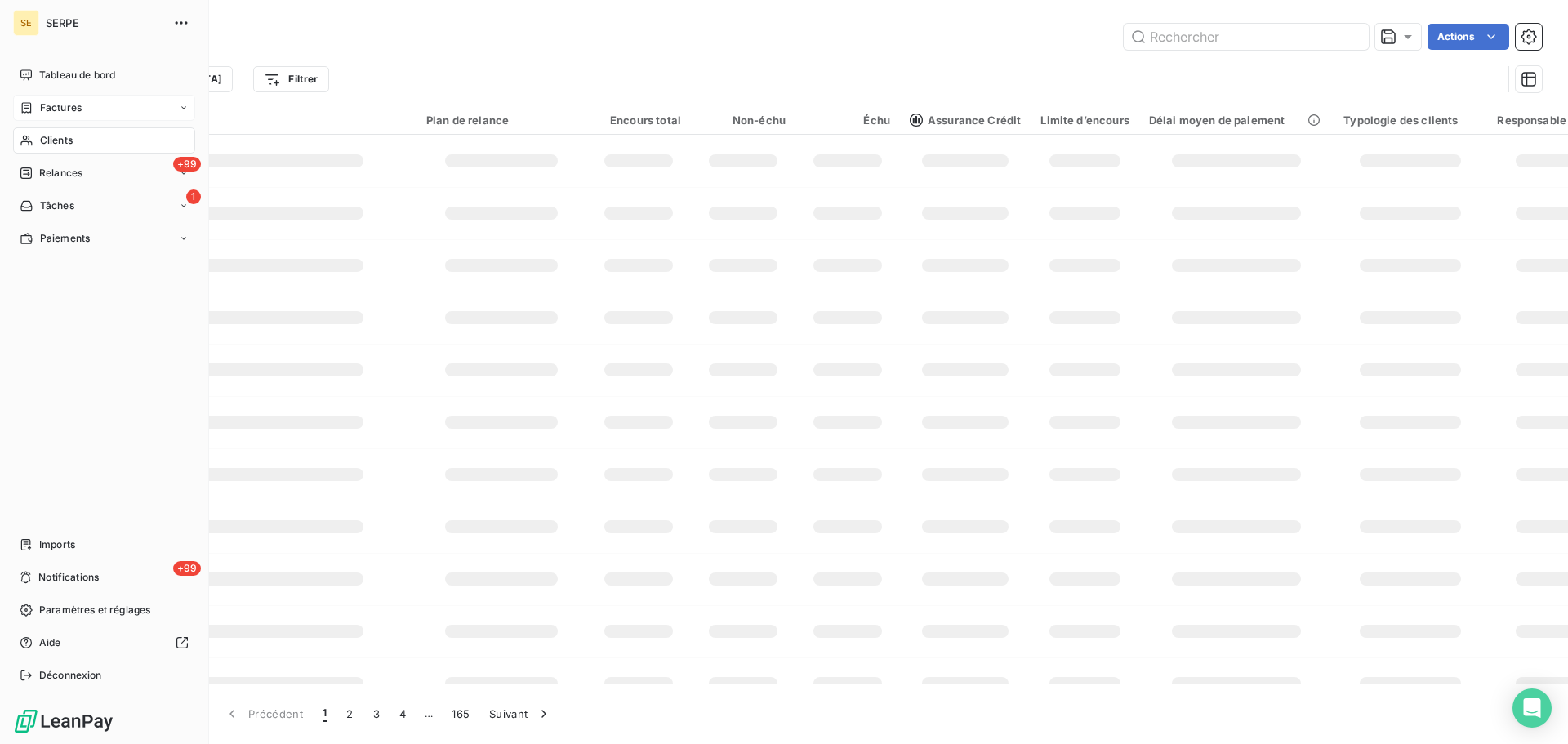
click at [56, 111] on span "Factures" at bounding box center [60, 108] width 41 height 15
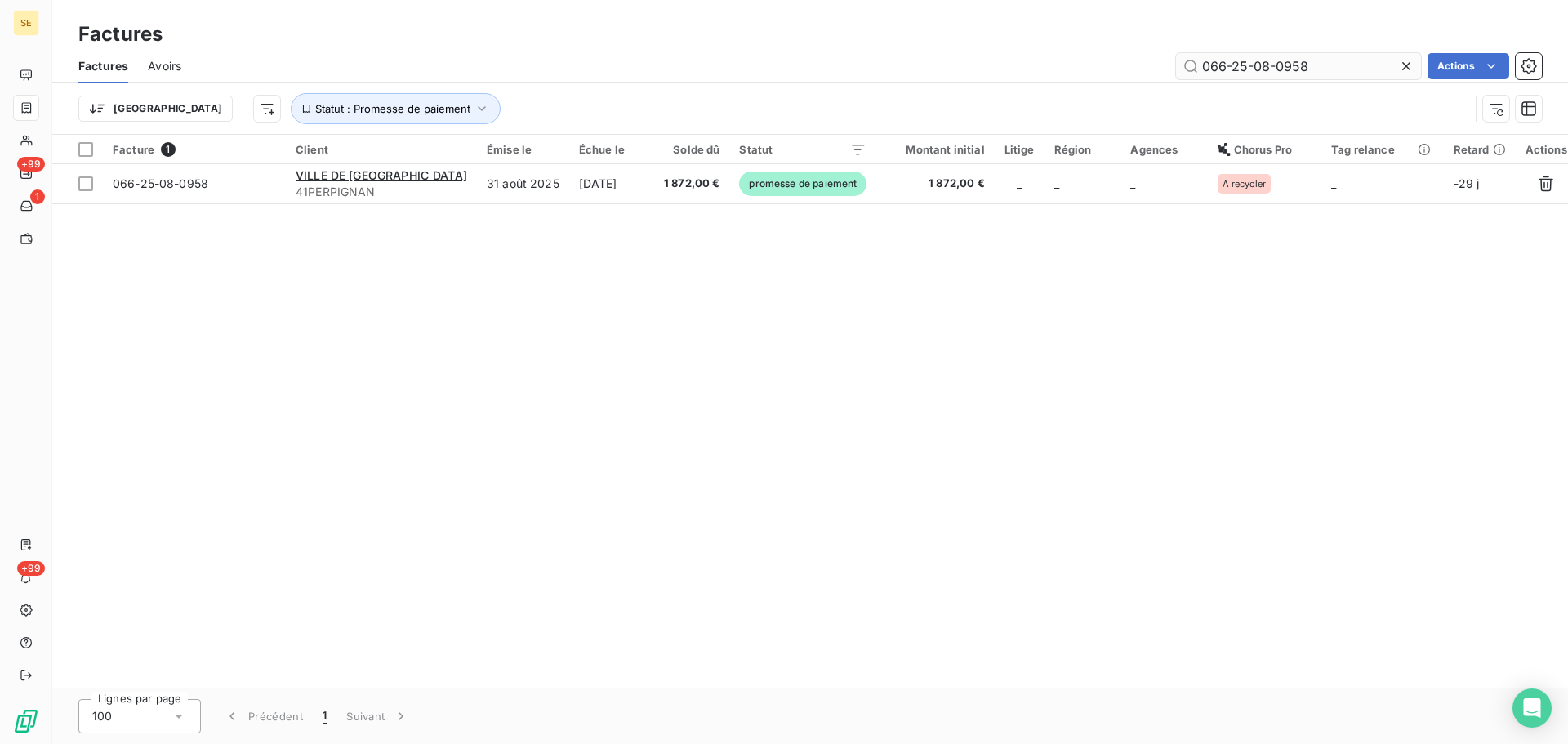
click at [1333, 62] on input "066-25-08-0958" at bounding box center [1298, 66] width 245 height 26
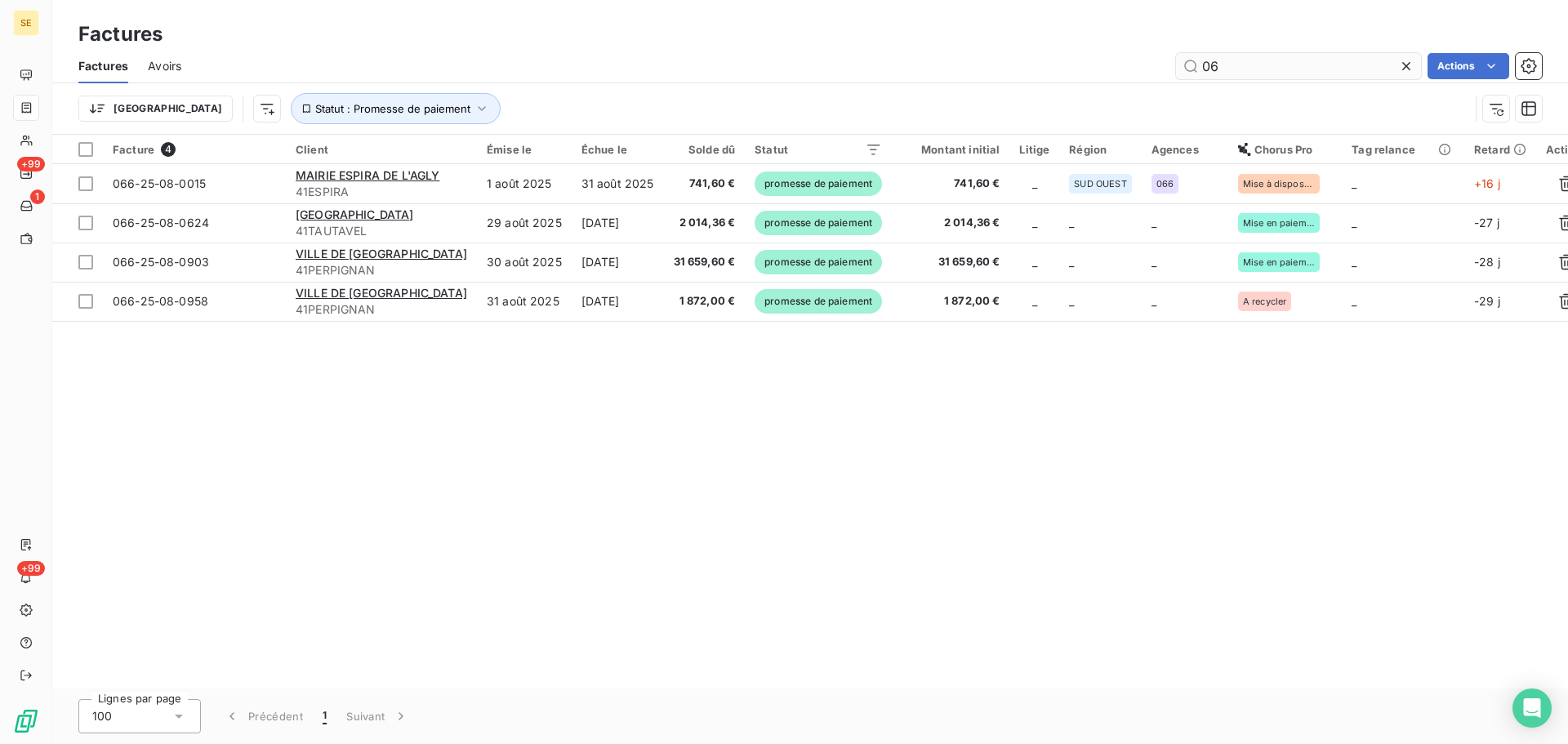
type input "0"
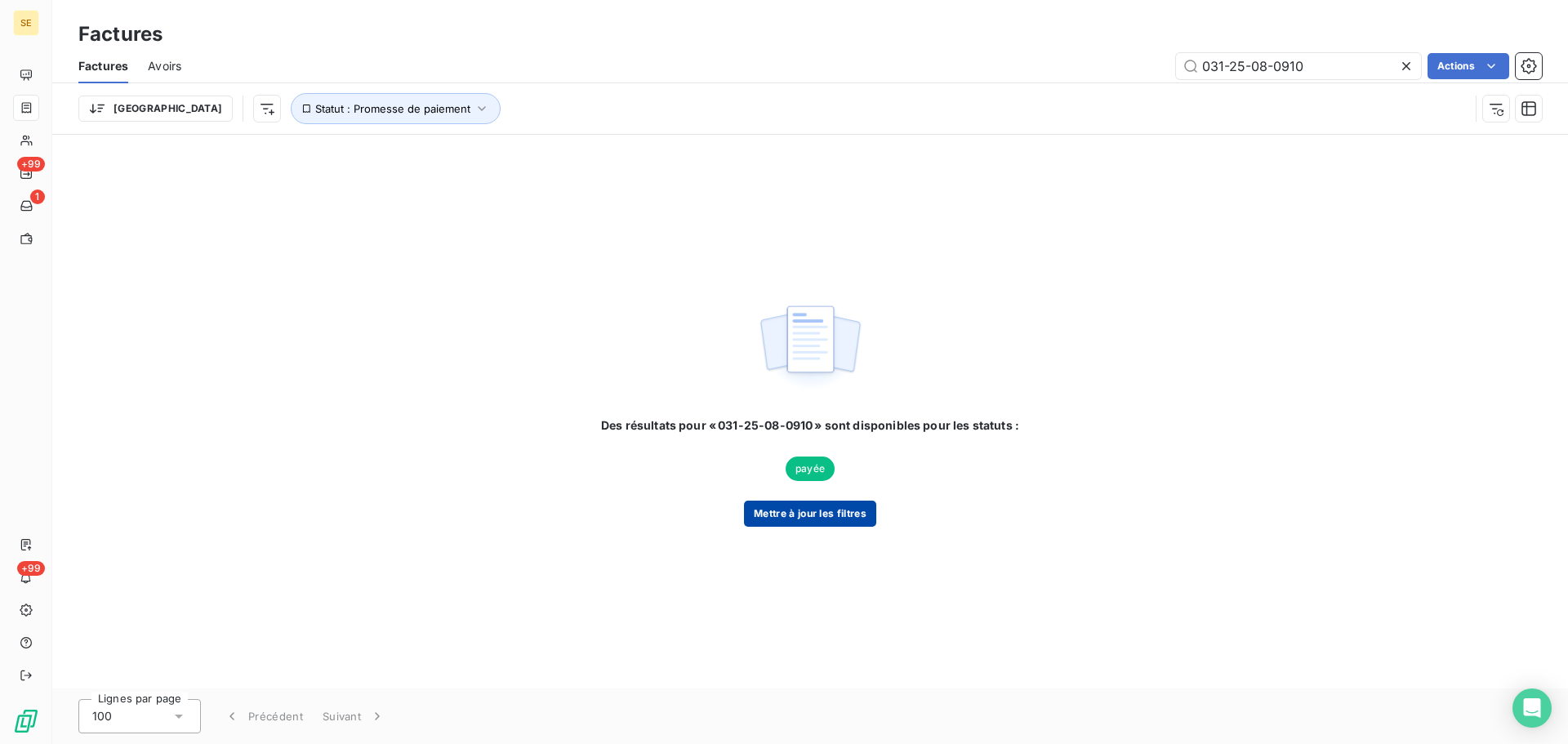
type input "031-25-08-0910"
click at [853, 521] on button "Mettre à jour les filtres" at bounding box center [810, 514] width 132 height 26
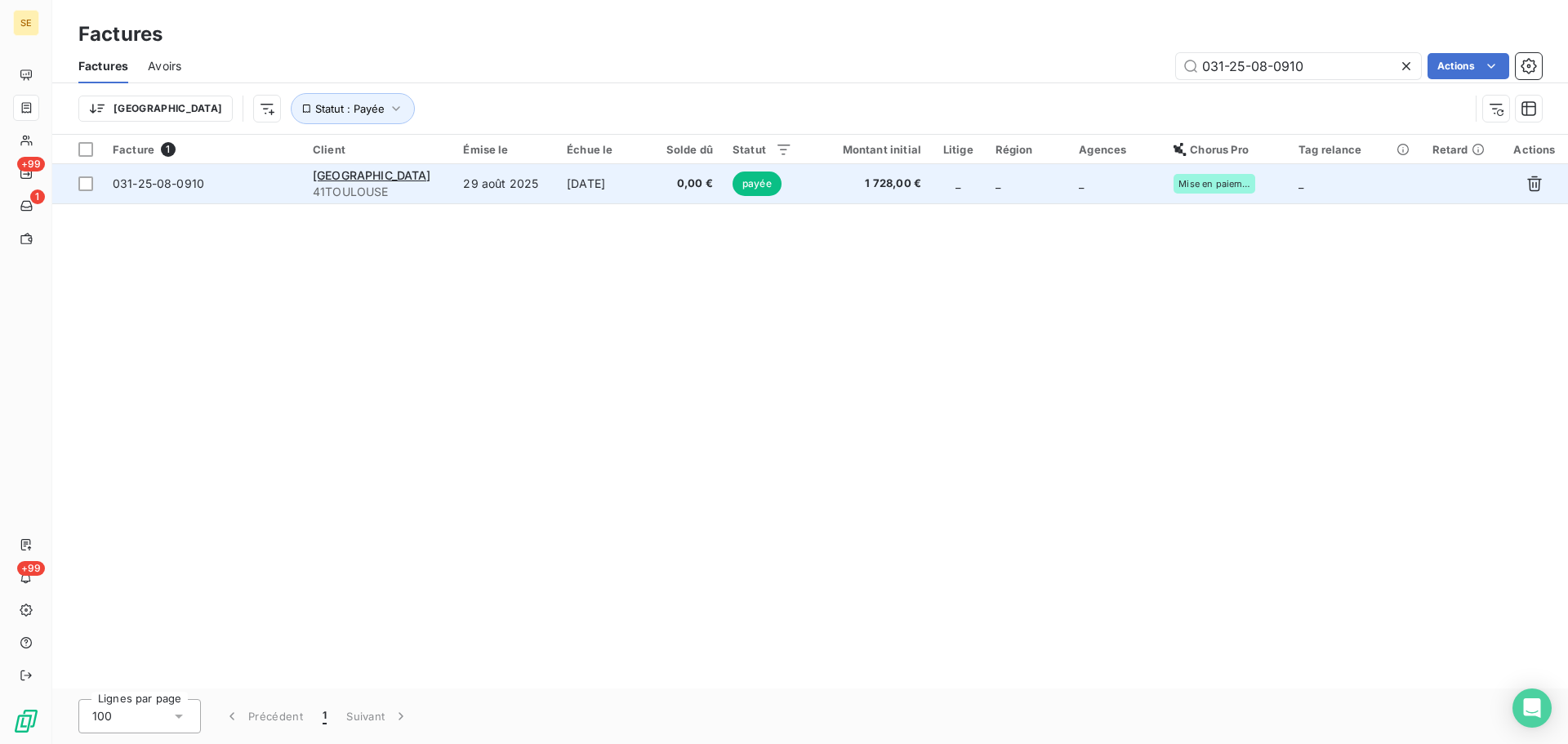
click at [477, 187] on td "29 août 2025" at bounding box center [505, 183] width 104 height 39
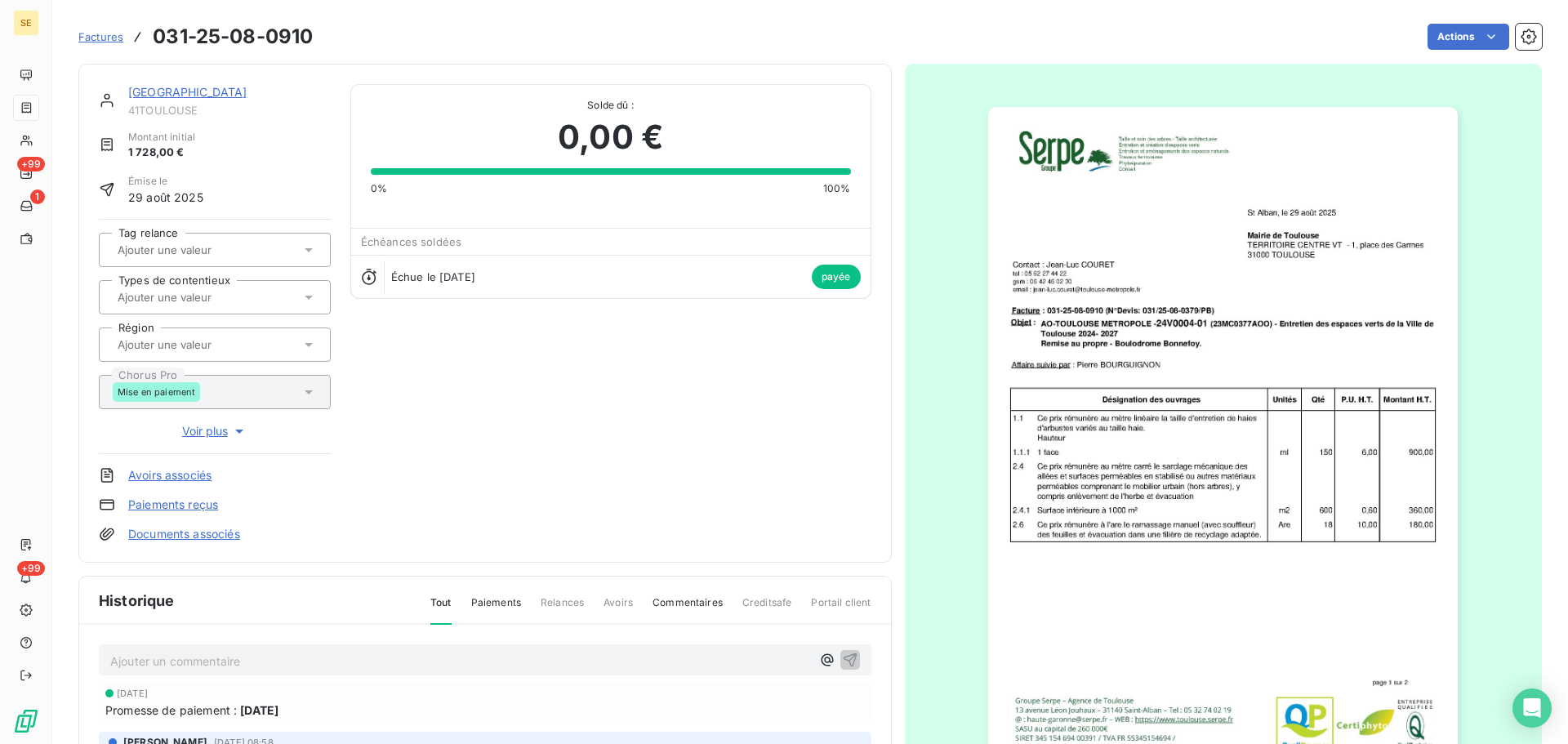
click at [168, 87] on link "[GEOGRAPHIC_DATA]" at bounding box center [187, 92] width 119 height 14
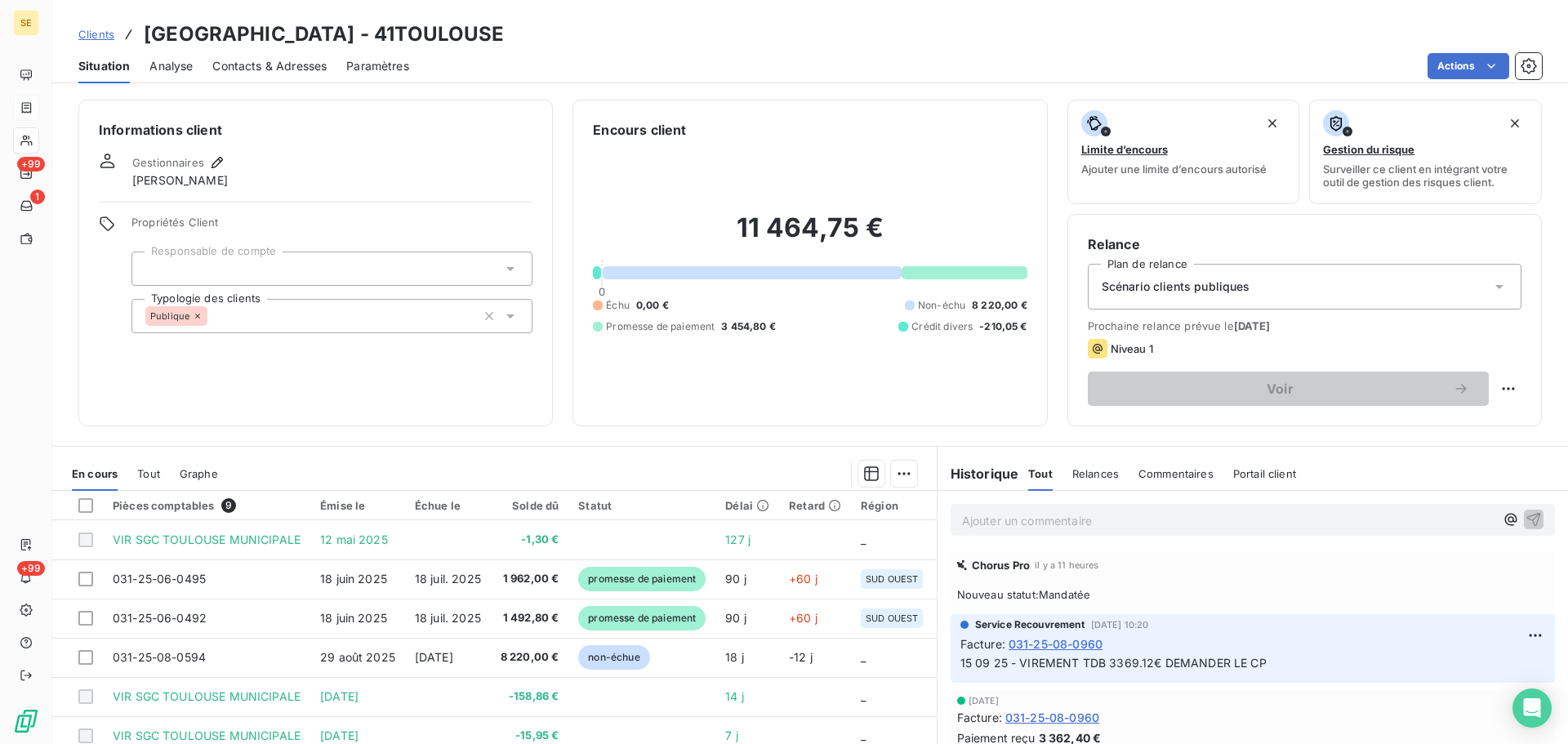
click at [285, 73] on span "Contacts & Adresses" at bounding box center [269, 66] width 115 height 17
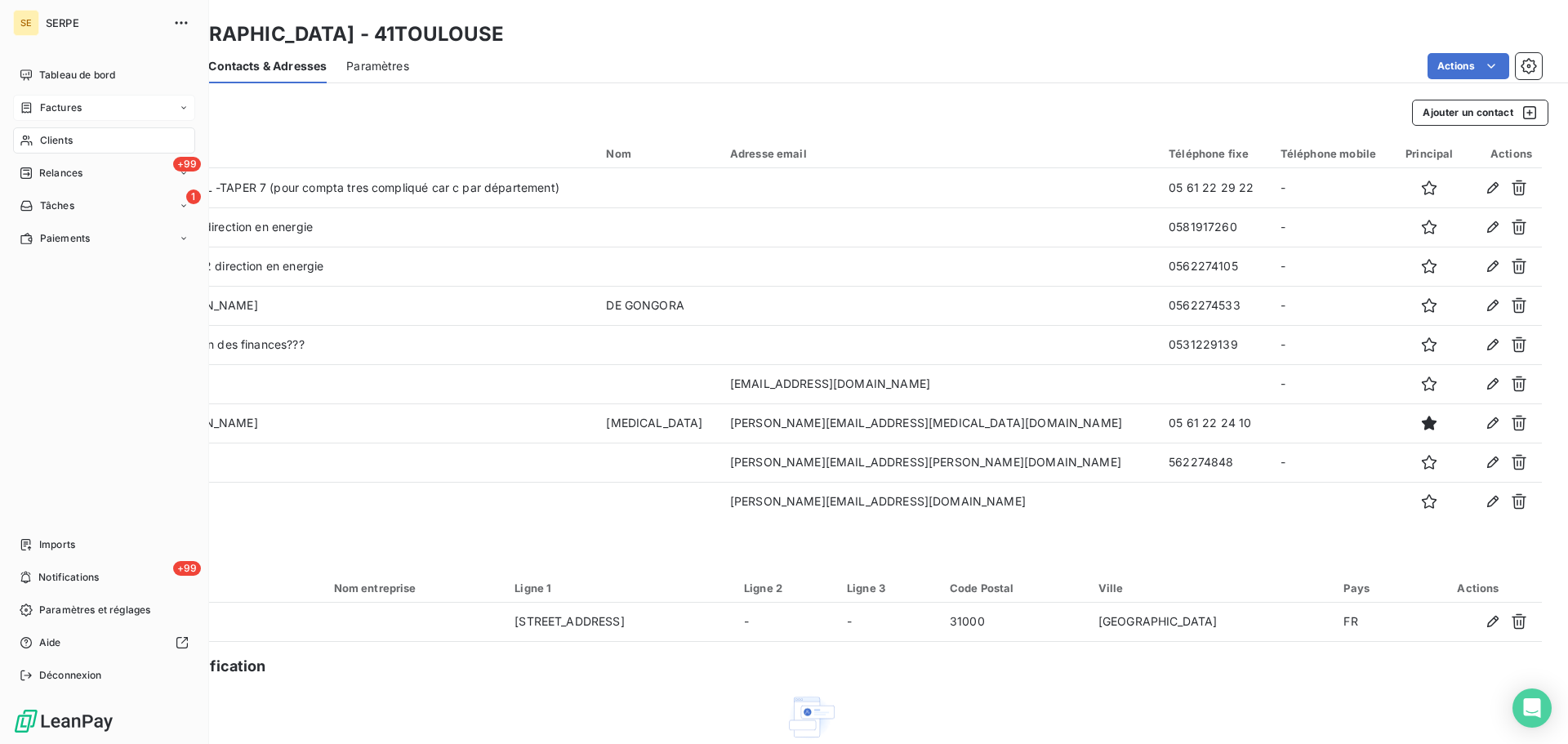
click at [31, 108] on icon at bounding box center [27, 107] width 10 height 11
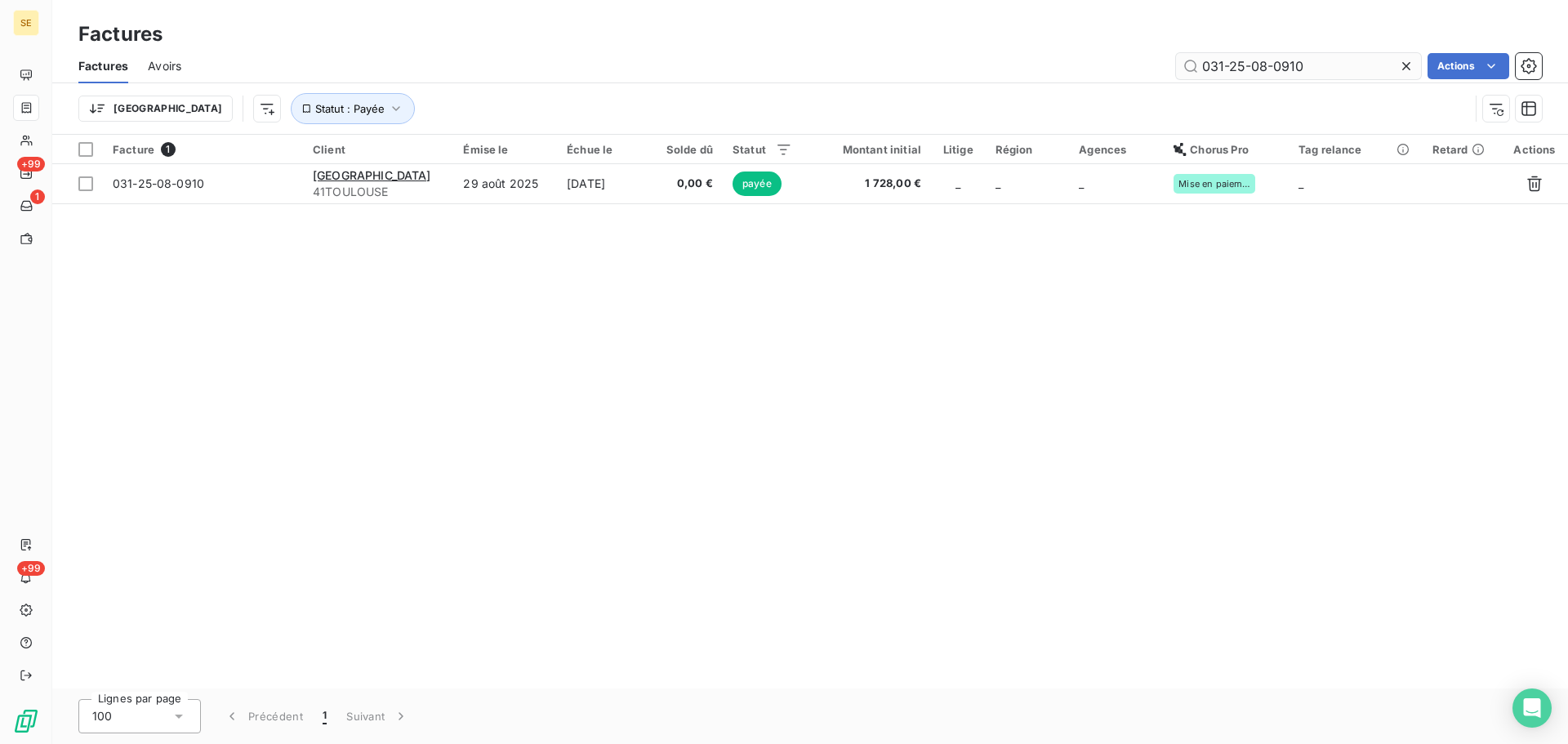
click at [1322, 67] on input "031-25-08-0910" at bounding box center [1298, 66] width 245 height 26
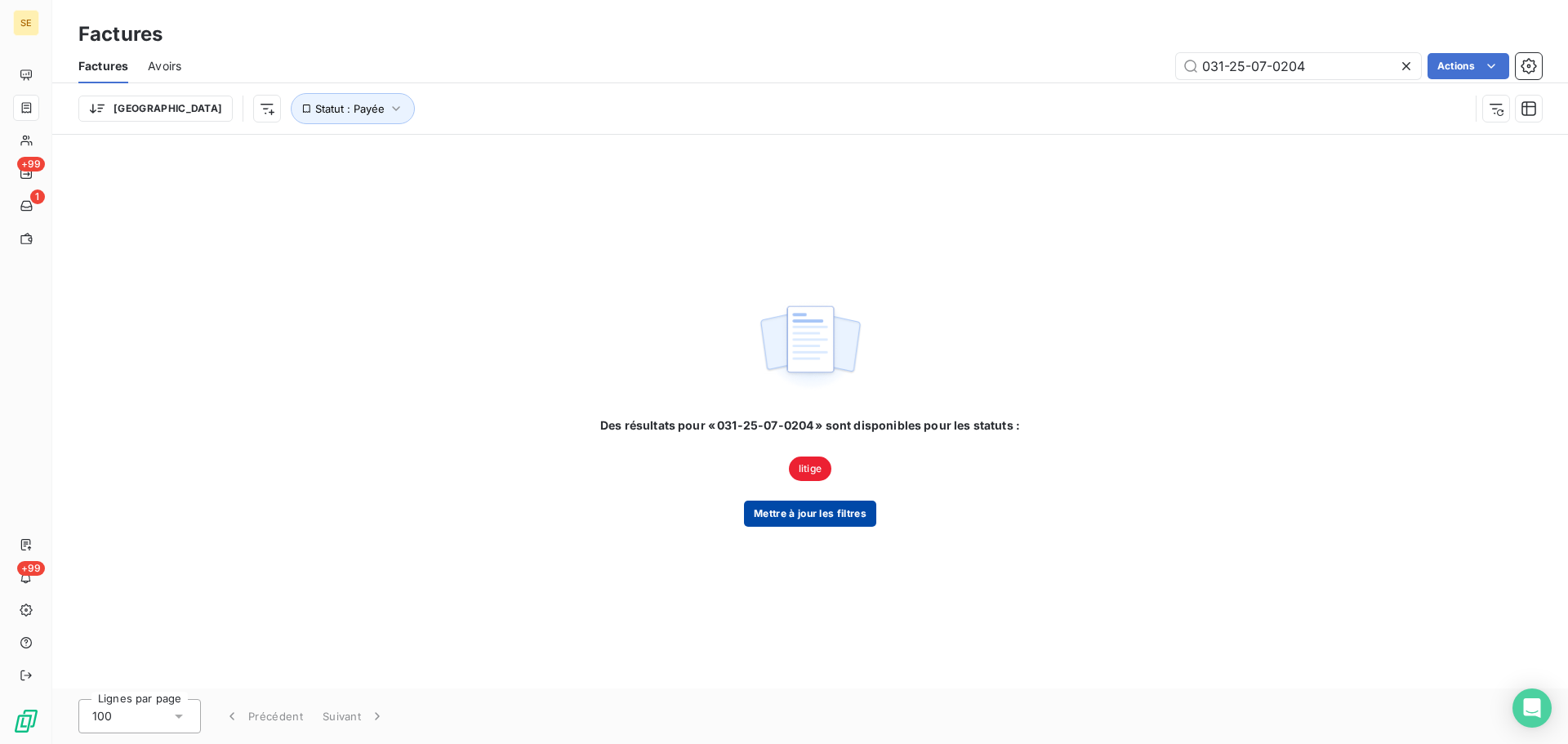
type input "031-25-07-0204"
click at [824, 519] on button "Mettre à jour les filtres" at bounding box center [810, 514] width 132 height 26
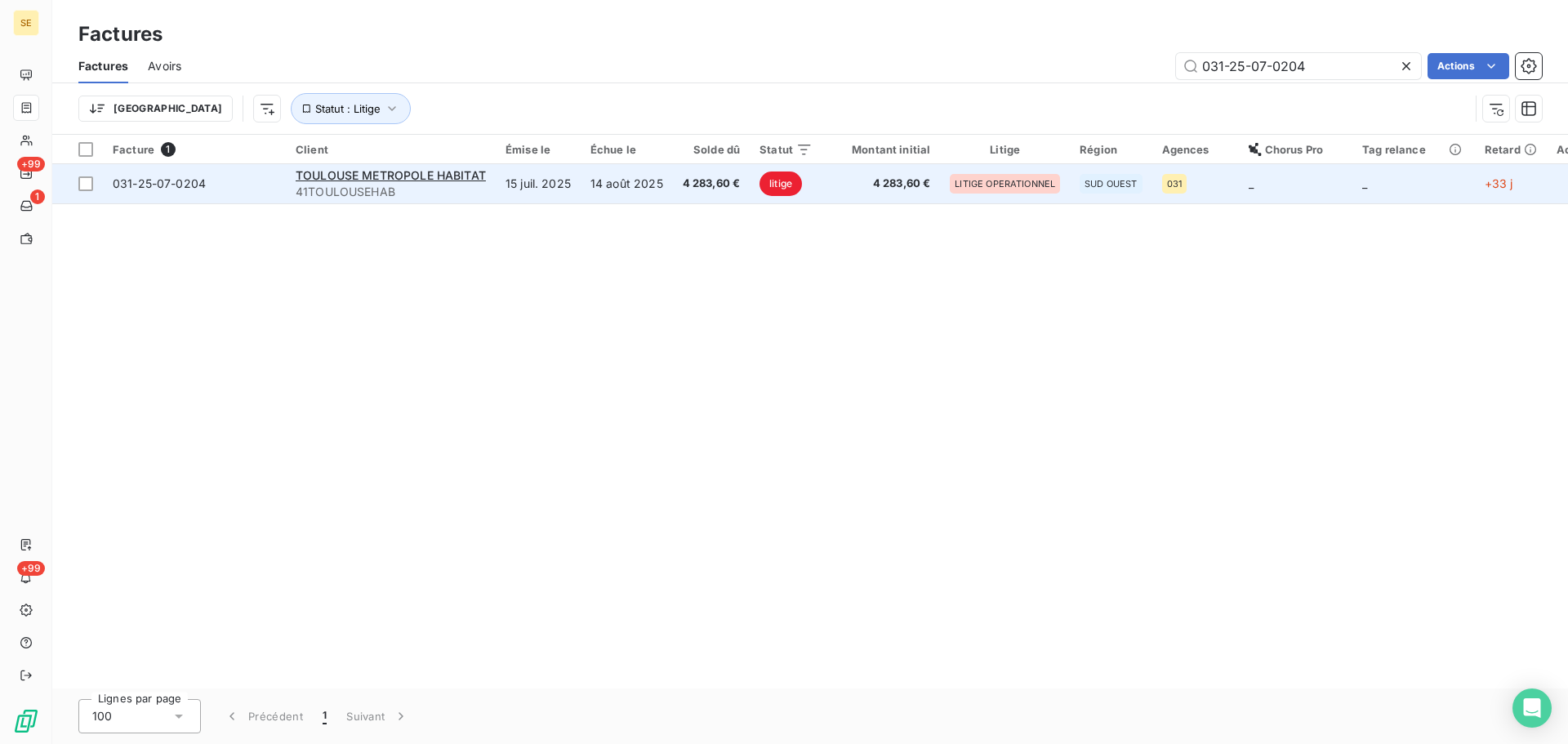
click at [455, 193] on span "41TOULOUSEHAB" at bounding box center [390, 192] width 191 height 17
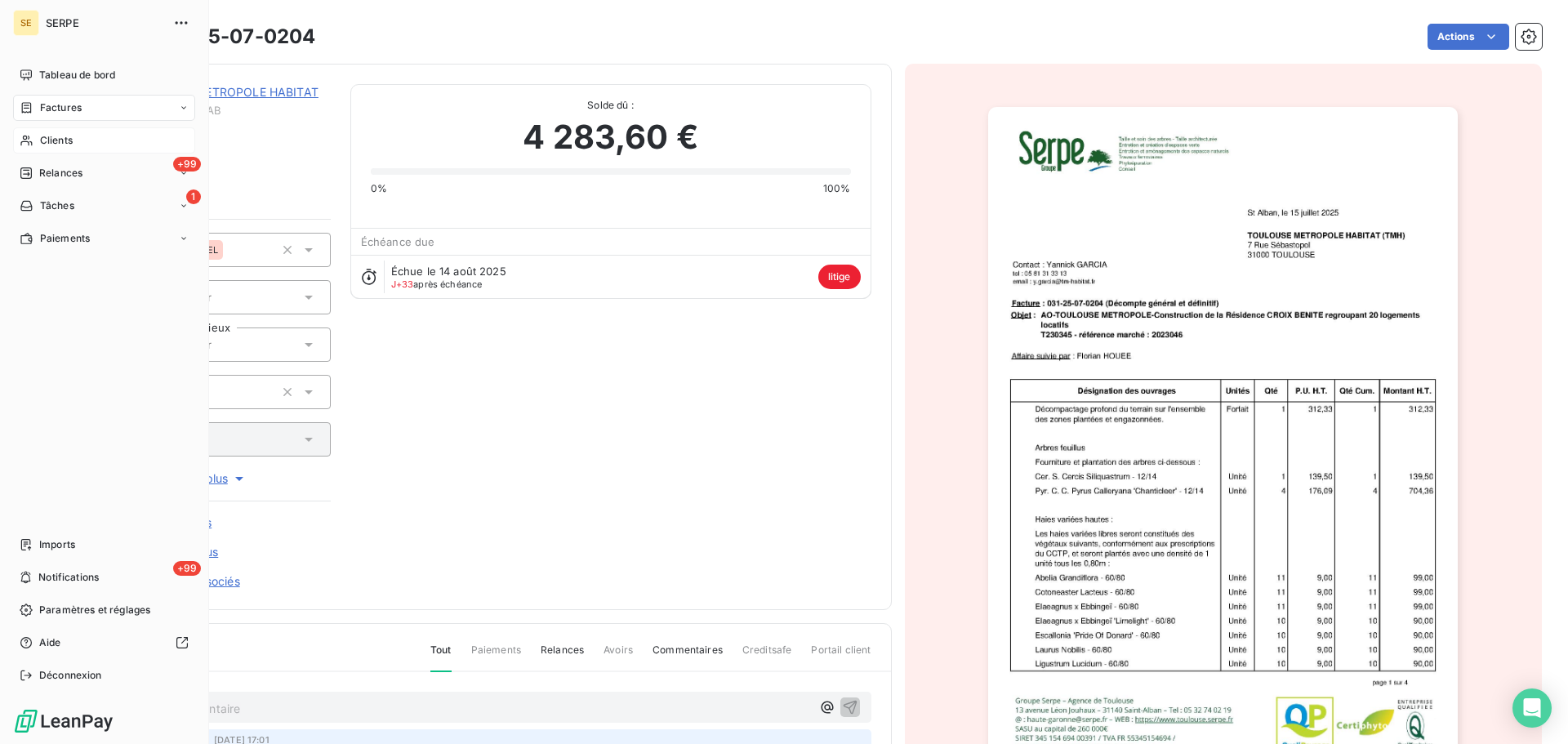
click at [48, 138] on span "Clients" at bounding box center [56, 140] width 33 height 15
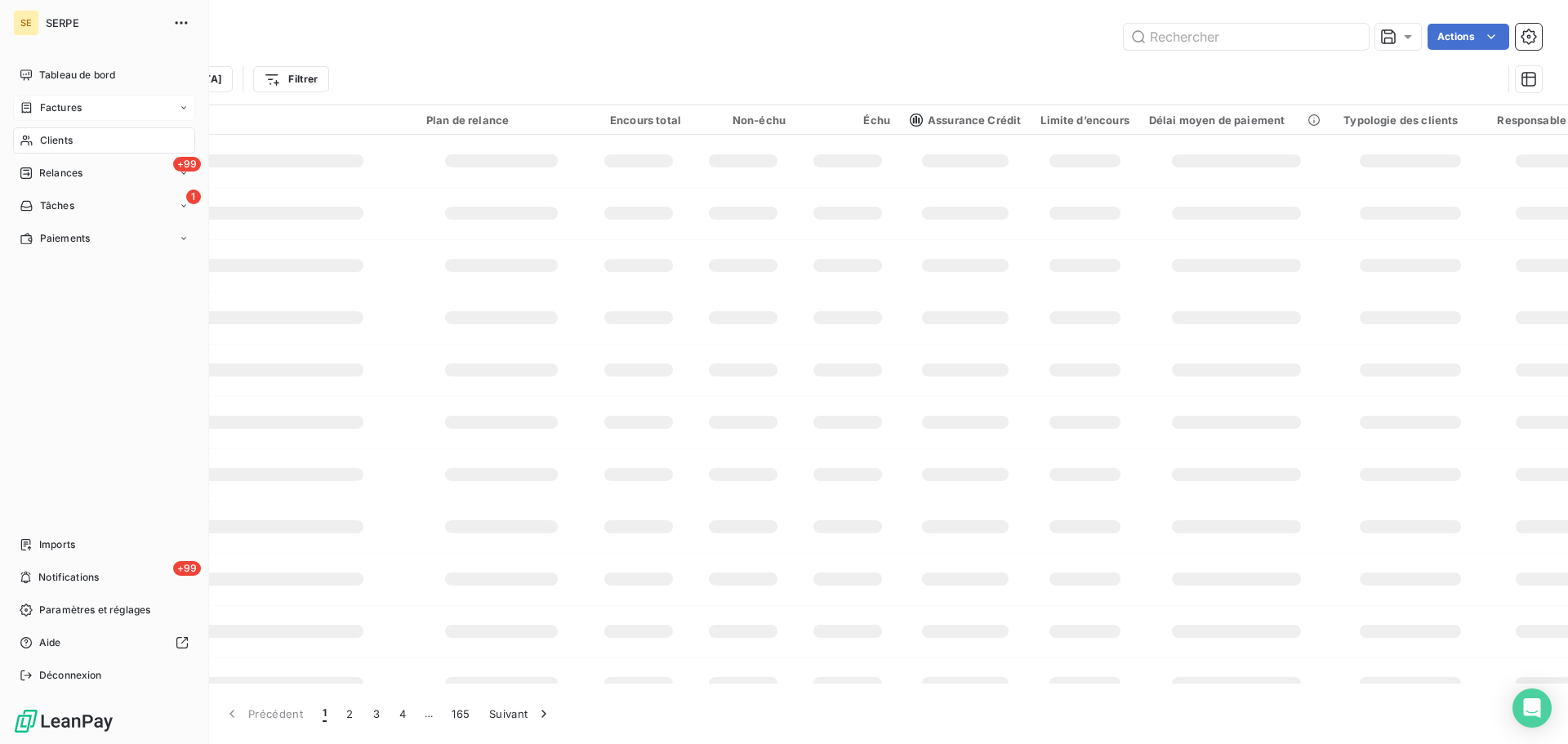
click at [68, 108] on span "Factures" at bounding box center [60, 108] width 41 height 15
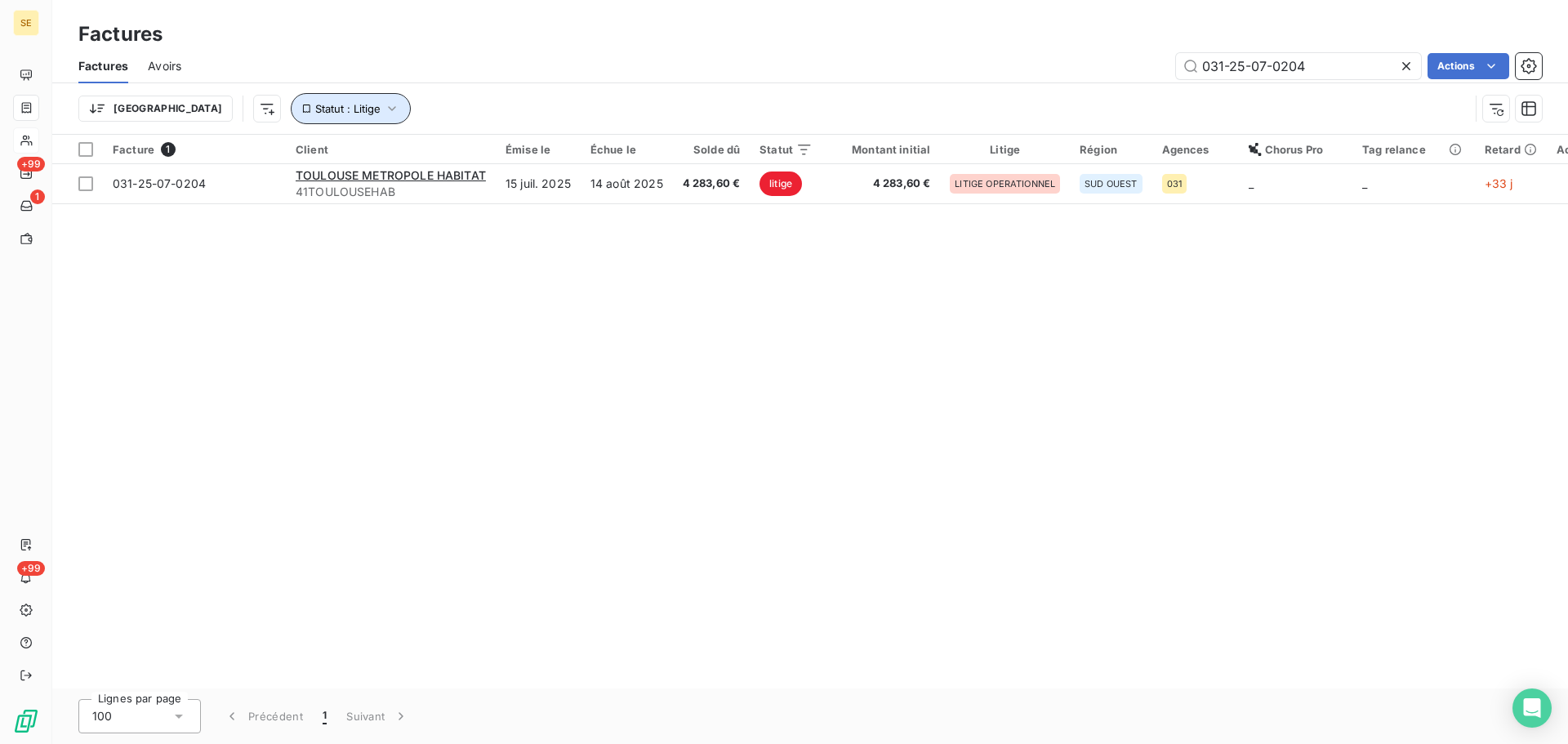
click at [315, 110] on span "Statut : Litige" at bounding box center [347, 109] width 65 height 13
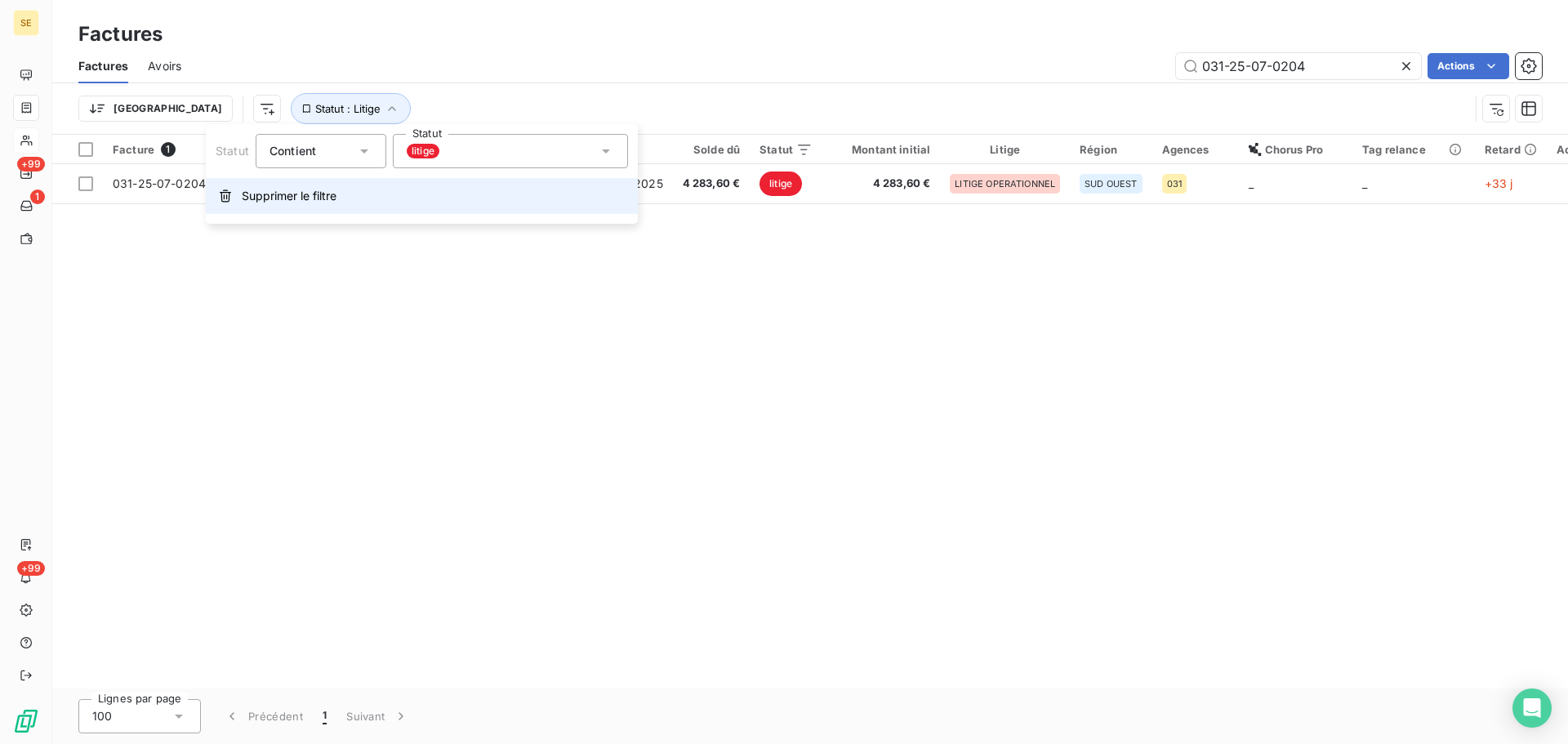
click at [359, 197] on button "Supprimer le filtre" at bounding box center [421, 197] width 432 height 36
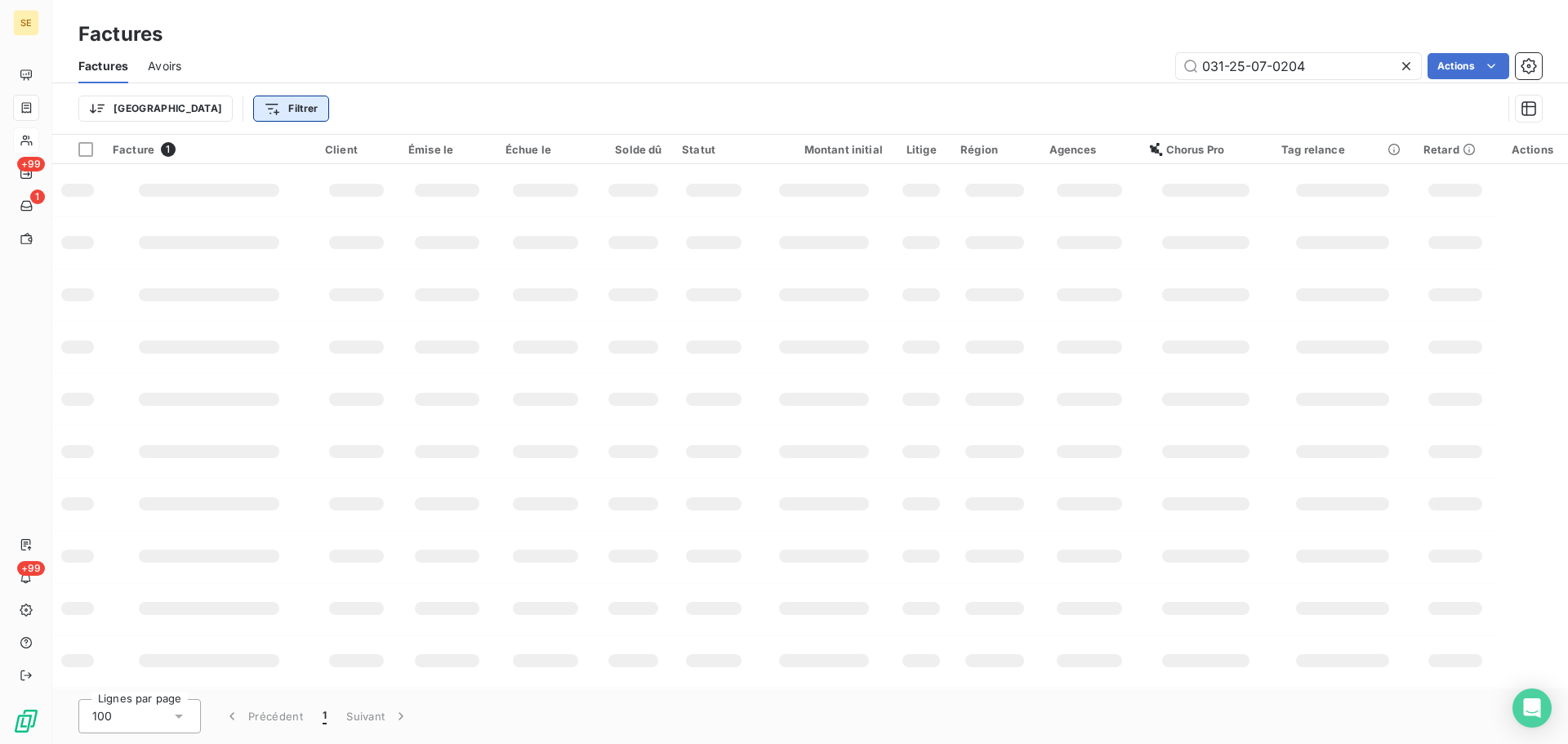
click at [229, 112] on html "SE +99 1 +99 Factures Factures Avoirs 031-25-07-0204 Actions Trier Filtrer Fact…" at bounding box center [784, 372] width 1568 height 744
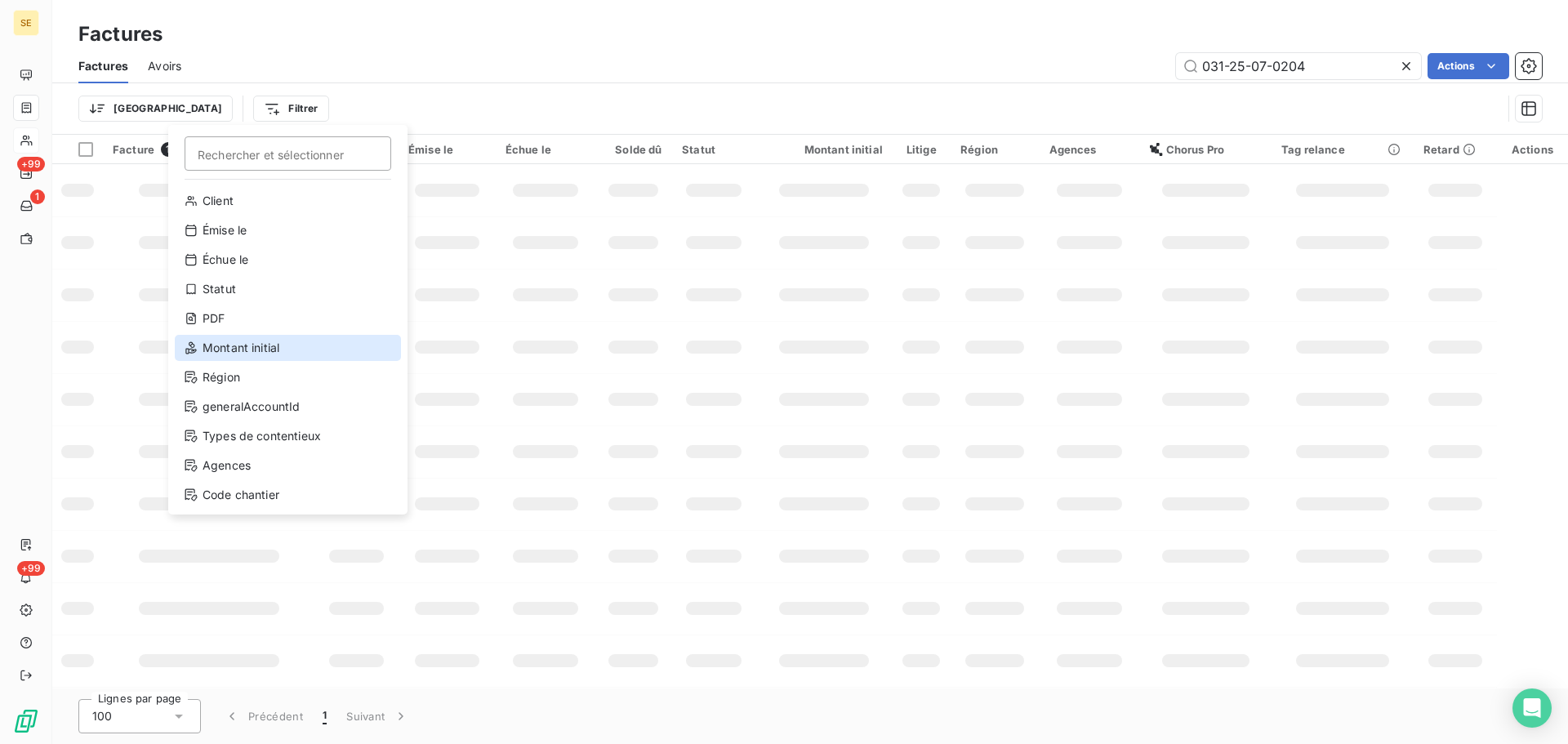
click at [267, 346] on div "Montant initial" at bounding box center [288, 348] width 226 height 26
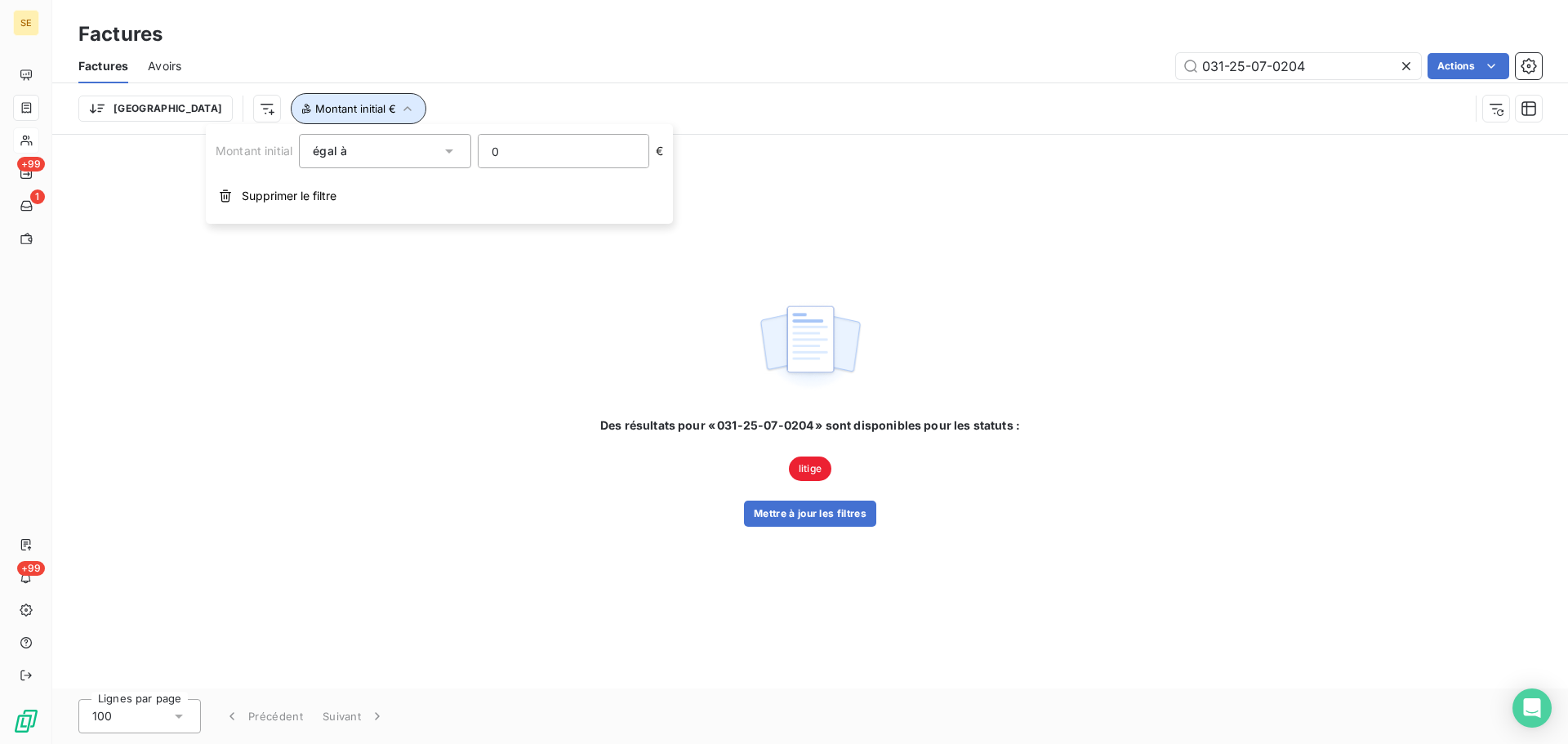
click at [315, 105] on span "Montant initial €" at bounding box center [356, 109] width 81 height 13
click at [290, 100] on button "Montant initial €" at bounding box center [358, 109] width 135 height 31
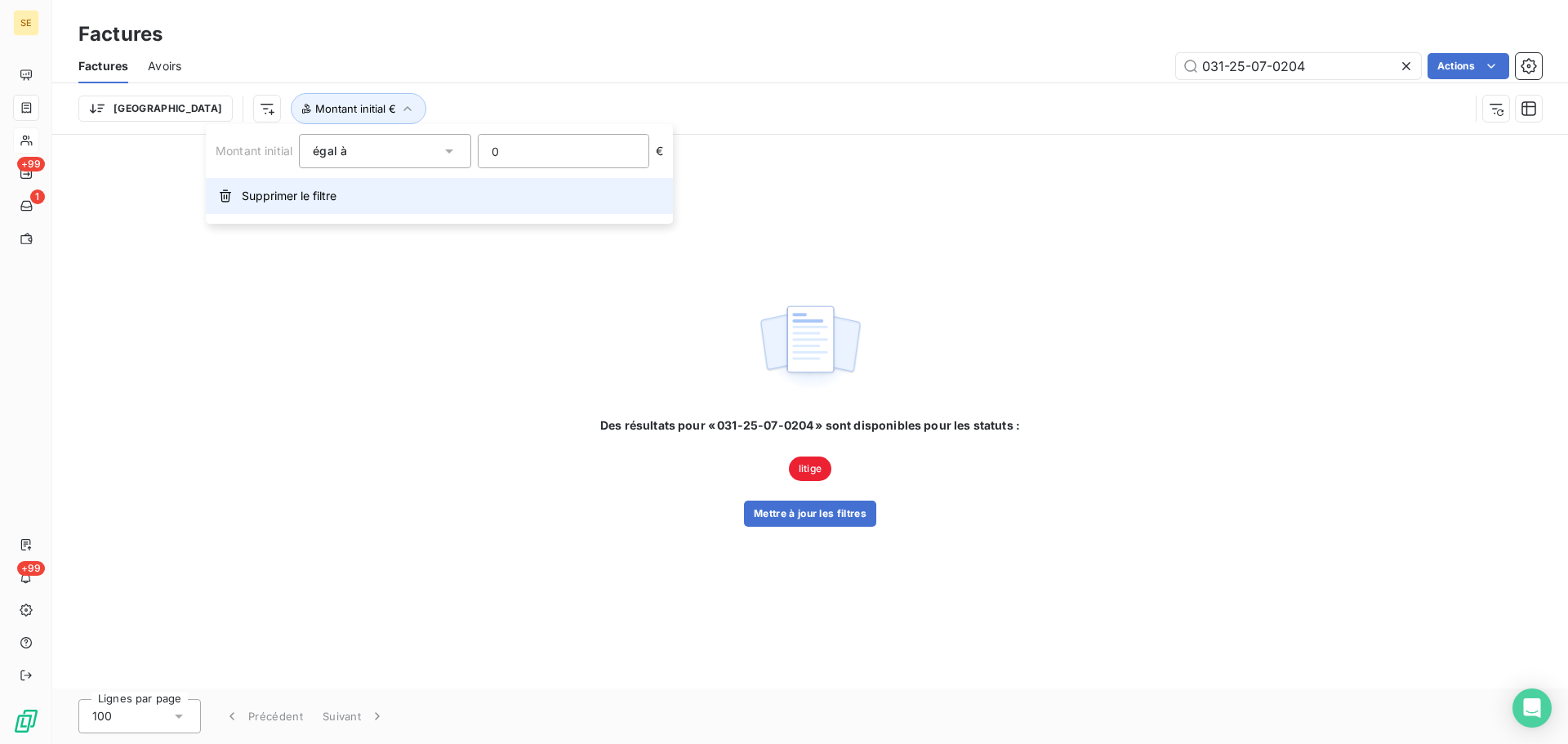
click at [276, 199] on span "Supprimer le filtre" at bounding box center [289, 197] width 95 height 17
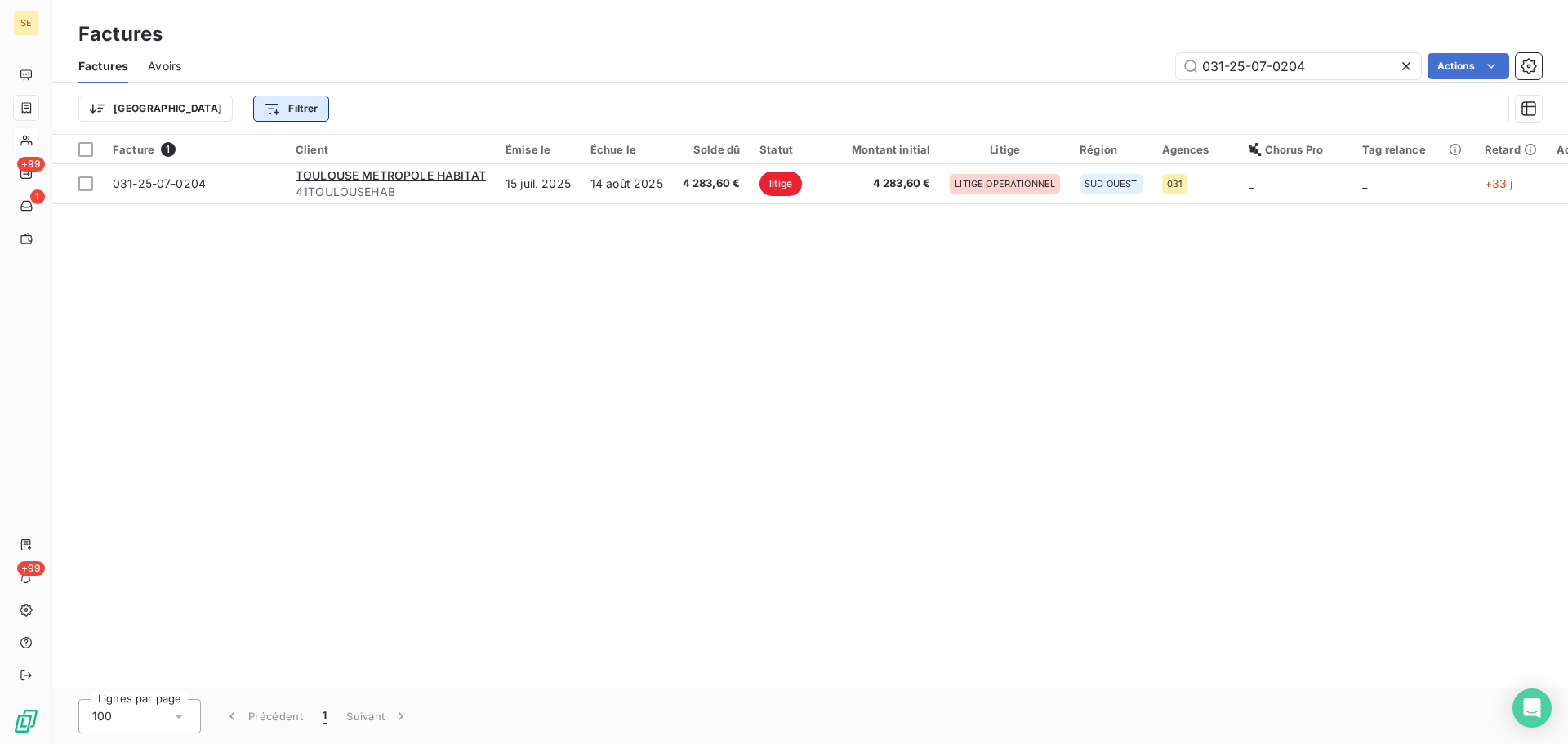
click at [208, 107] on html "SE +99 1 +99 Factures Factures Avoirs 031-25-07-0204 Actions Trier Filtrer Fact…" at bounding box center [784, 372] width 1568 height 744
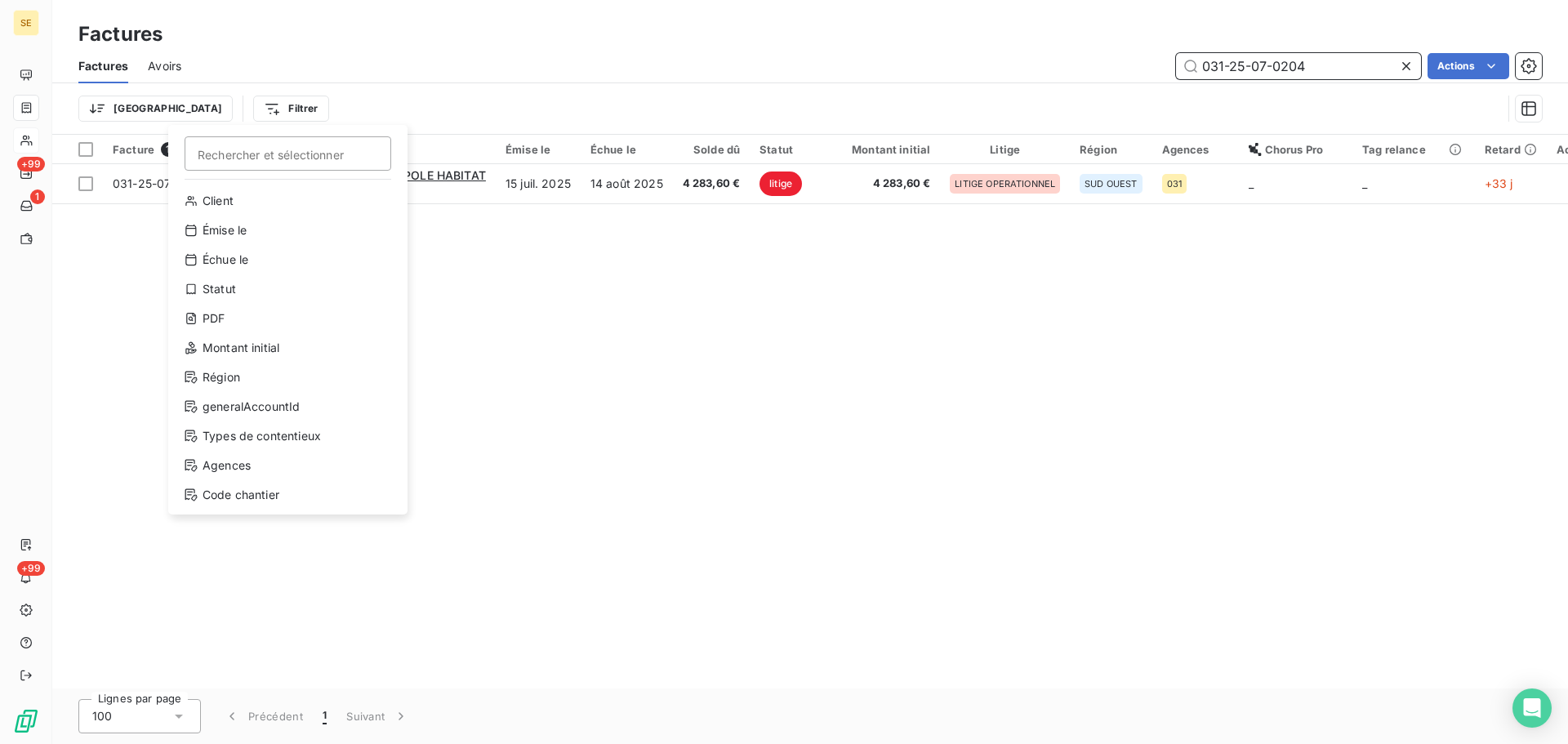
click at [1303, 58] on html "SE +99 1 +99 Factures Factures Avoirs 031-25-07-0204 Actions Trier Filtrer Rech…" at bounding box center [784, 372] width 1568 height 744
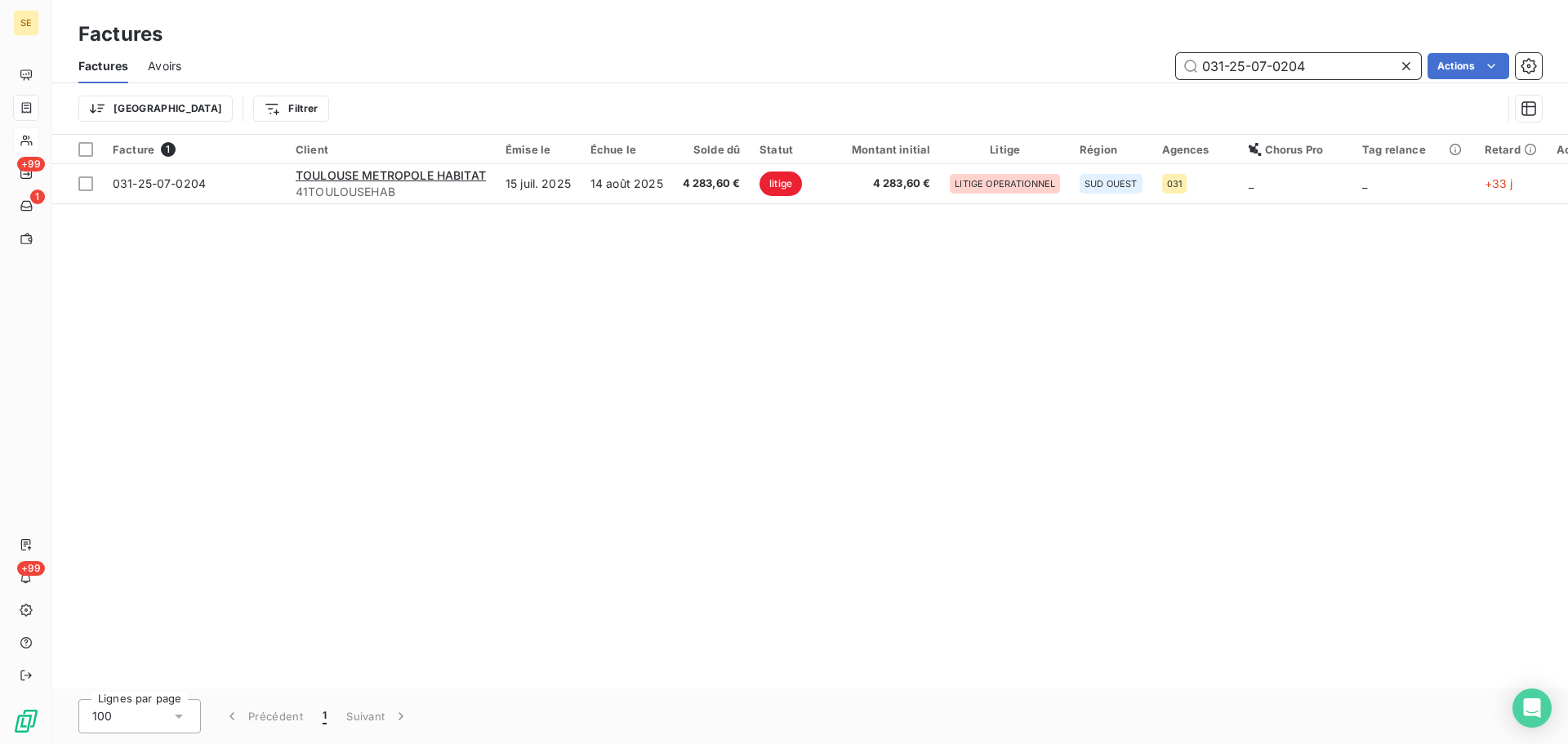
click at [1329, 65] on input "031-25-07-0204" at bounding box center [1298, 66] width 245 height 26
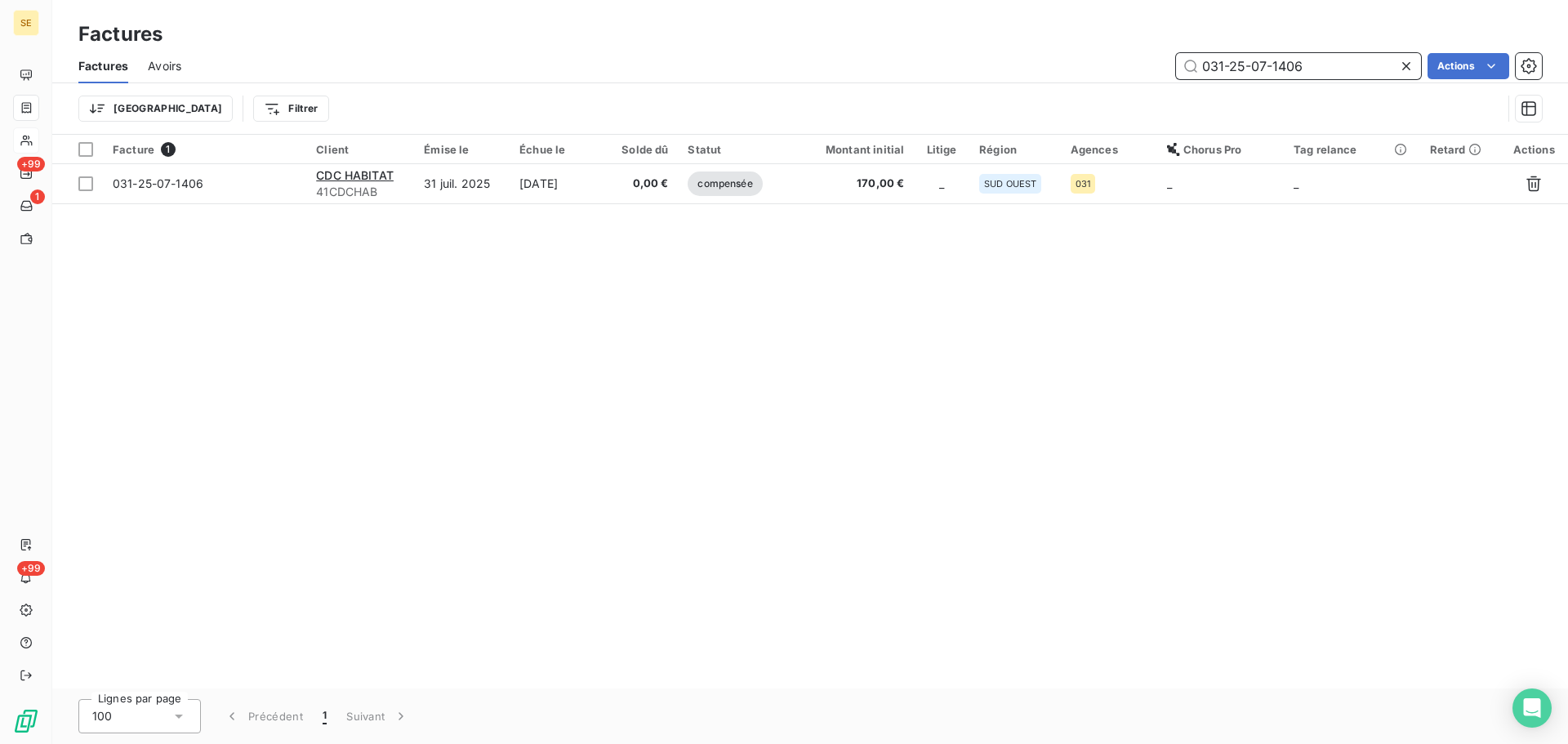
drag, startPoint x: 1311, startPoint y: 64, endPoint x: 1222, endPoint y: 64, distance: 89.0
click at [1222, 64] on input "031-25-07-1406" at bounding box center [1298, 66] width 245 height 26
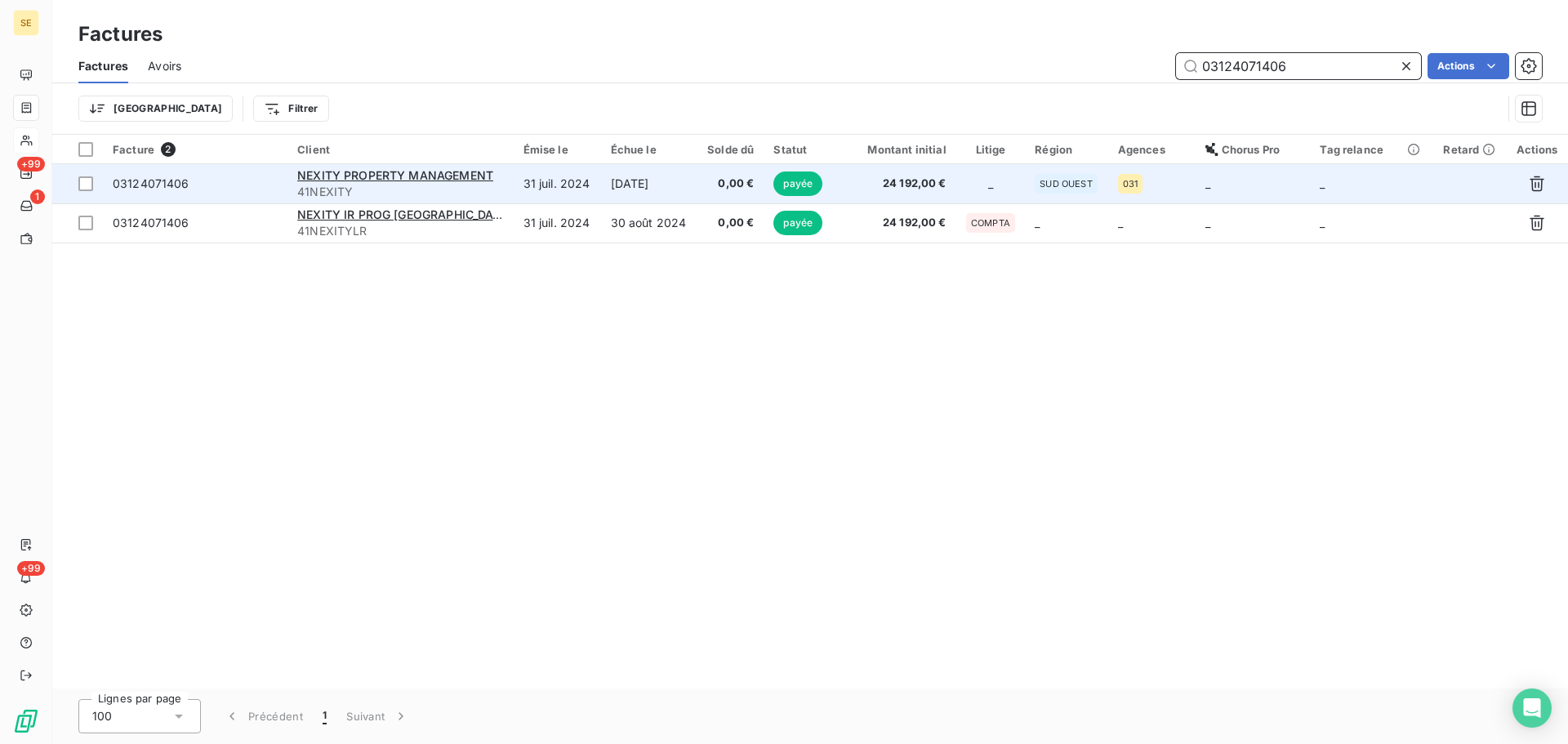
type input "03124071406"
click at [944, 191] on span "24 192,00 €" at bounding box center [896, 184] width 100 height 17
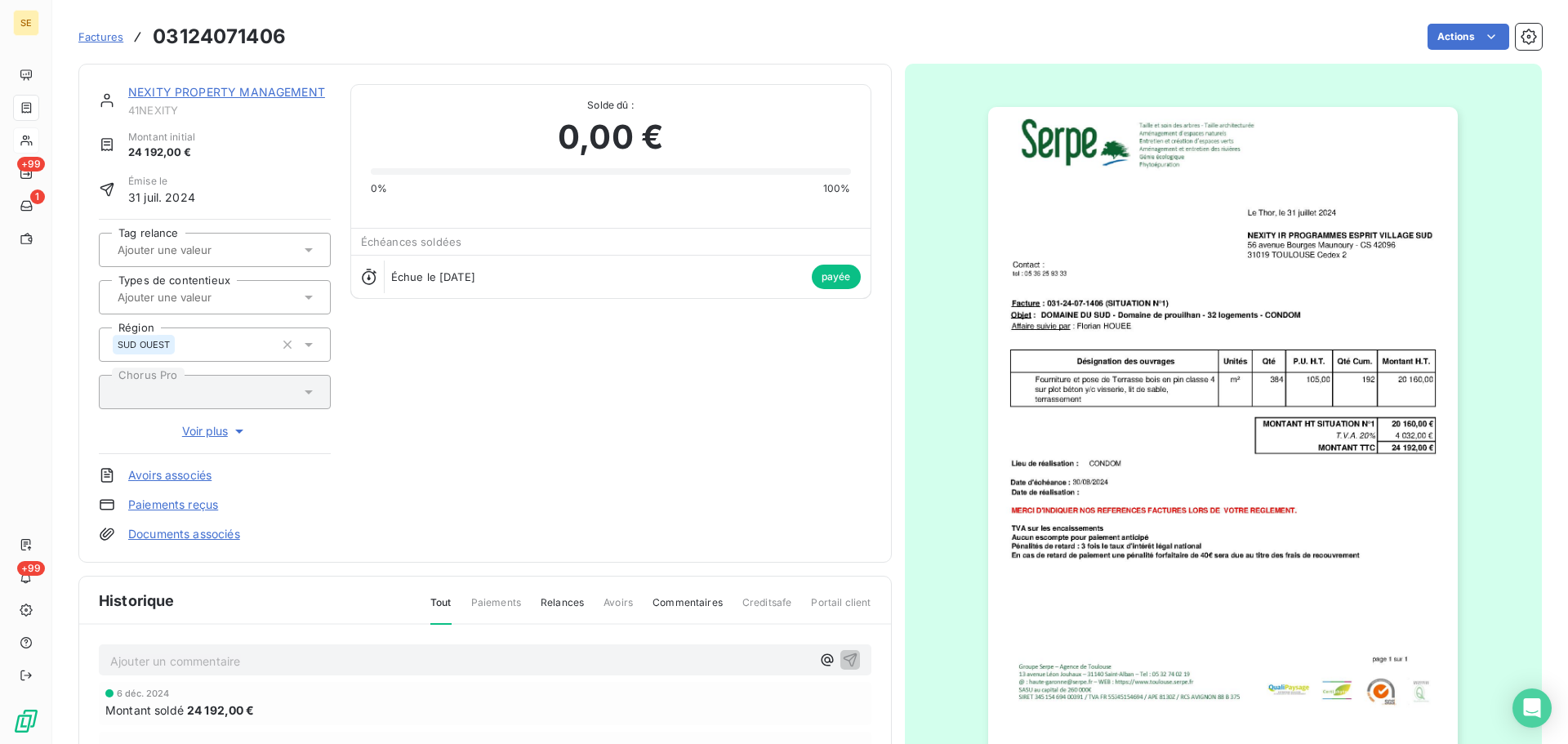
click at [215, 88] on link "NEXITY PROPERTY MANAGEMENT" at bounding box center [226, 92] width 196 height 14
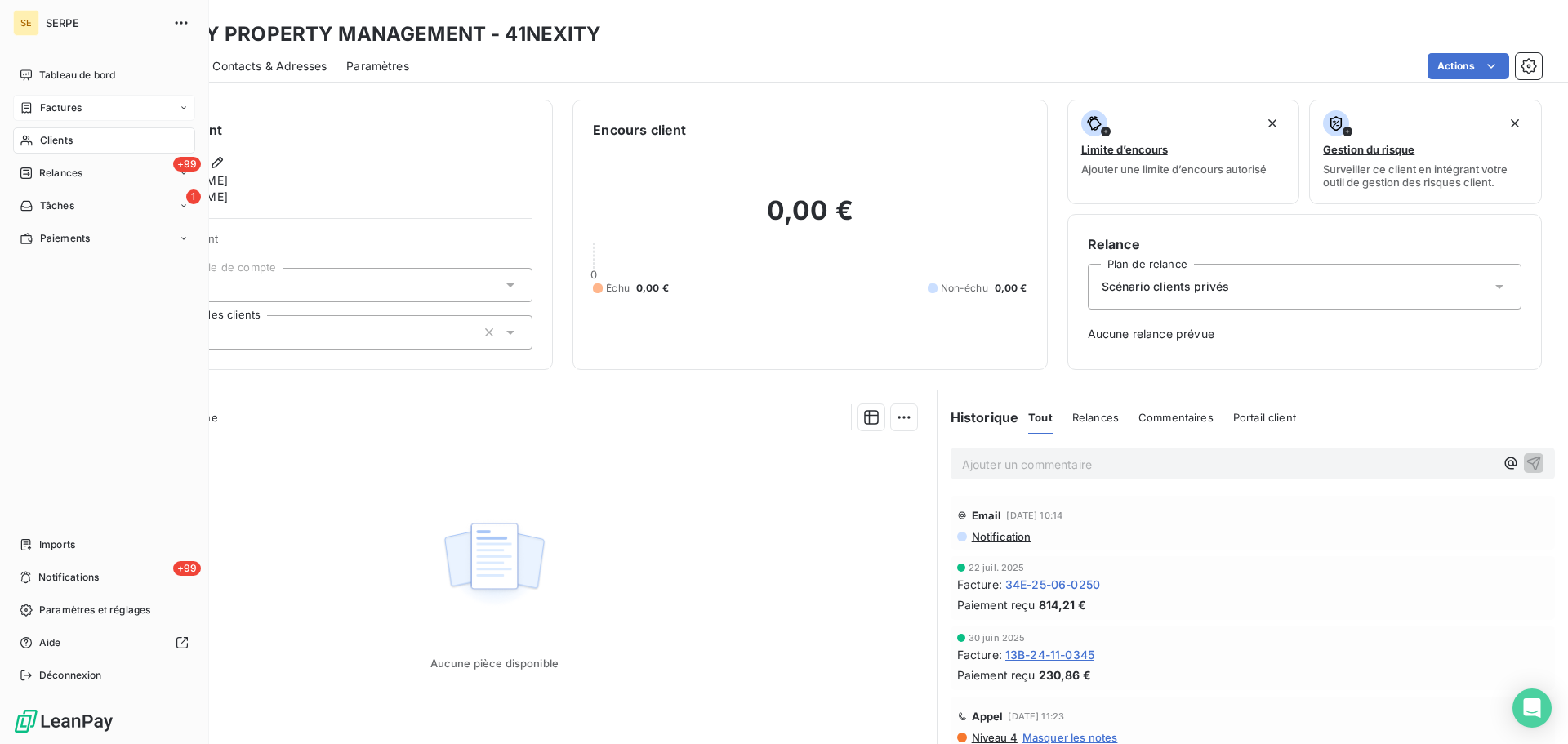
click at [21, 104] on icon at bounding box center [26, 108] width 14 height 13
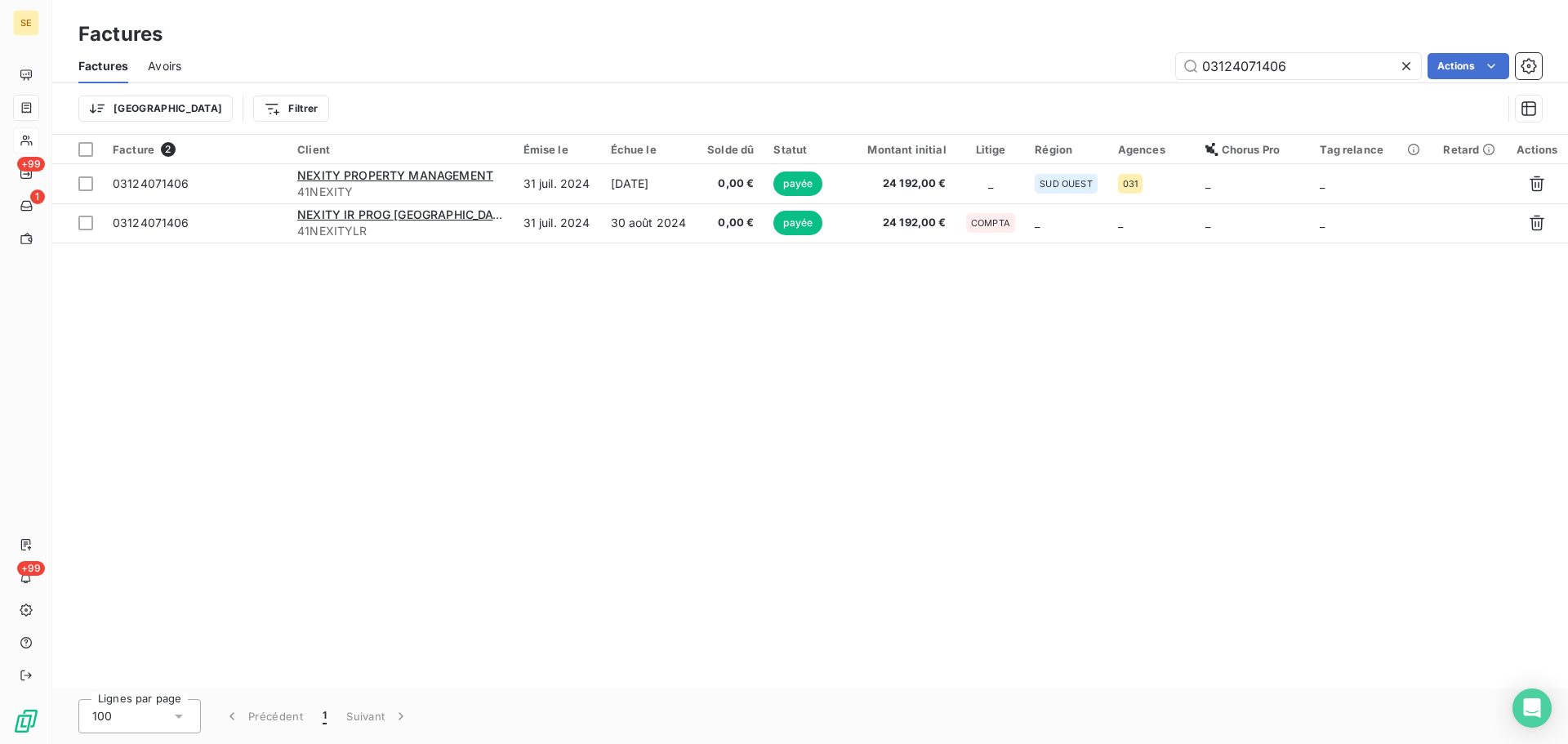
click at [1409, 68] on icon at bounding box center [1406, 66] width 17 height 17
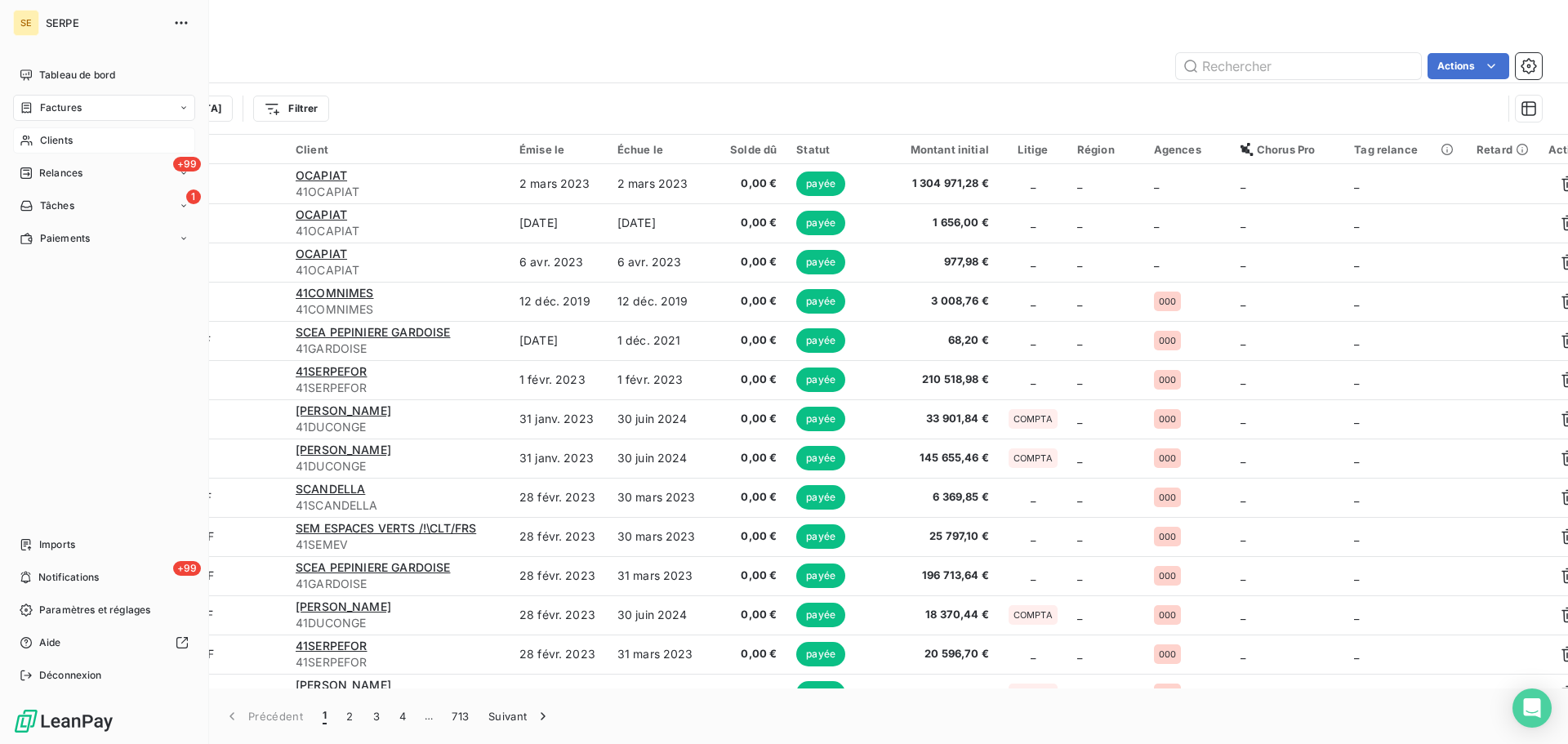
click at [43, 99] on div "Factures" at bounding box center [104, 108] width 182 height 26
click at [87, 231] on div "+99 Relances" at bounding box center [104, 239] width 182 height 26
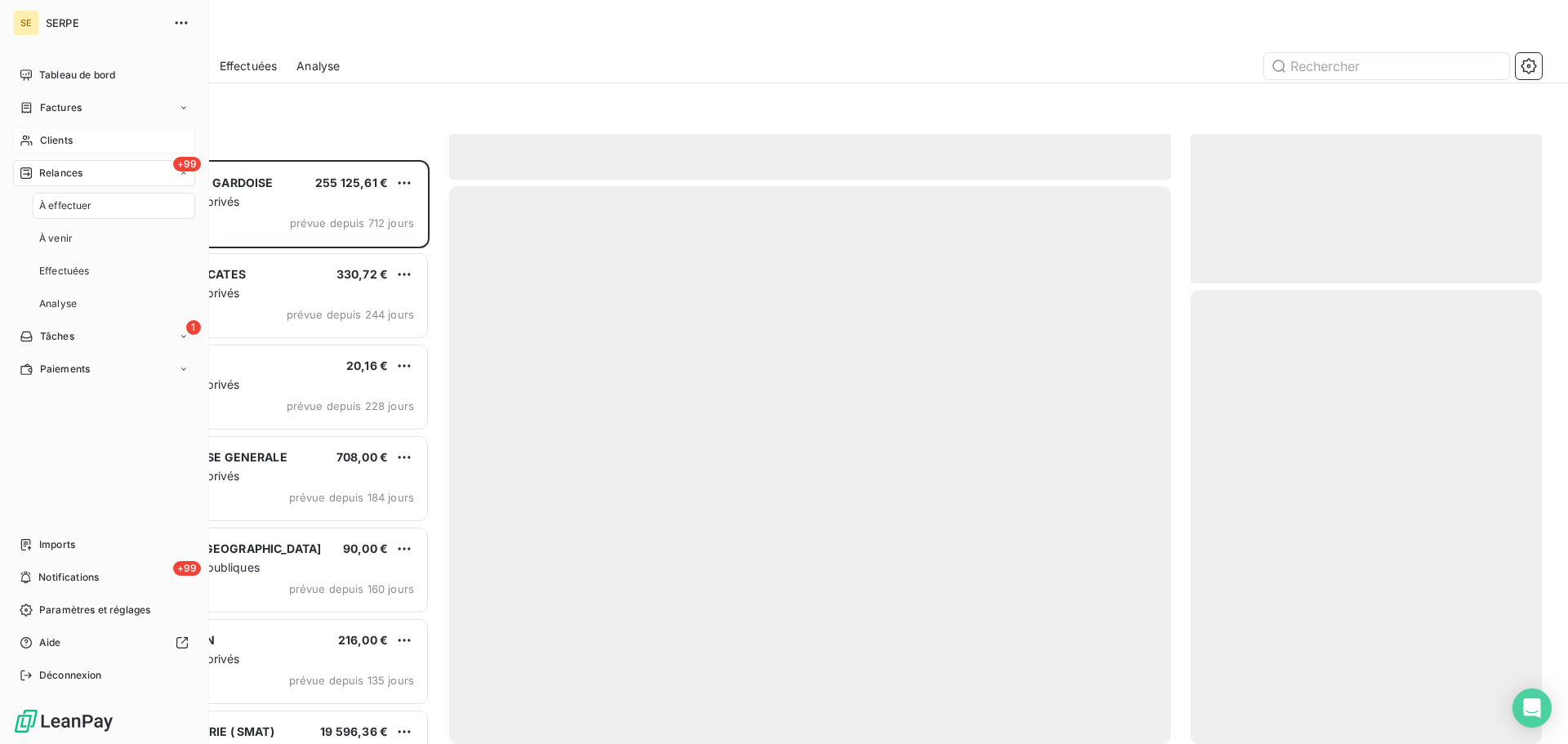
scroll to position [572, 339]
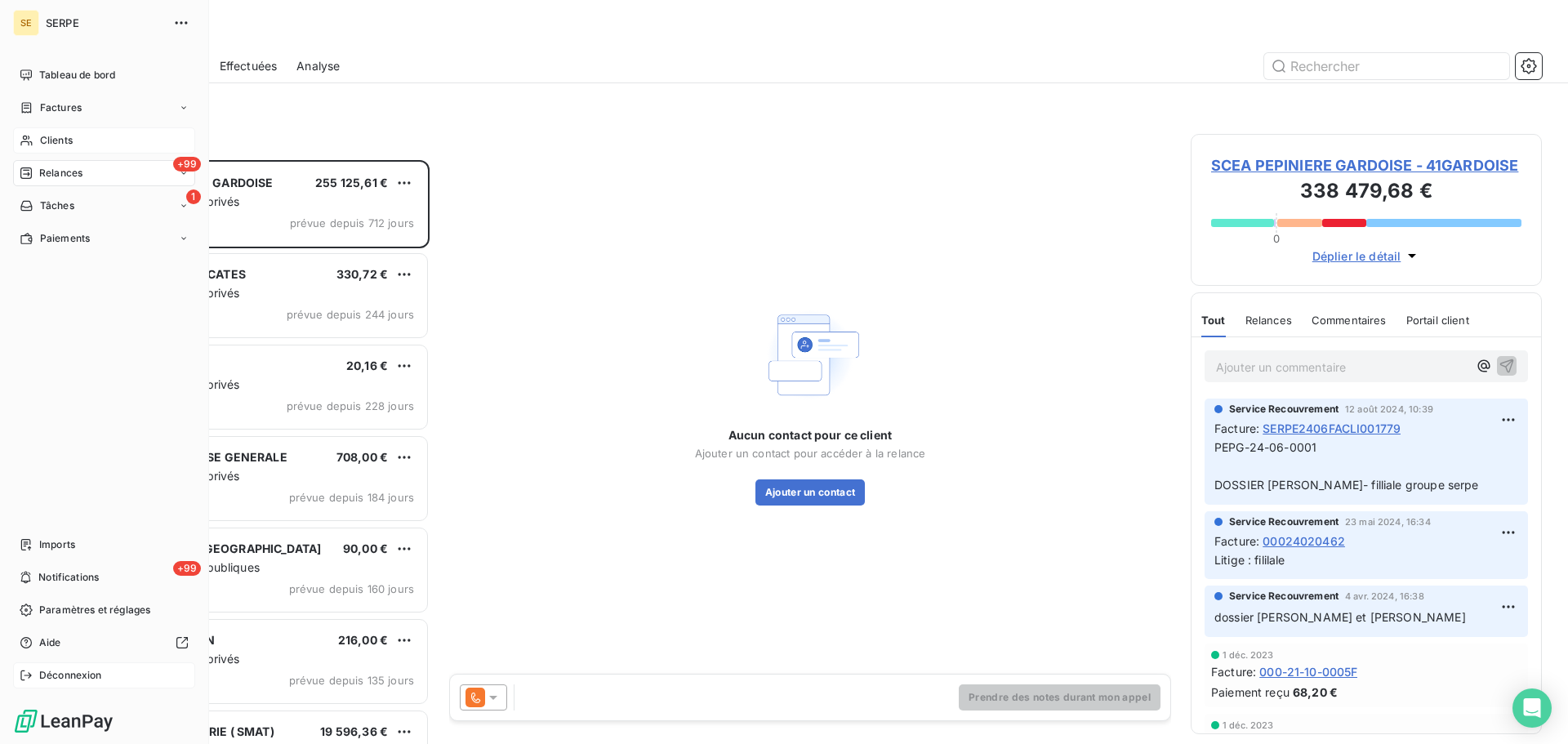
click at [57, 668] on span "Déconnexion" at bounding box center [70, 675] width 63 height 15
